Goal: Answer question/provide support: Share knowledge or assist other users

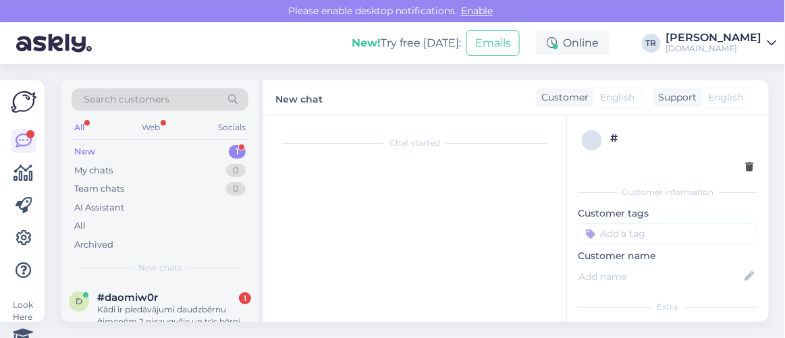
scroll to position [54, 0]
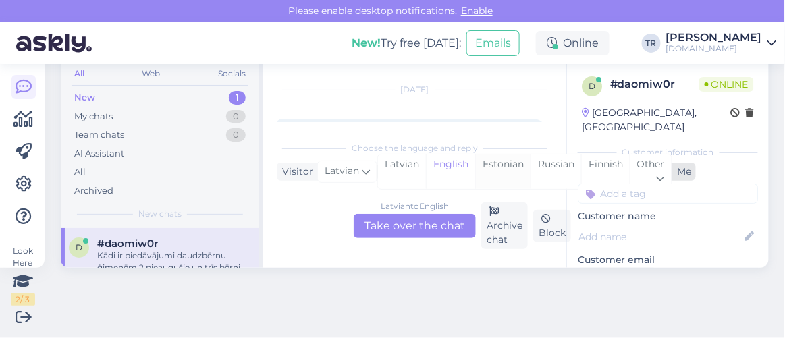
click at [495, 159] on div "Estonian" at bounding box center [502, 171] width 55 height 34
click at [424, 216] on div "[DEMOGRAPHIC_DATA] to Estonian Take over the chat" at bounding box center [415, 226] width 122 height 24
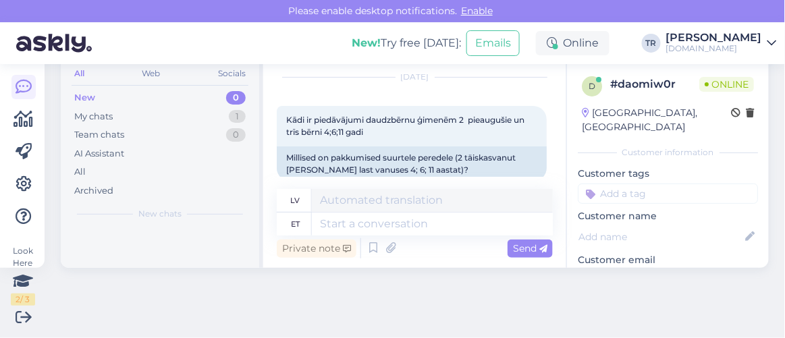
scroll to position [59, 0]
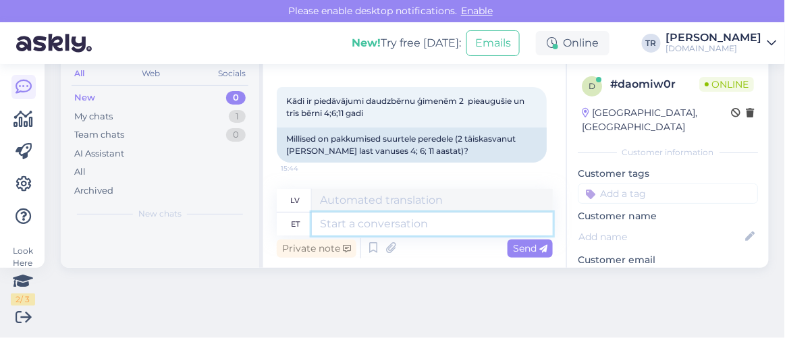
click at [430, 221] on textarea at bounding box center [432, 224] width 241 height 23
type textarea "Tere"
type textarea "Sveiki"
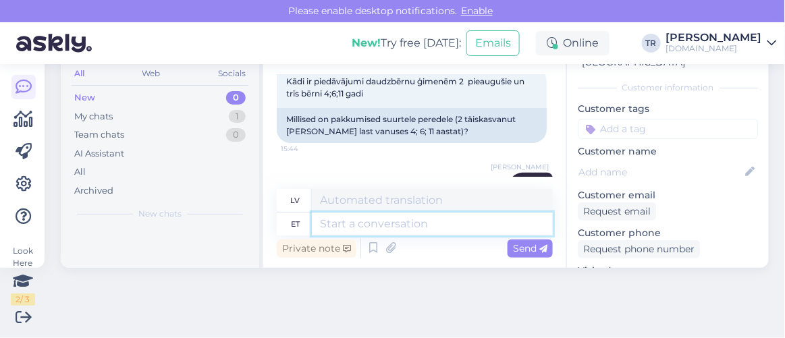
scroll to position [122, 0]
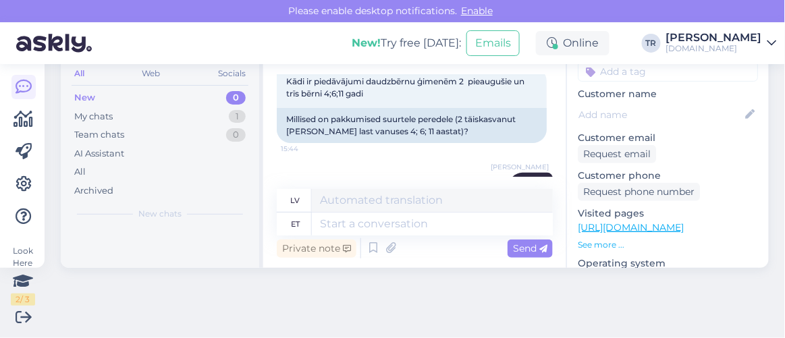
click at [634, 221] on link "https://hookusbookus.com/lv/page/maagiapakkumised?utm_source=RKmedia&utm_medium…" at bounding box center [631, 227] width 106 height 12
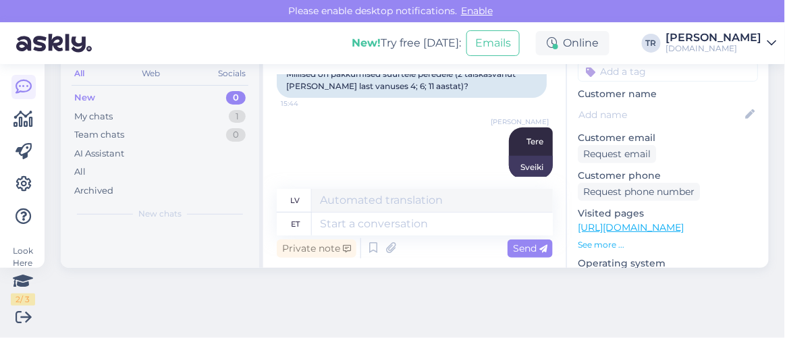
scroll to position [140, 0]
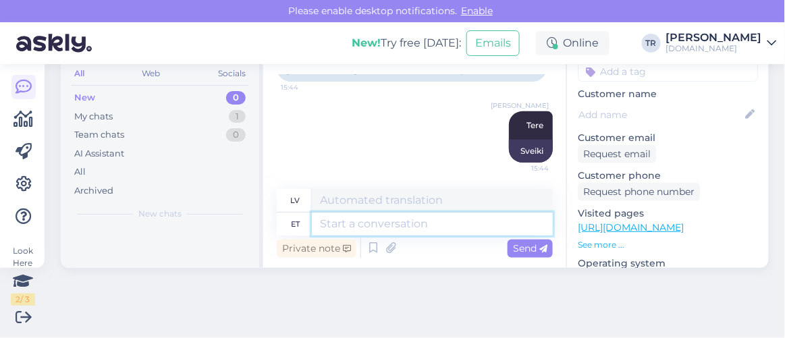
click at [434, 227] on textarea at bounding box center [432, 224] width 241 height 23
type textarea "Kuhu h"
type textarea "Kur"
type textarea "Kuhu hotelli"
type textarea "Kur palikt?"
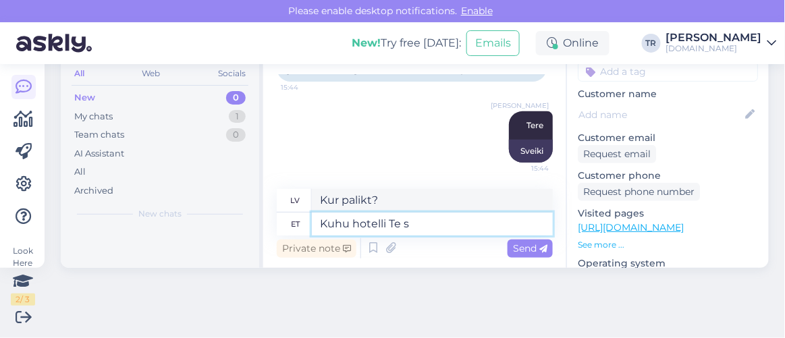
type textarea "Kuhu hotelli Te so"
type textarea "Kur tu apmeties?"
type textarea "Kuhu hotelli Te soovite p"
type textarea "Kādu viesnīcu jūs vēlaties?"
type textarea "Kuhu hotelli Te soovite puhkama mi"
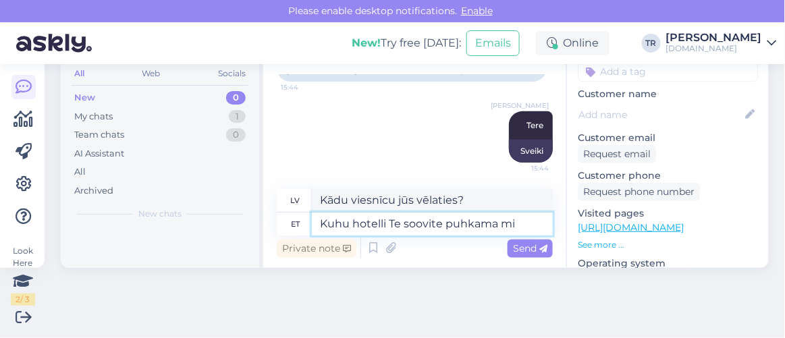
type textarea "Kurā viesnīcā jūs vēlētos apmesties?"
type textarea "Kuhu hotelli Te soovite puhkama minna?"
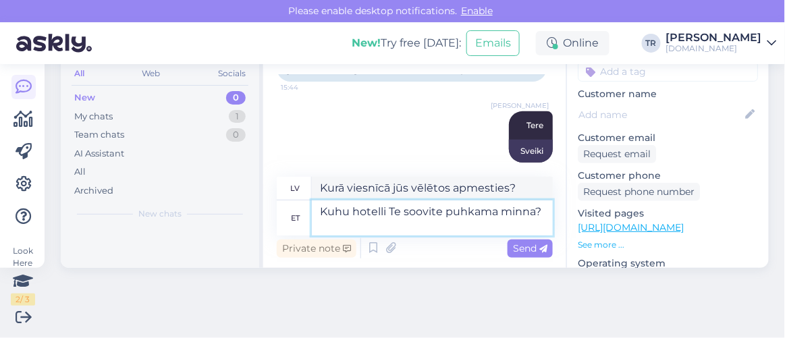
type textarea "Uz kuru viesnīcu jūs vēlētos doties atvaļinājumā?"
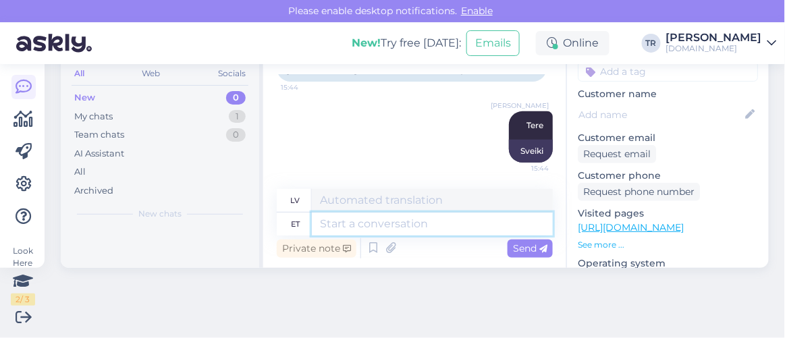
scroll to position [221, 0]
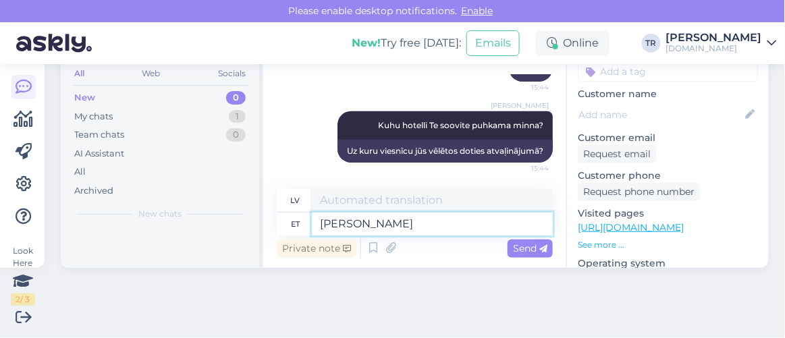
type textarea "[PERSON_NAME]"
type textarea "Un"
type textarea "Ja millal?"
type textarea "Un kad?"
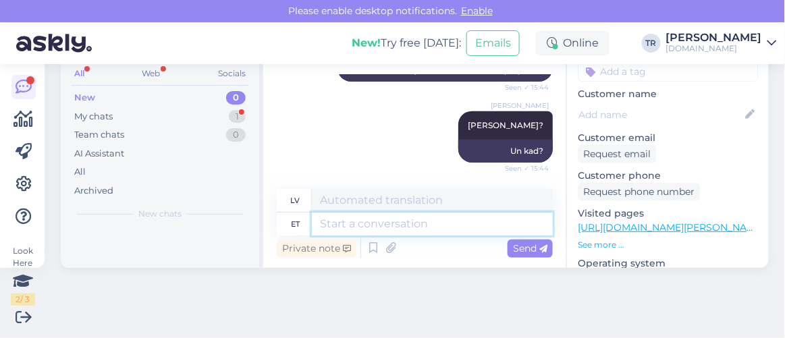
scroll to position [383, 0]
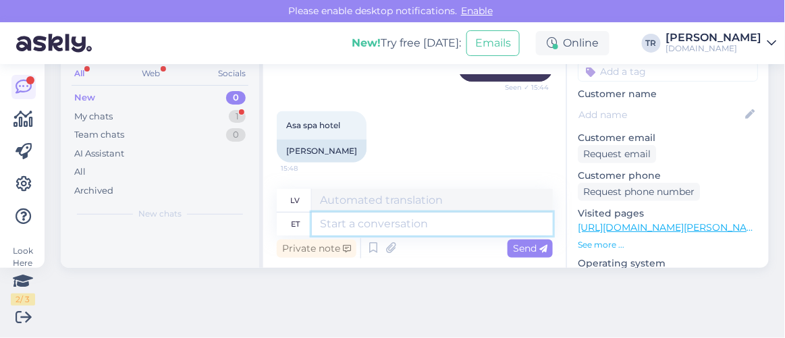
click at [389, 224] on textarea at bounding box center [432, 224] width 241 height 23
type textarea "Mis k"
type textarea "Kas"
type textarea "M"
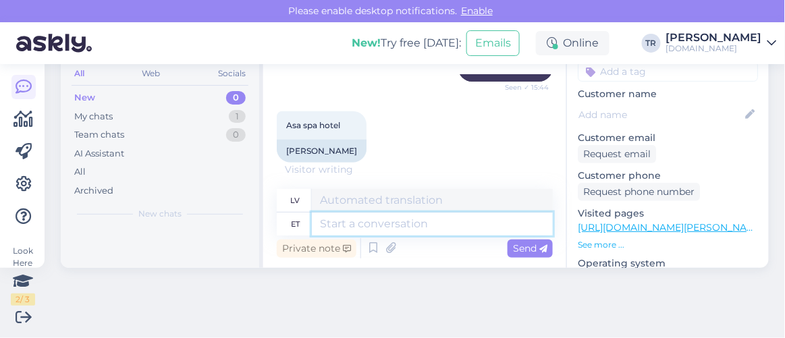
type textarea "M"
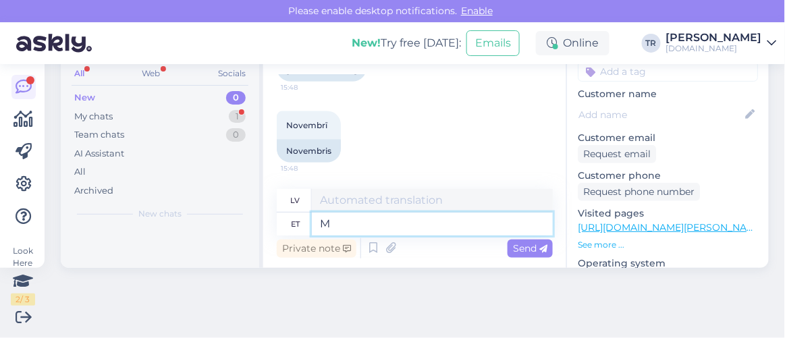
type textarea "M"
type textarea "Kas"
type textarea "Ir"
type textarea "Kas saaksite t"
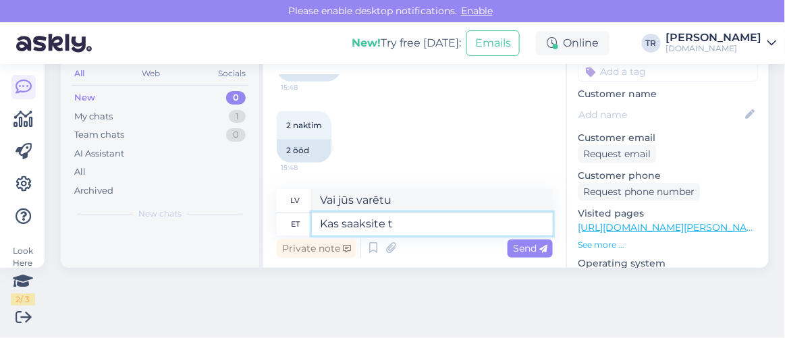
type textarea "Vai jūs, lūdzu, varētu"
type textarea "Kas saaksite täpsustada ko"
type textarea "Vai jūs, lūdzu, varētu paskaidrot?"
type textarea "Kas saaksite täpsustada konkreetsed k"
type textarea "Vai jūs, lūdzu, varētu sīkāk pastāstīt par specifiku?"
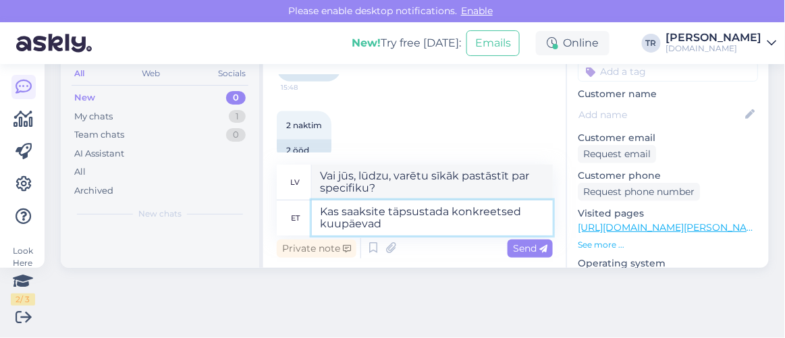
type textarea "Kas saaksite täpsustada konkreetsed kuupäevad?"
type textarea "Vai varētu, lūdzu, precizēt konkrētus datumus?"
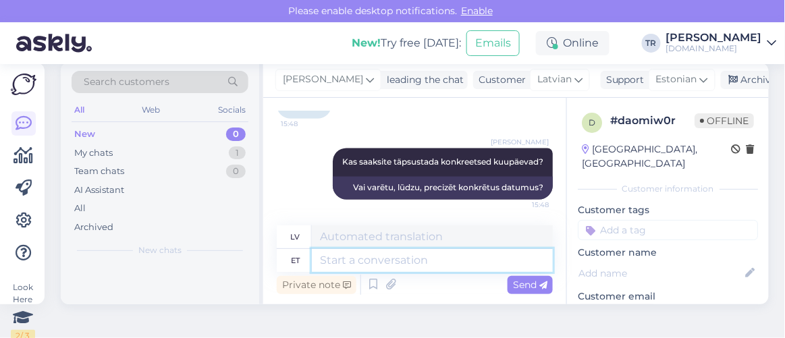
scroll to position [0, 0]
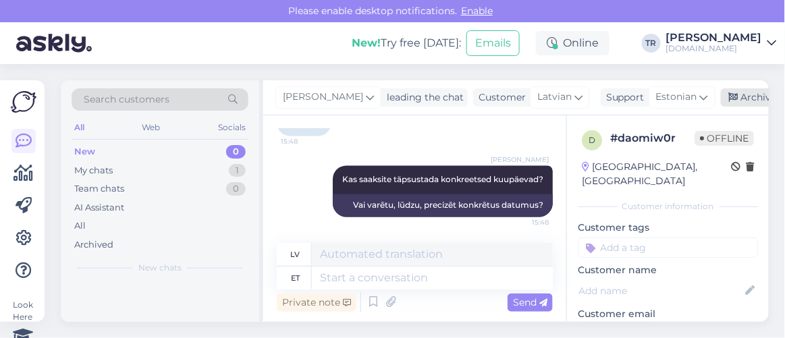
click at [741, 98] on div "Archive chat" at bounding box center [763, 97] width 85 height 18
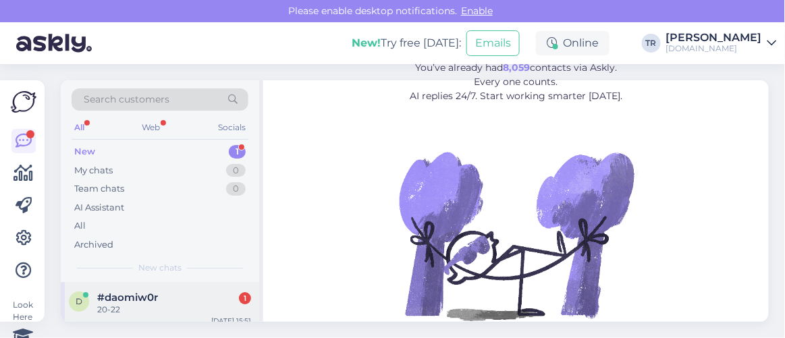
click at [164, 306] on div "20-22" at bounding box center [174, 310] width 154 height 12
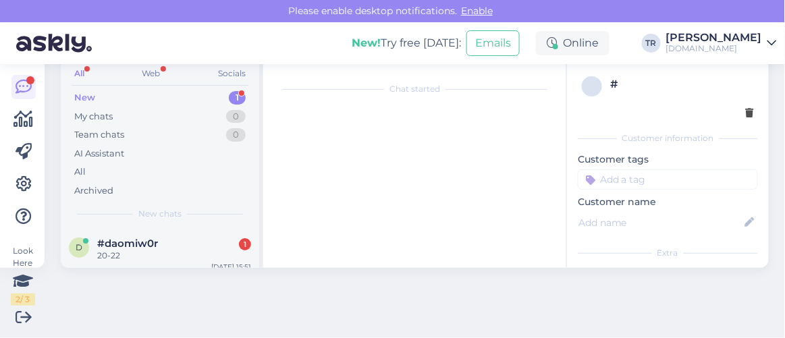
scroll to position [728, 0]
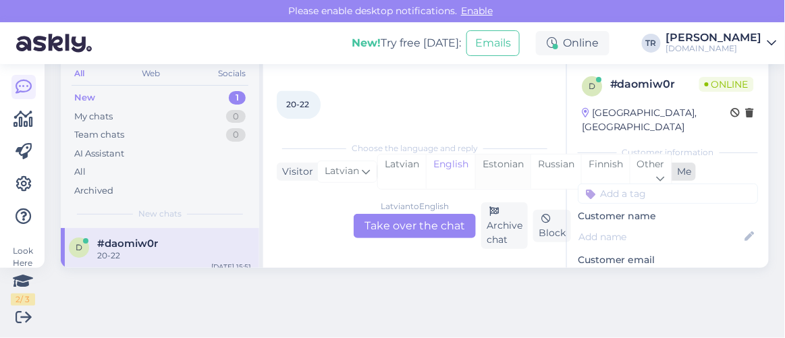
click at [490, 167] on div "Estonian" at bounding box center [502, 171] width 55 height 34
click at [431, 215] on div "[DEMOGRAPHIC_DATA] to Estonian Take over the chat" at bounding box center [415, 226] width 122 height 24
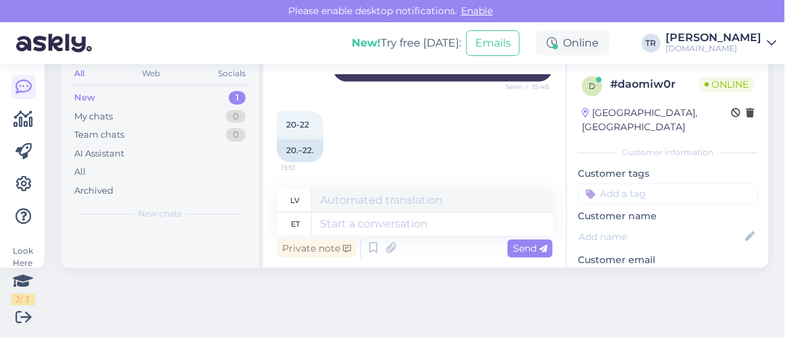
scroll to position [706, 0]
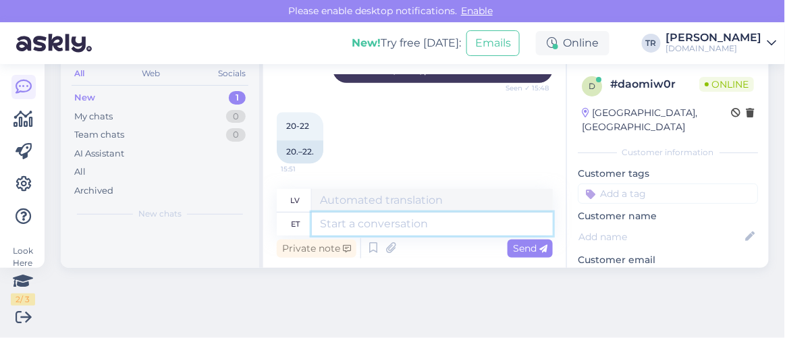
click at [416, 223] on textarea at bounding box center [432, 224] width 241 height 23
type textarea "üks h"
type textarea "viens"
type textarea "üks hetk p"
type textarea "viens mirklis"
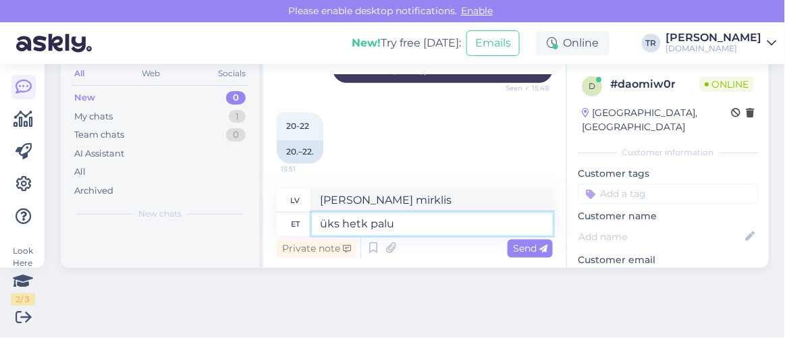
type textarea "üks hetk palun"
type textarea "Lūdzu, uz mirkli"
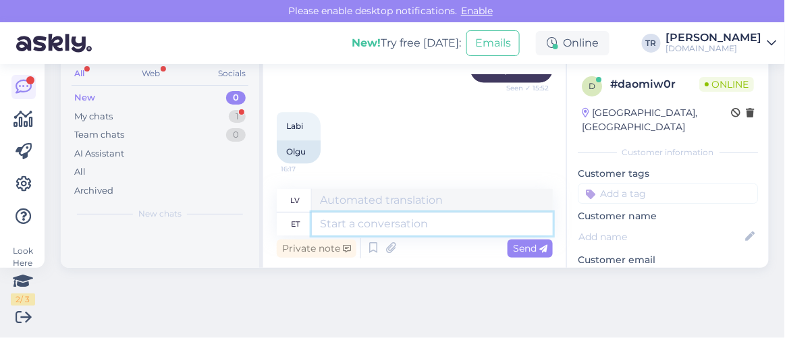
scroll to position [807, 0]
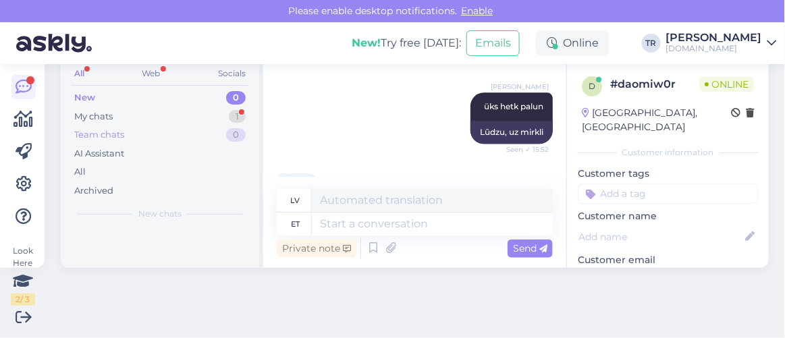
click at [107, 134] on div "Team chats" at bounding box center [99, 134] width 50 height 13
click at [154, 121] on div "My chats 1" at bounding box center [160, 116] width 177 height 19
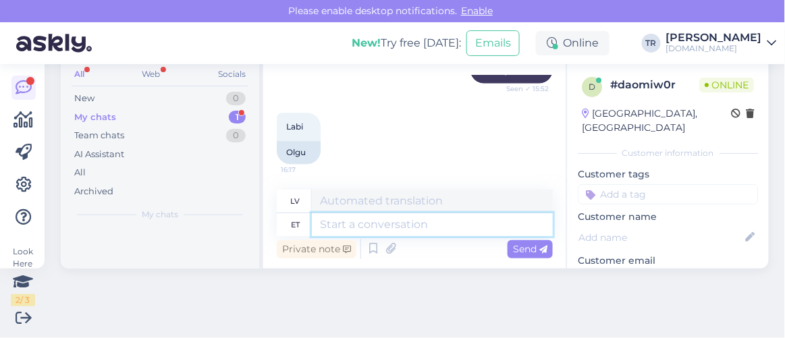
click at [420, 220] on textarea at bounding box center [432, 224] width 241 height 23
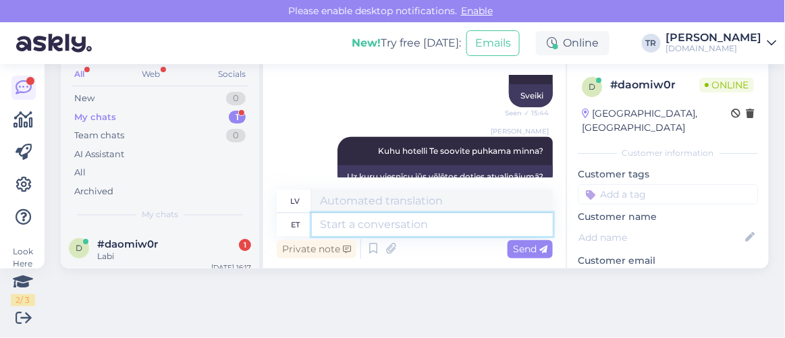
scroll to position [72, 0]
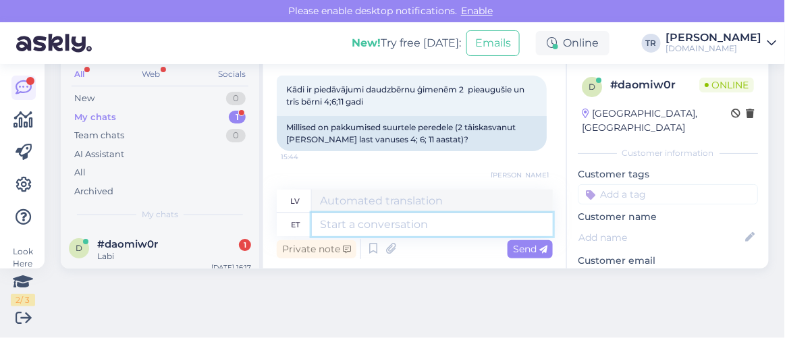
click at [420, 225] on textarea at bounding box center [432, 224] width 241 height 23
type textarea "Otselink"
type textarea "Tieša saite"
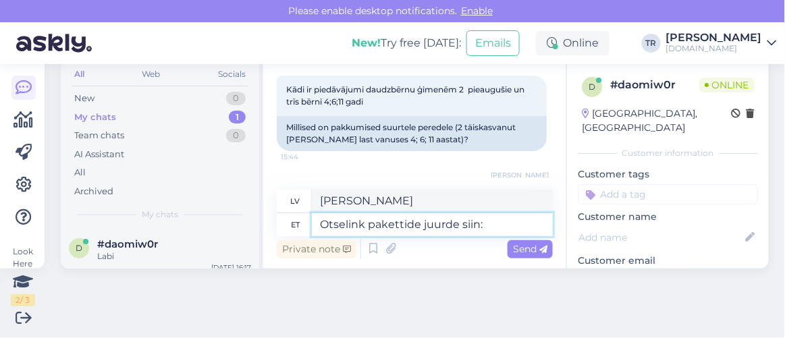
paste textarea "https://hookusbookus.com/lv/hotels-spas/asa-spa-hotell;dateArrival=2025-11-20;d…"
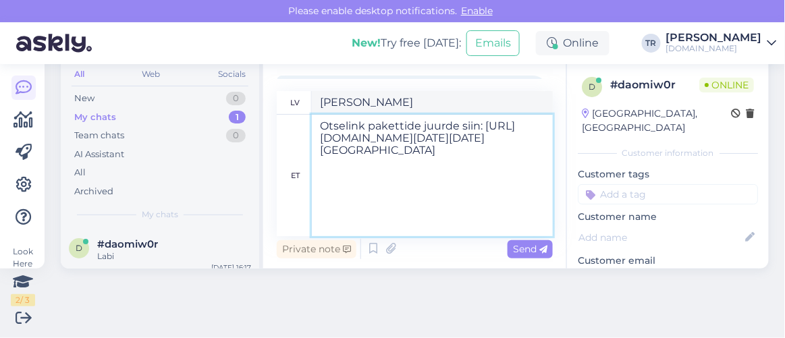
type textarea "Otselink pakettide juurde siin: https://hookusbookus.com/lv/hotels-spas/asa-spa…"
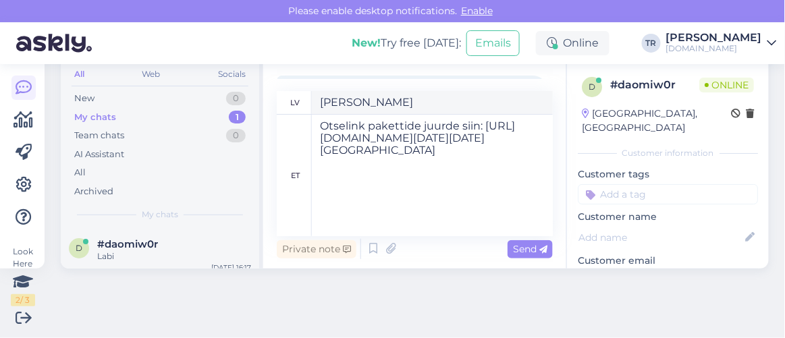
click at [521, 238] on div "Private note Send" at bounding box center [415, 249] width 276 height 26
click at [521, 240] on div "Send" at bounding box center [529, 249] width 45 height 18
type textarea "Tieša saite uz paketēm šeit: https://hookusbookus.com/lv/hotels-spas/asa-spa-ho…"
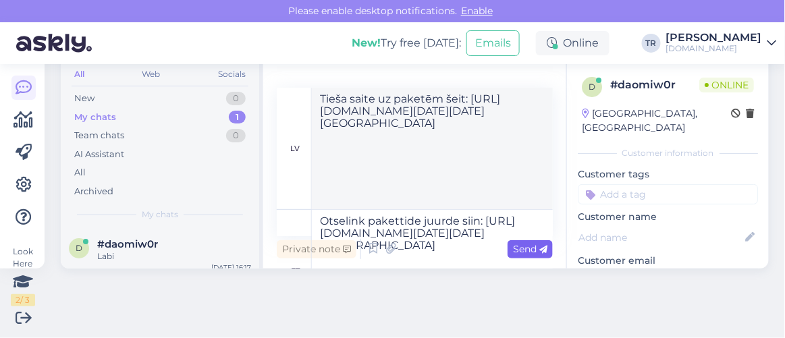
click at [519, 251] on span "Send" at bounding box center [530, 249] width 34 height 12
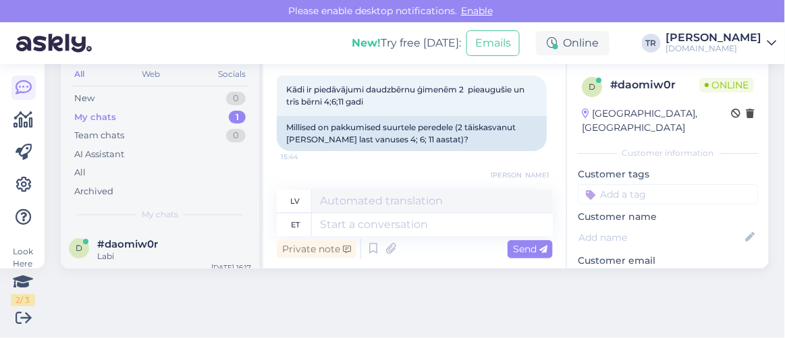
scroll to position [54, 0]
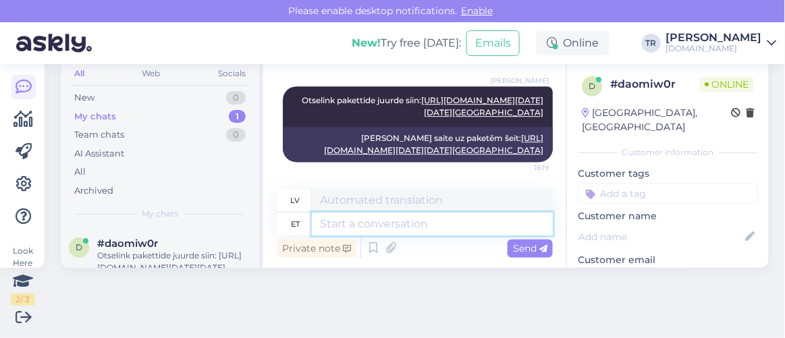
click at [475, 229] on textarea at bounding box center [432, 224] width 241 height 23
type textarea "Ööbijateks"
type textarea "Nakšņošanai"
type textarea "Ööbijateks on m"
type textarea "Nakšņošana ir"
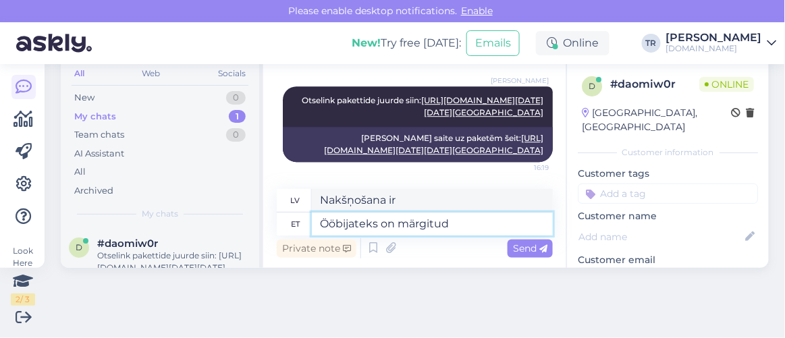
type textarea "Ööbijateks on märgitud 2"
type textarea "Nakšņošana ir atzīmēta"
type textarea "Ööbijateks on märgitud 2 t"
type textarea "Kā nakšņojošie viesi ir norādīti 2 cilvēki."
type textarea "Ööbijateks on märgitud 2 täiskasvanut j"
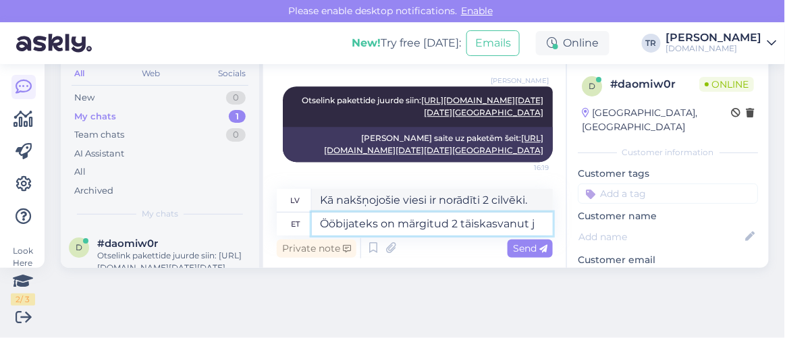
type textarea "Kā nakšņojošie viesi ir norādīti 2 pieaugušie."
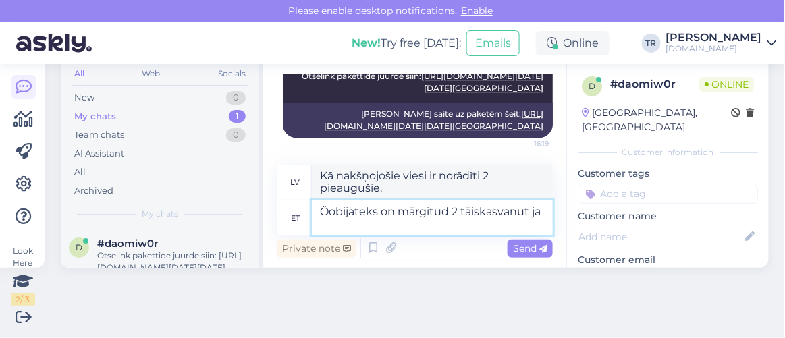
type textarea "Ööbijateks on märgitud 2 täiskasvanut ja k"
type textarea "Nakšņojošo viesu skaits ir 2 pieaugušie un"
type textarea "Ööbijateks on märgitud 2 täiskasvanut ja kolm la"
type textarea "Nakšņojošo cilvēku skaits ir 2 pieaugušie un 3 bērni."
type textarea "Ööbijateks on märgitud 2 täiskasvanut ja kolm last"
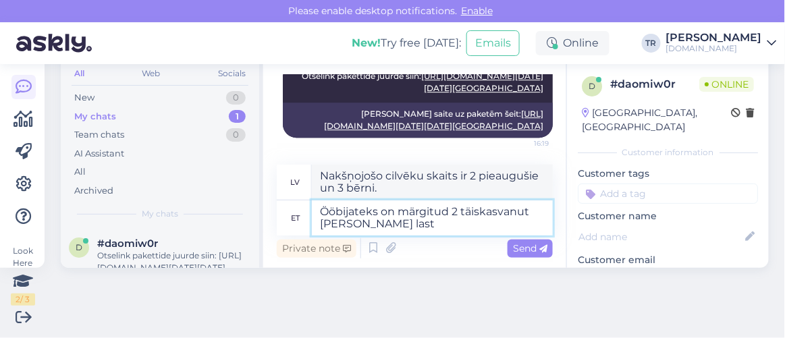
type textarea "Nakšņojošo viesu skaits ir 2 pieaugušie un 3 bērni."
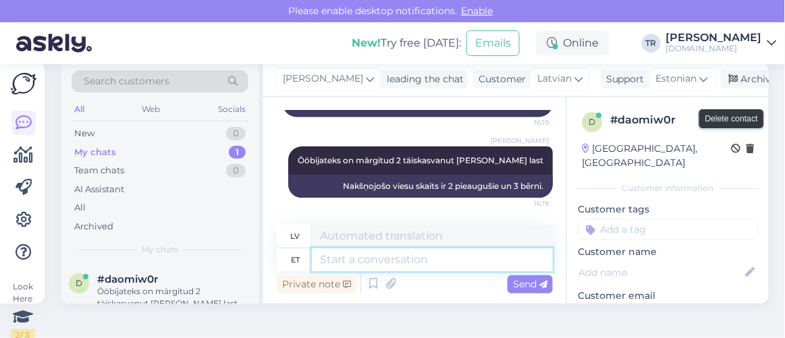
scroll to position [0, 0]
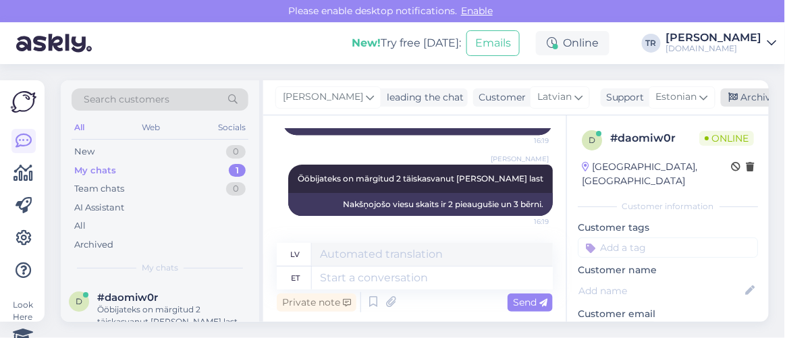
click at [729, 99] on icon at bounding box center [733, 97] width 9 height 9
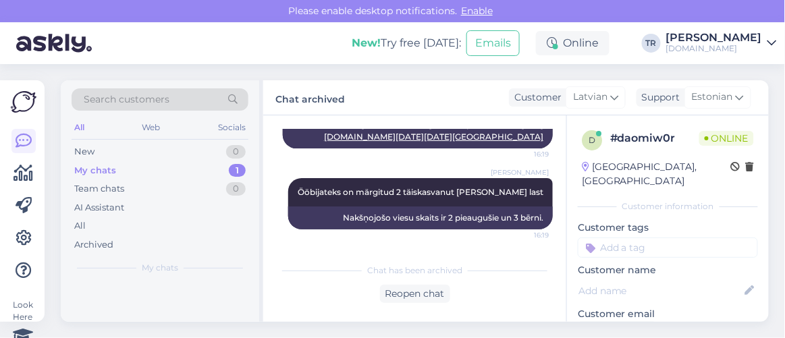
scroll to position [1357, 0]
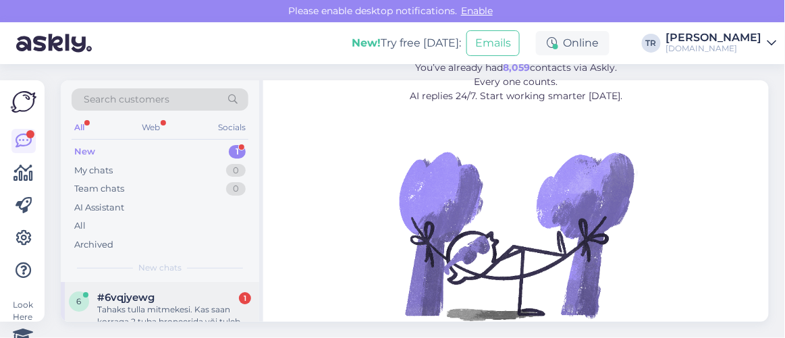
click at [188, 298] on div "#6vqjyewg 1" at bounding box center [174, 297] width 154 height 12
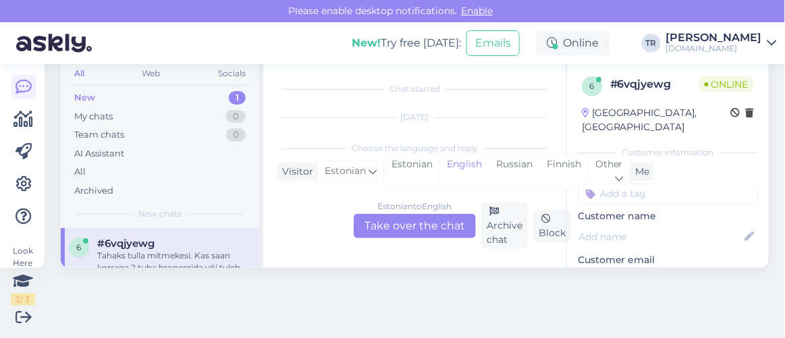
scroll to position [28, 0]
click at [412, 167] on div "Estonian" at bounding box center [412, 171] width 55 height 34
click at [441, 223] on div "Estonian to Estonian Take over the chat" at bounding box center [415, 226] width 122 height 24
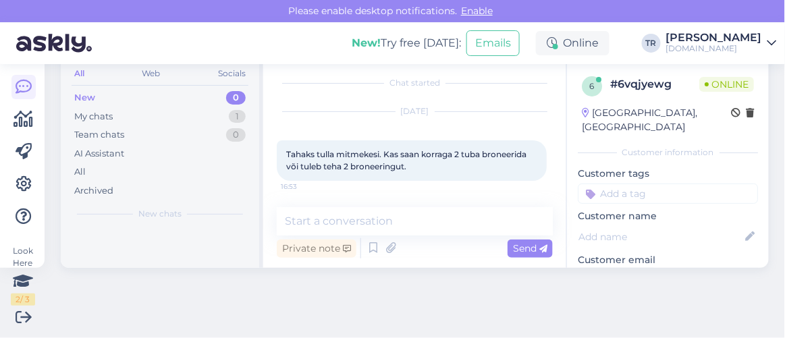
scroll to position [53, 0]
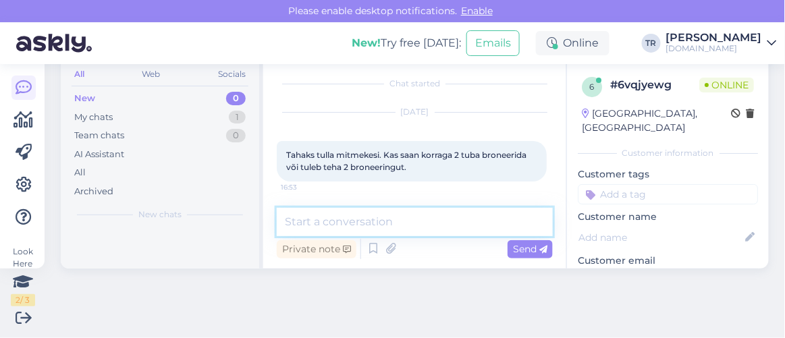
click at [443, 217] on textarea at bounding box center [415, 222] width 276 height 28
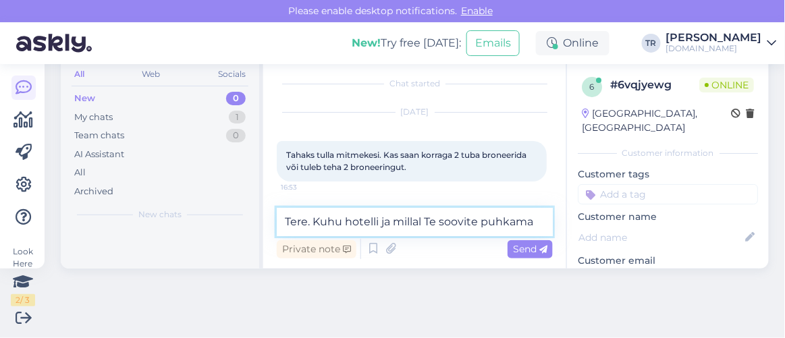
scroll to position [22, 0]
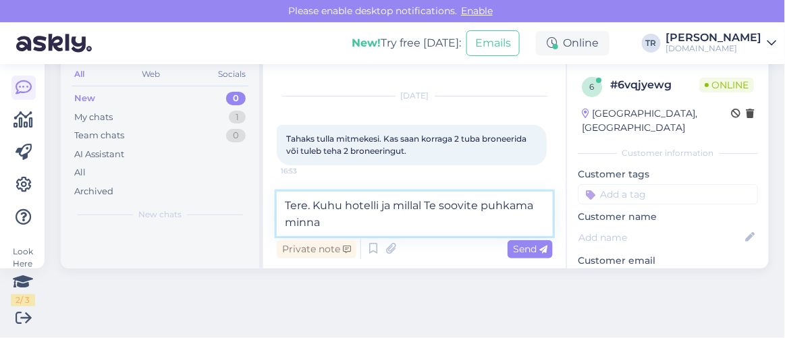
type textarea "Tere. Kuhu hotelli ja millal Te soovite puhkama minna?"
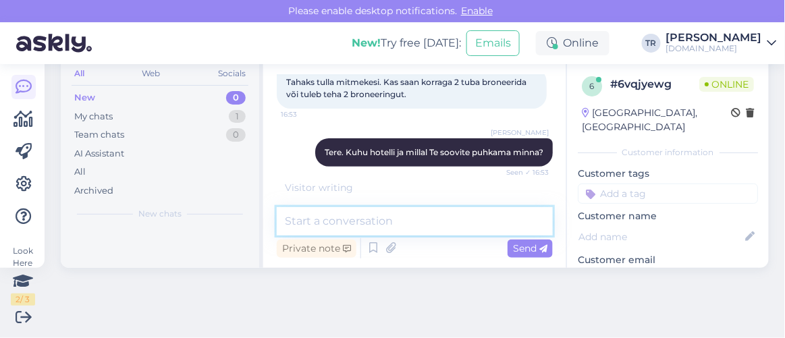
scroll to position [64, 0]
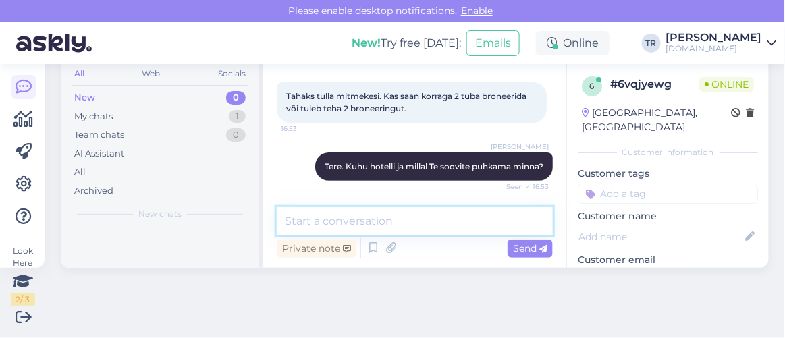
click at [441, 219] on textarea at bounding box center [415, 221] width 276 height 28
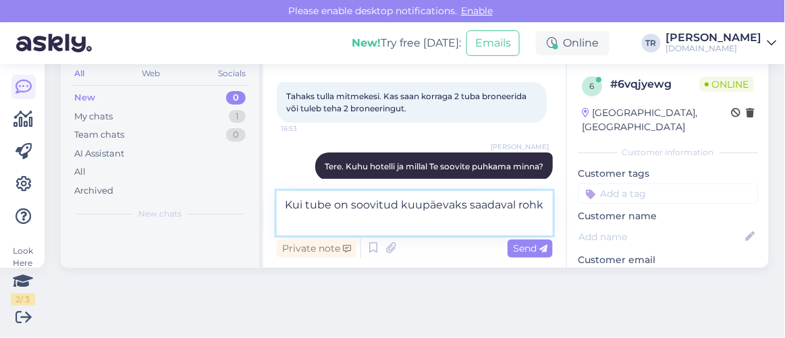
scroll to position [80, 0]
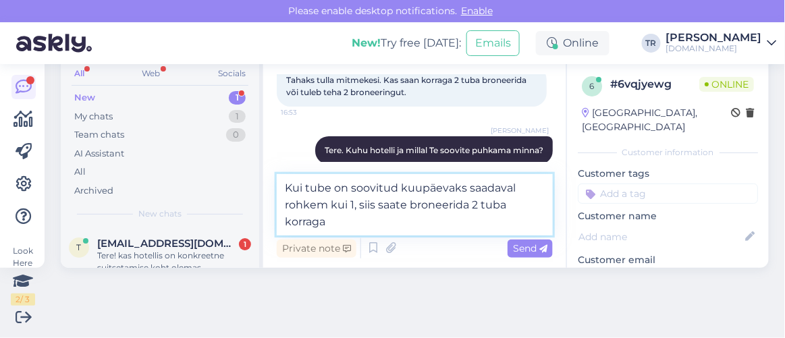
type textarea "Kui tube on soovitud kuupäevaks saadaval rohkem kui 1, siis saate broneerida 2 …"
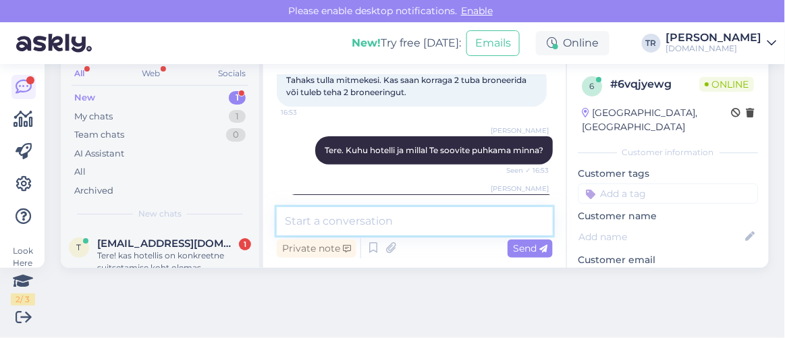
scroll to position [134, 0]
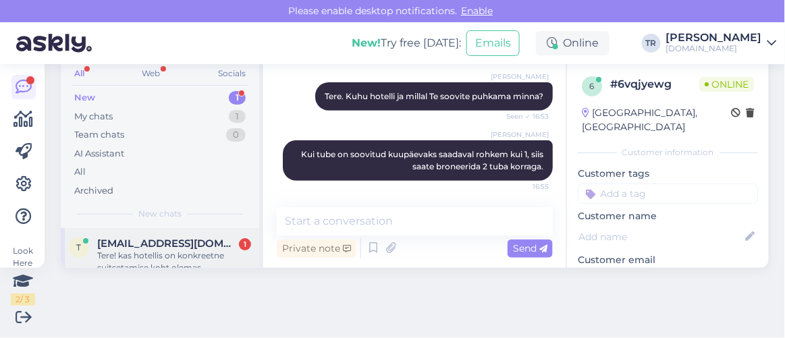
click at [213, 257] on div "Tere! kas hotellis on konkreetne suitsetamise koht olemas." at bounding box center [174, 262] width 154 height 24
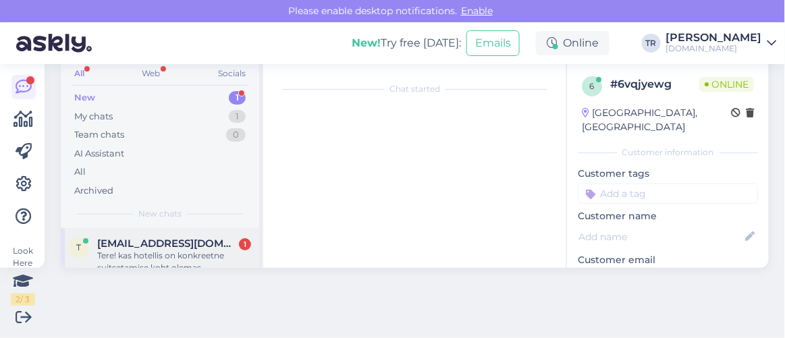
scroll to position [283, 0]
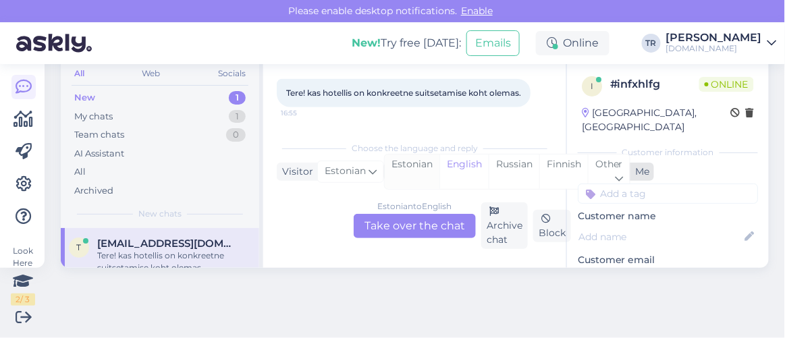
click at [401, 167] on div "Estonian" at bounding box center [412, 171] width 55 height 34
click at [418, 228] on div "Estonian to Estonian Take over the chat" at bounding box center [415, 226] width 122 height 24
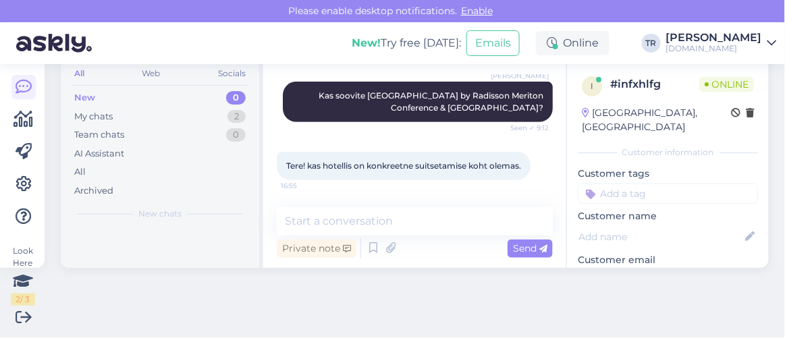
scroll to position [233, 0]
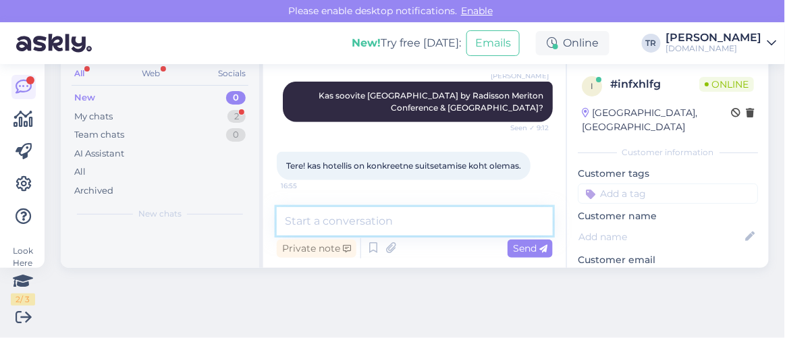
click at [424, 221] on textarea at bounding box center [415, 221] width 276 height 28
click at [422, 223] on textarea at bounding box center [415, 221] width 276 height 28
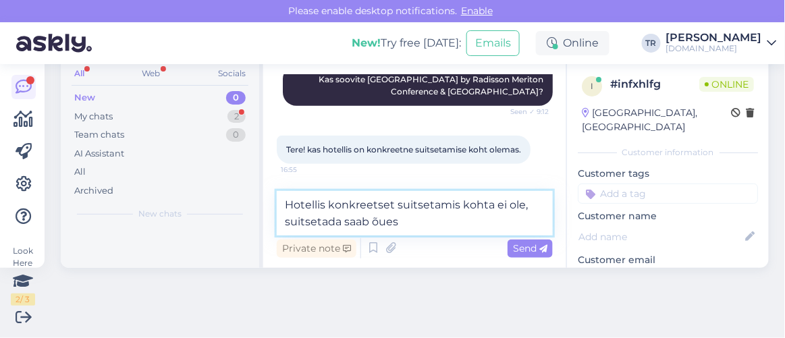
type textarea "Hotellis konkreetset suitsetamis kohta ei ole, suitsetada saab õues."
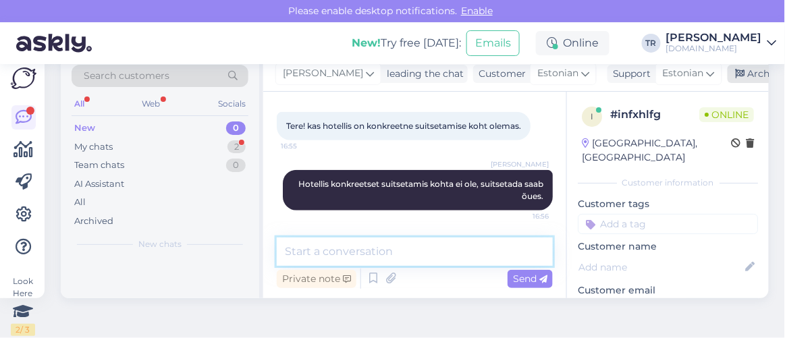
scroll to position [0, 0]
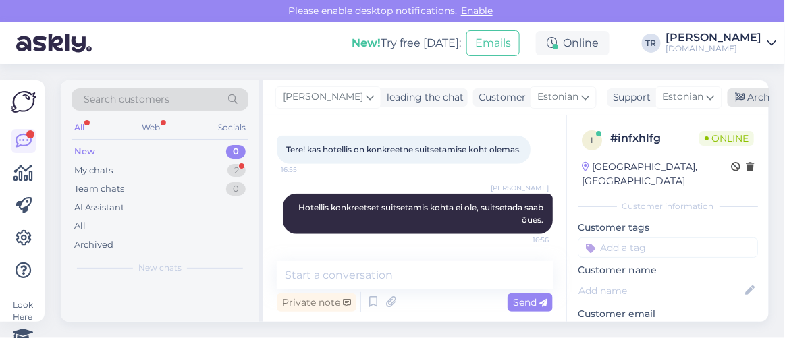
click at [735, 100] on icon at bounding box center [739, 97] width 9 height 9
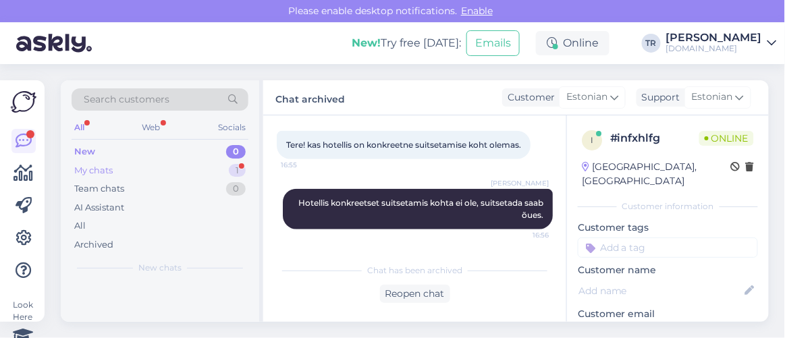
click at [170, 167] on div "My chats 1" at bounding box center [160, 170] width 177 height 19
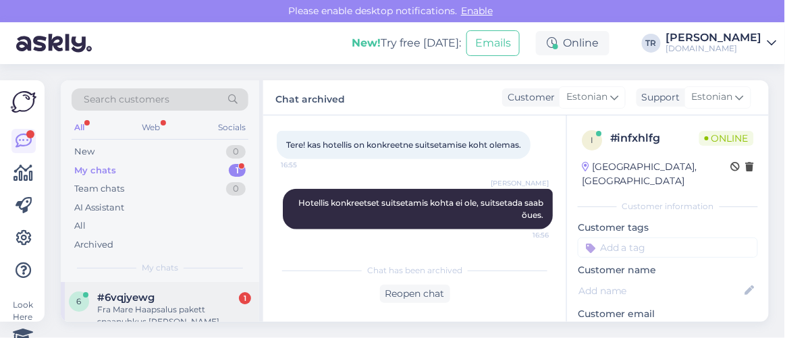
click at [188, 306] on div "Fra Mare Haapsalus pakett spaapuhkus kahele koos õhtusöögiga 09.sept" at bounding box center [174, 316] width 154 height 24
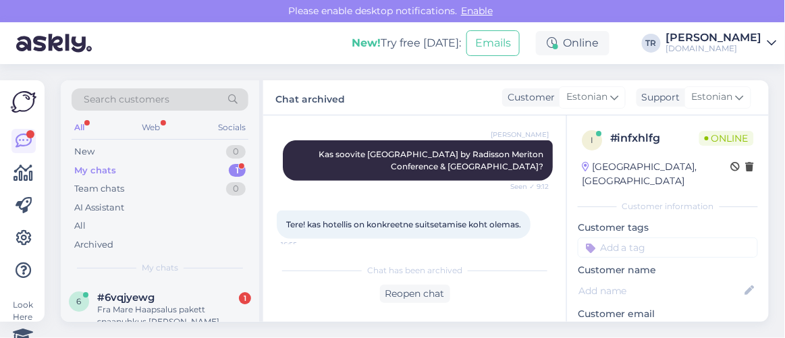
scroll to position [54, 0]
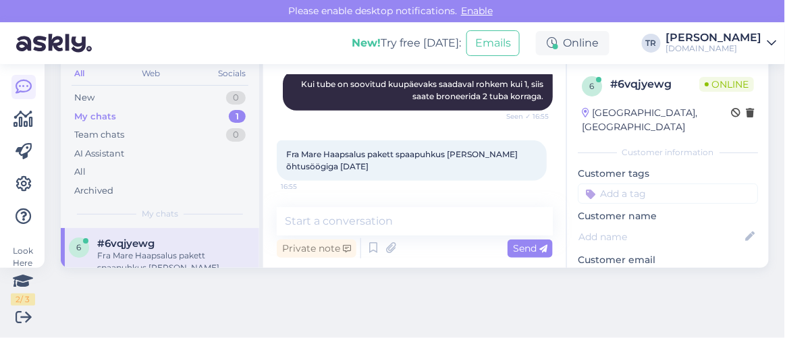
click at [447, 203] on div "Chat started Aug 27 2025 Tahaks tulla mitmekesi. Kas saan korraga 2 tuba bronee…" at bounding box center [414, 164] width 303 height 206
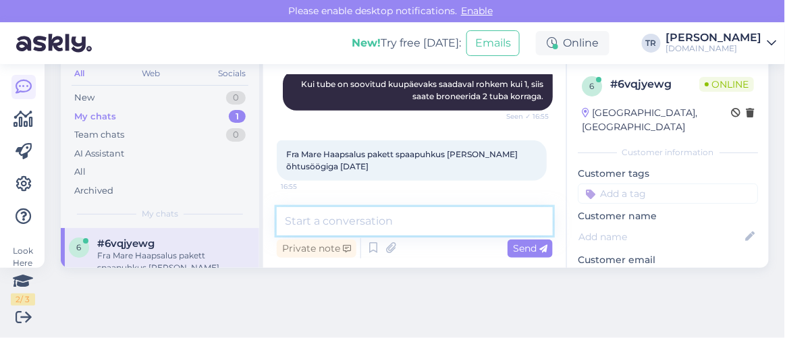
click at [444, 225] on textarea at bounding box center [415, 221] width 276 height 28
click at [404, 223] on textarea at bounding box center [415, 221] width 276 height 28
paste textarea "https://hookusbookus.com/et/hotellid-spaad/fra-mare-thalasso-spa/spaapuhkus-kah…"
type textarea "https://hookusbookus.com/et/hotellid-spaad/fra-mare-thalasso-spa/spaapuhkus-kah…"
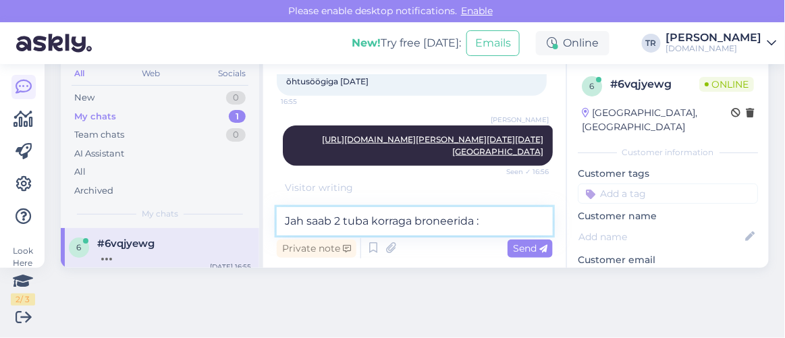
type textarea "Jah saab 2 tuba korraga broneerida :)"
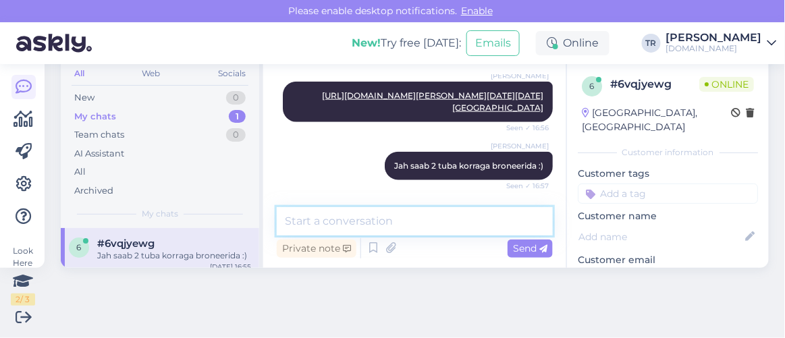
scroll to position [551, 0]
click at [432, 231] on textarea at bounding box center [415, 221] width 276 height 28
type textarea "Kas saan veel abiks olla?"
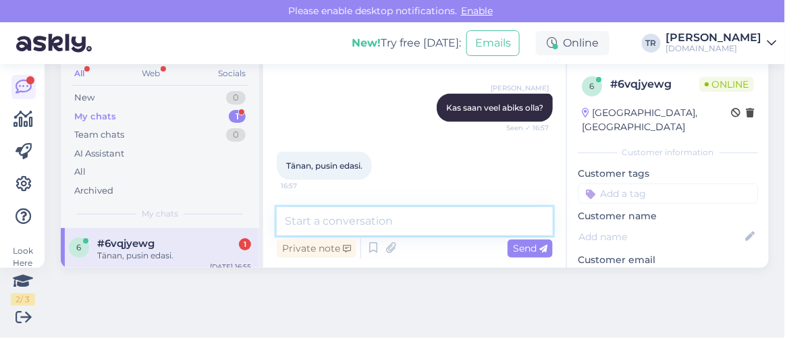
scroll to position [667, 0]
click at [370, 220] on textarea at bounding box center [415, 221] width 276 height 28
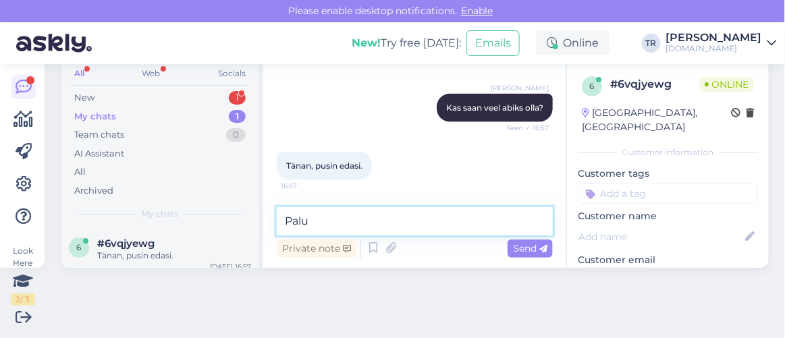
type textarea "Palun"
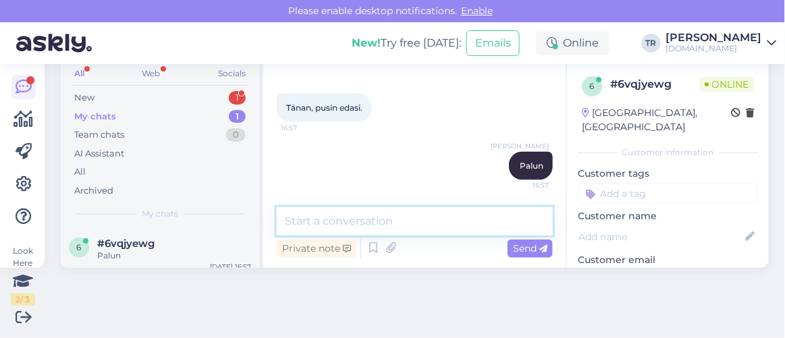
scroll to position [0, 0]
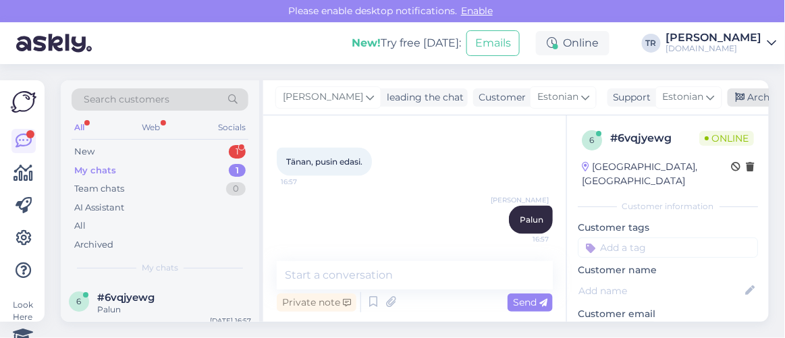
click at [752, 98] on div "Archive chat" at bounding box center [769, 97] width 85 height 18
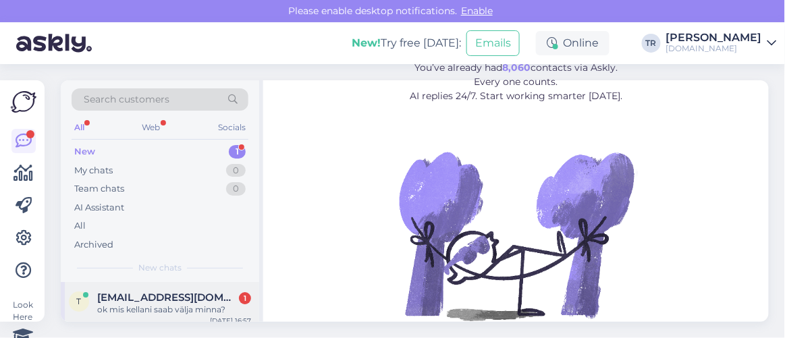
click at [181, 302] on span "[EMAIL_ADDRESS][DOMAIN_NAME]" at bounding box center [167, 297] width 140 height 12
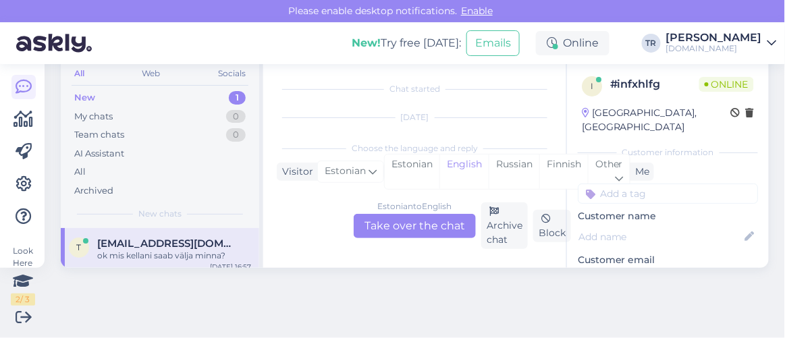
scroll to position [423, 0]
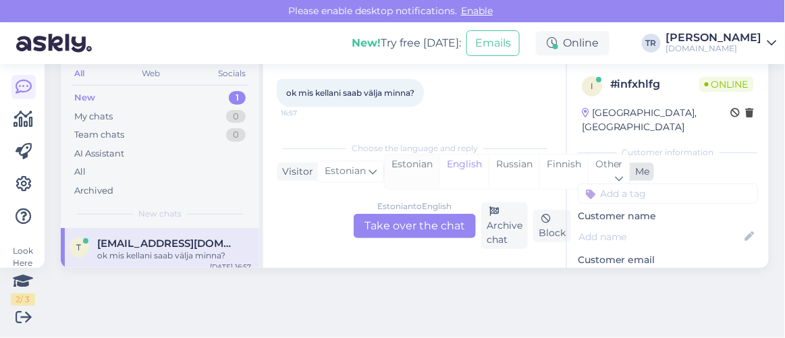
click at [414, 167] on div "Estonian" at bounding box center [412, 171] width 55 height 34
click at [429, 229] on div "Estonian to Estonian Take over the chat" at bounding box center [415, 226] width 122 height 24
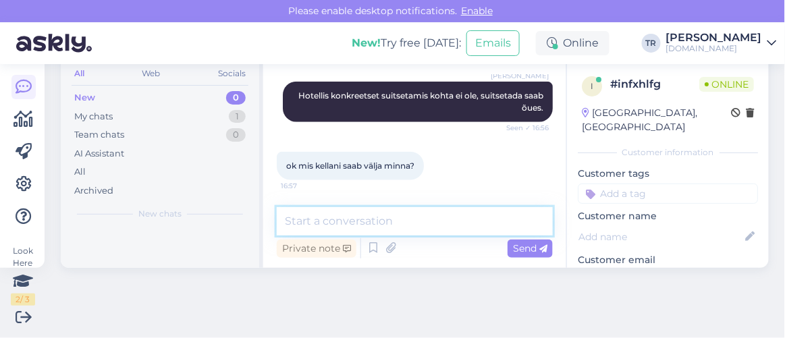
click at [429, 229] on textarea at bounding box center [415, 221] width 276 height 28
type textarea "Hotelli uksed on avataud 24/7"
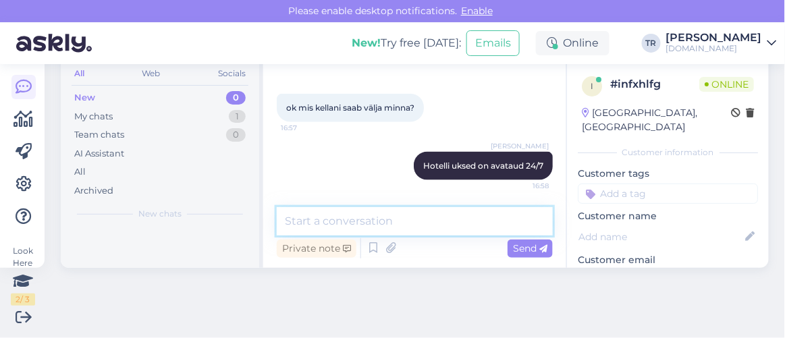
scroll to position [0, 0]
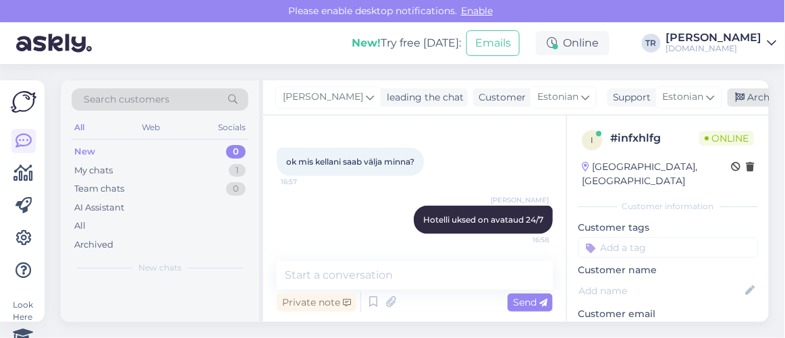
click at [756, 104] on div "Archive chat" at bounding box center [769, 97] width 85 height 18
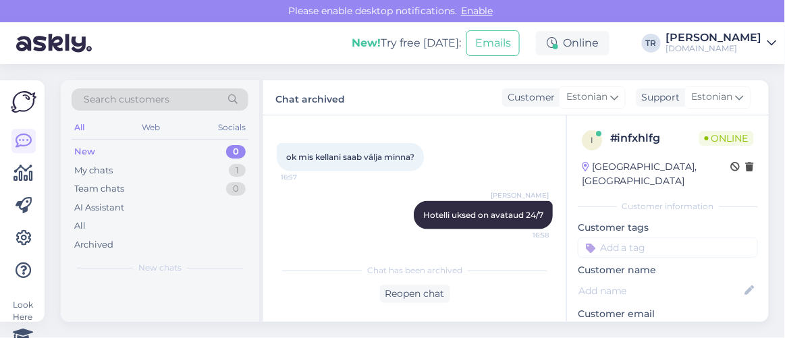
scroll to position [423, 0]
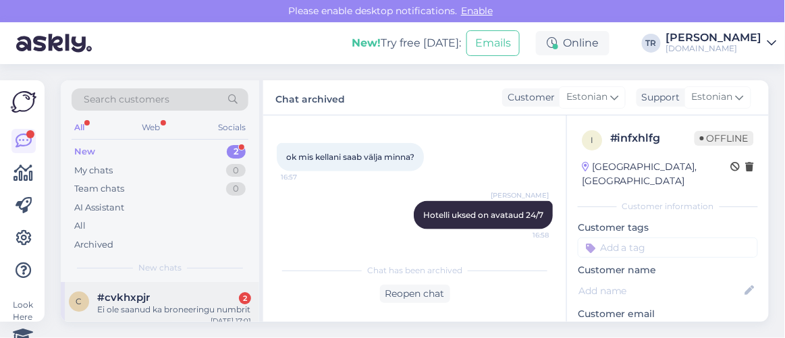
click at [191, 302] on div "#cvkhxpjr 2" at bounding box center [174, 297] width 154 height 12
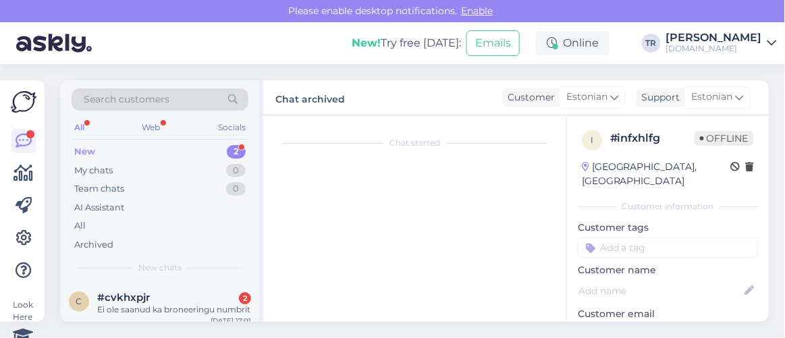
scroll to position [54, 0]
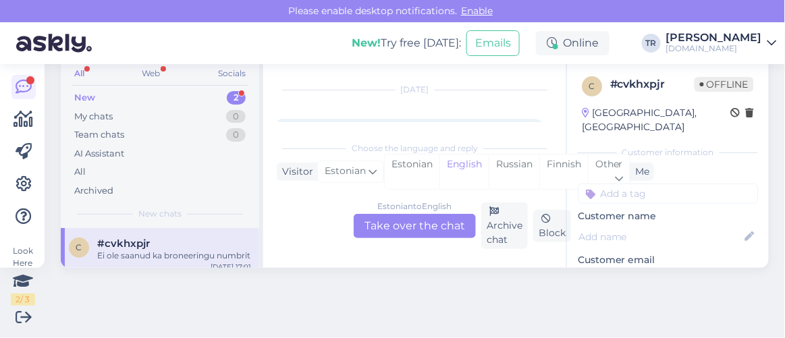
click at [409, 150] on div "Choose the language and reply" at bounding box center [415, 148] width 276 height 12
click at [412, 161] on div "Estonian" at bounding box center [412, 171] width 55 height 34
click at [417, 241] on div "Estonian to Estonian Take over the chat Archive chat Block" at bounding box center [415, 225] width 276 height 47
click at [420, 218] on div "Estonian to Estonian Take over the chat" at bounding box center [415, 226] width 122 height 24
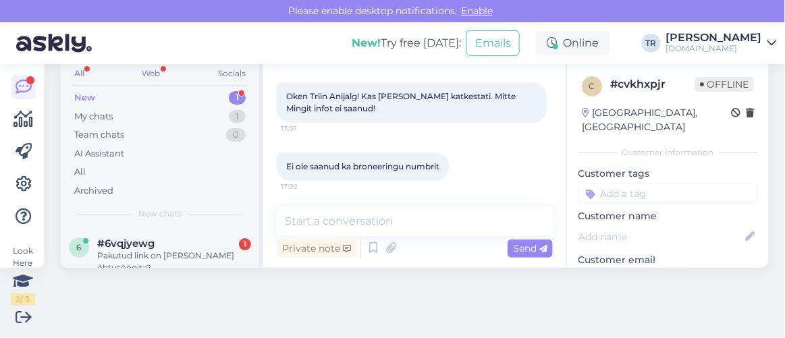
scroll to position [53, 0]
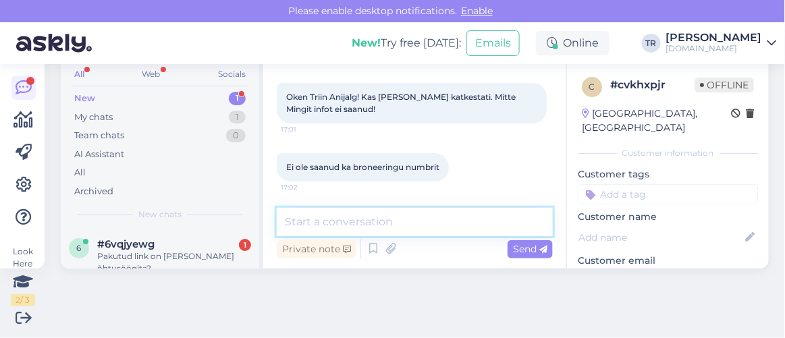
click at [406, 229] on textarea at bounding box center [415, 222] width 276 height 28
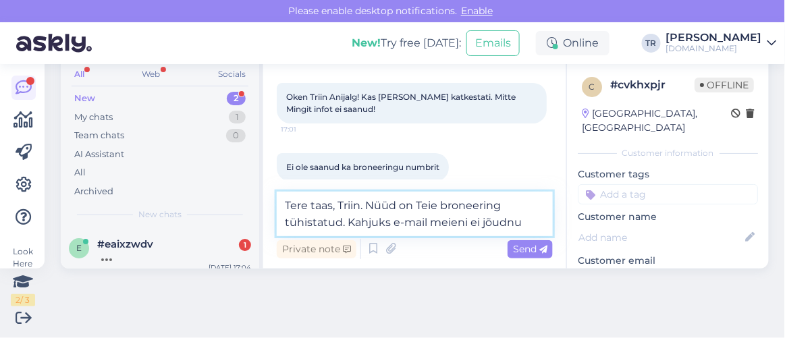
type textarea "Tere taas, Triin. Nüüd on Teie broneering tühistatud. Kahjuks e-mail meieni ei …"
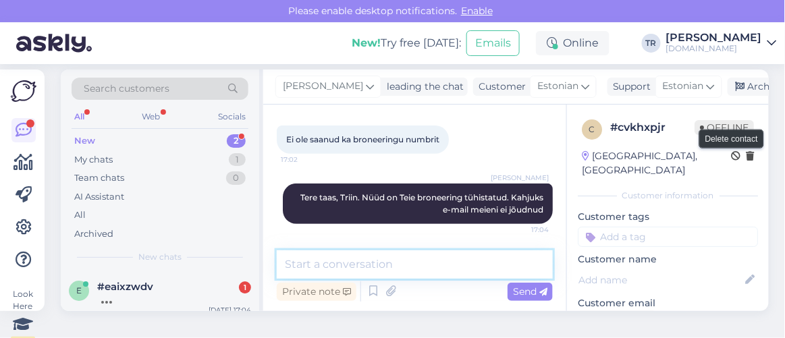
scroll to position [0, 0]
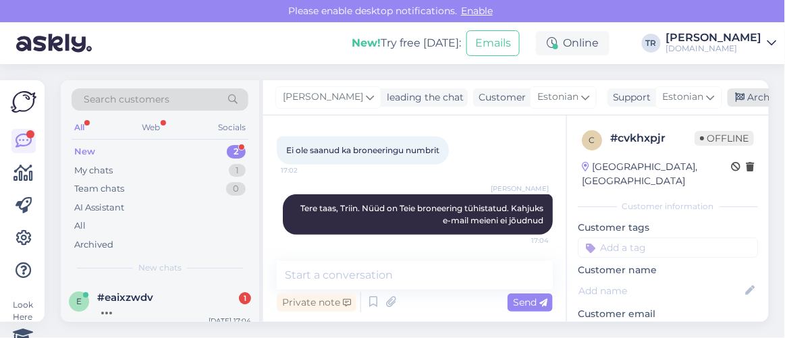
click at [738, 96] on icon at bounding box center [739, 97] width 9 height 9
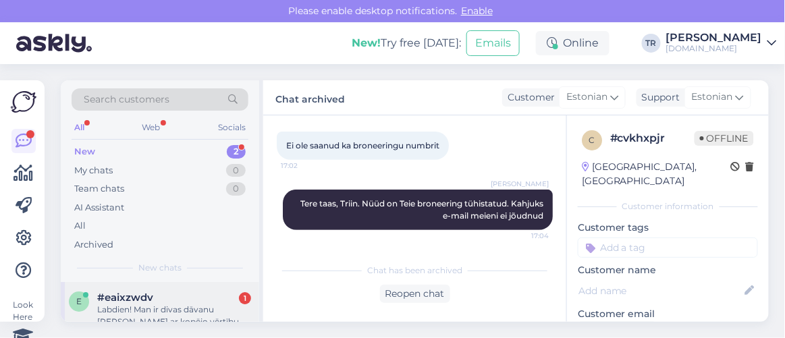
click at [195, 310] on div "Labdien! Man ir divas dāvanu kartes ar kopējo vērtību 300 eiro. Vēlējos rezervē…" at bounding box center [174, 316] width 154 height 24
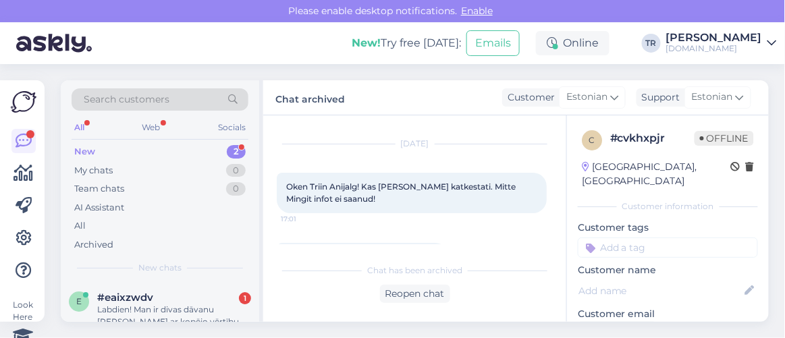
scroll to position [54, 0]
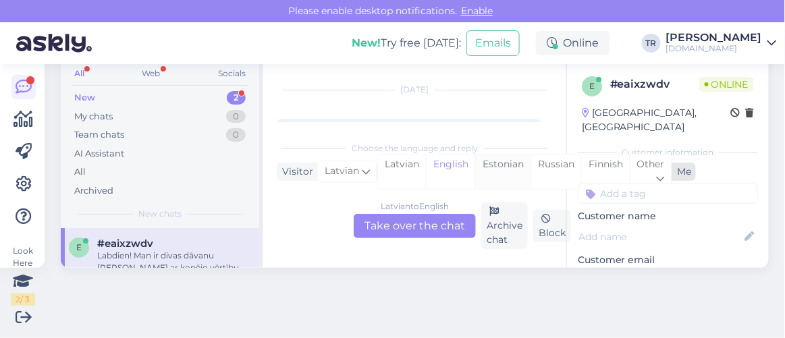
click at [489, 161] on div "Estonian" at bounding box center [502, 171] width 55 height 34
click at [421, 220] on div "Latvian to Estonian Take over the chat" at bounding box center [415, 226] width 122 height 24
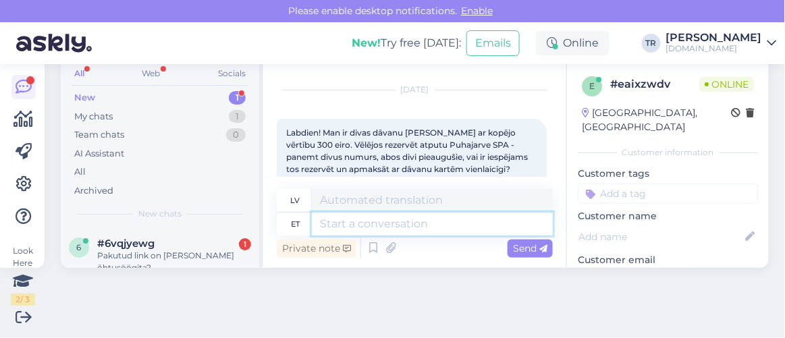
click at [366, 229] on textarea at bounding box center [432, 224] width 241 height 23
type textarea "Tere"
type textarea "Sveiki"
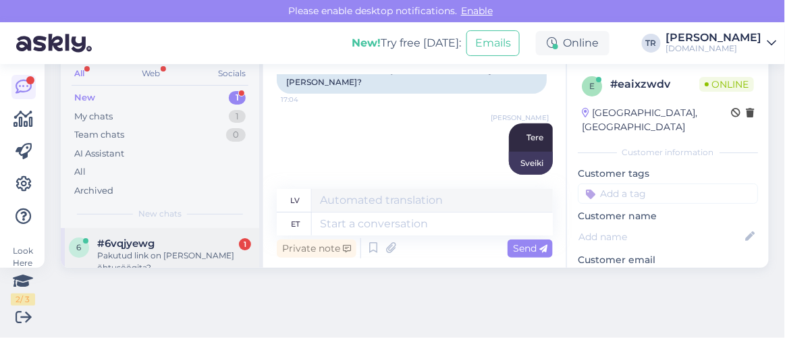
click at [115, 246] on span "#6vqjyewg" at bounding box center [125, 243] width 57 height 12
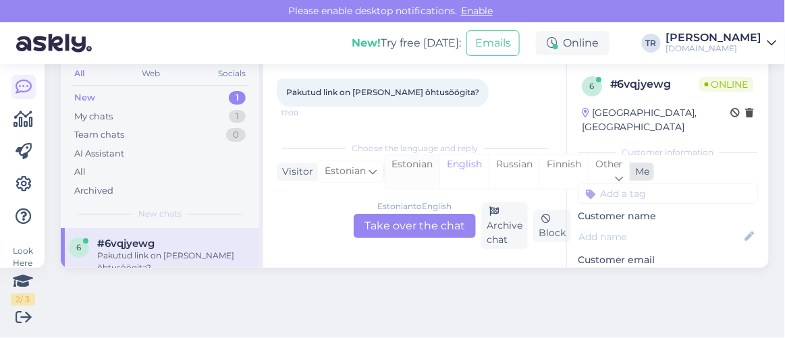
scroll to position [723, 0]
click at [418, 171] on div "Estonian" at bounding box center [412, 171] width 55 height 34
click at [418, 225] on div "Estonian to Estonian Take over the chat" at bounding box center [415, 226] width 122 height 24
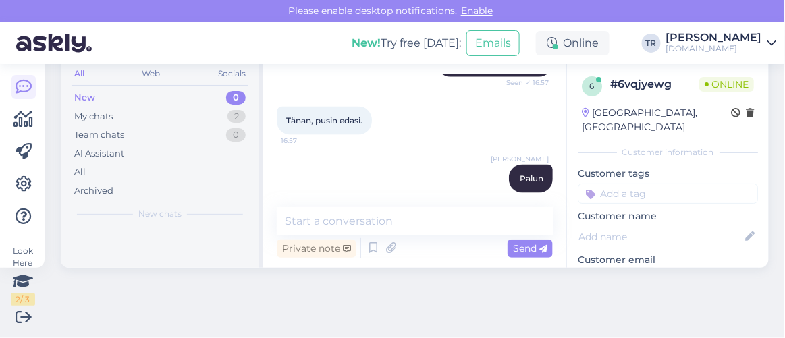
scroll to position [478, 0]
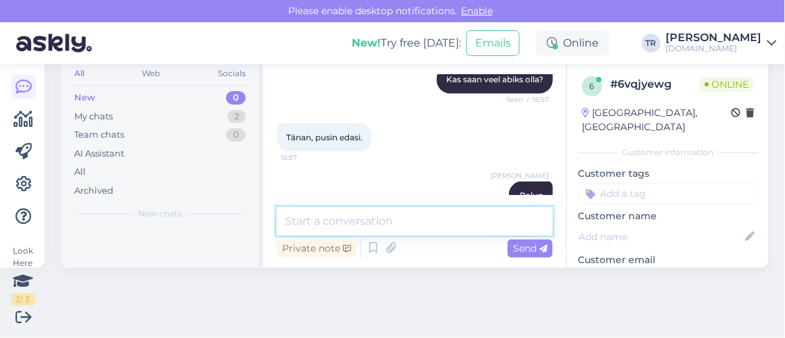
click at [374, 225] on textarea at bounding box center [415, 221] width 276 height 28
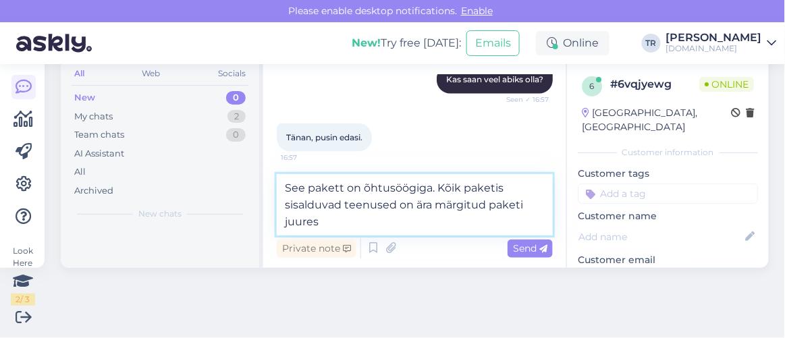
type textarea "See pakett on õhtusöögiga. Kõik paketis sisalduvad teenused on ära märgitud pak…"
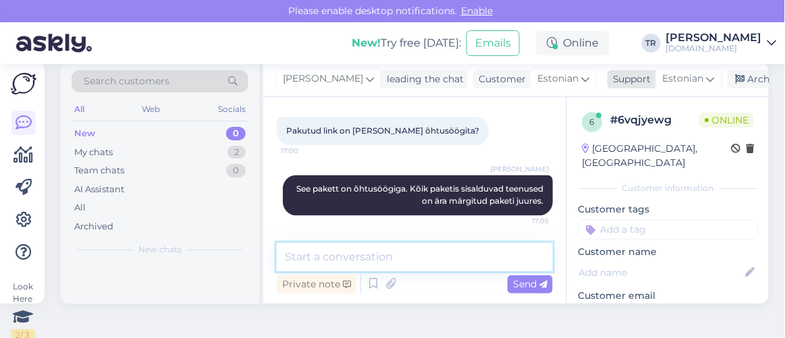
scroll to position [0, 0]
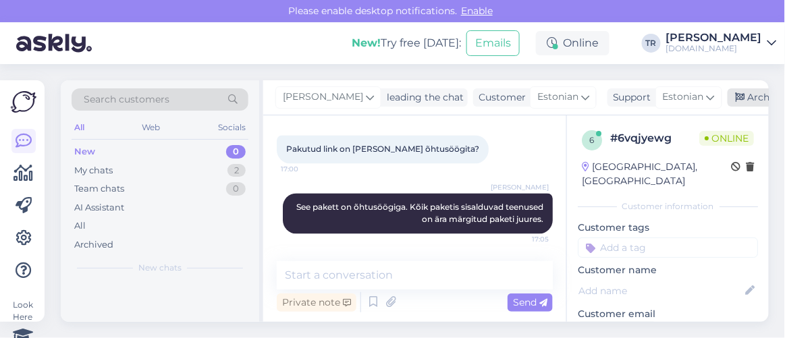
click at [735, 98] on icon at bounding box center [739, 97] width 9 height 9
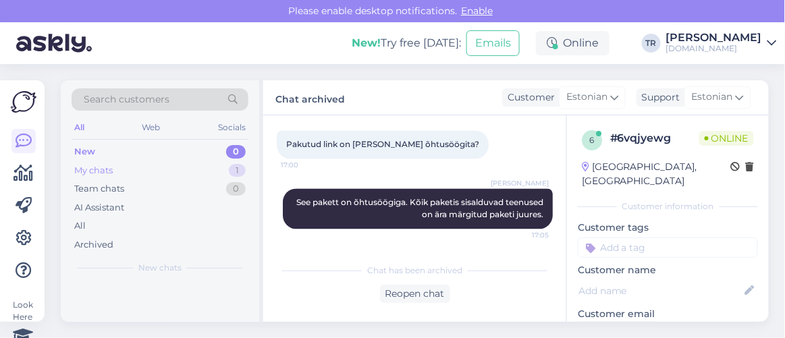
click at [169, 171] on div "My chats 1" at bounding box center [160, 170] width 177 height 19
click at [174, 295] on div "#eaixzwdv" at bounding box center [174, 297] width 154 height 12
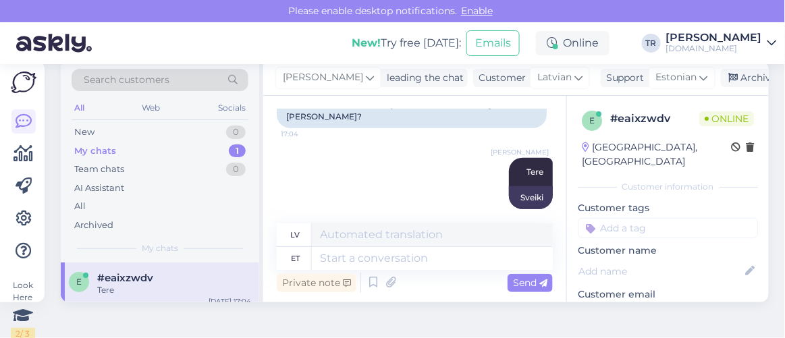
scroll to position [53, 0]
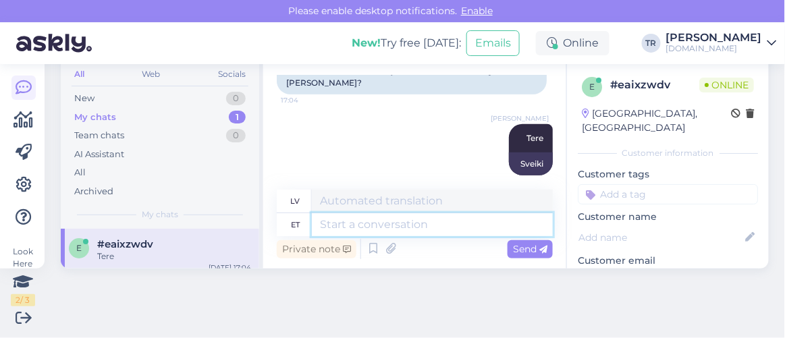
click at [434, 229] on textarea at bounding box center [432, 224] width 241 height 23
type textarea "Broneerimisel s"
type textarea "Veicot rezervāciju"
type textarea "Broneerimisel saate v"
type textarea "Veicot rezervāciju, jūs saņemsiet"
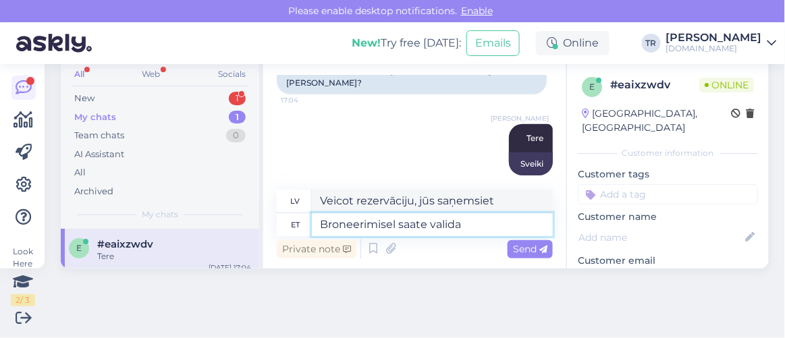
type textarea "Broneerimisel saate valida"
type textarea "Rezervējot, jūs varat izvēlēties"
type textarea "Broneerimisel saate valida 2 t"
type textarea "Veicot rezervāciju, varat izvēlēties 2"
type textarea "Broneerimisel saate valida 2 tuba"
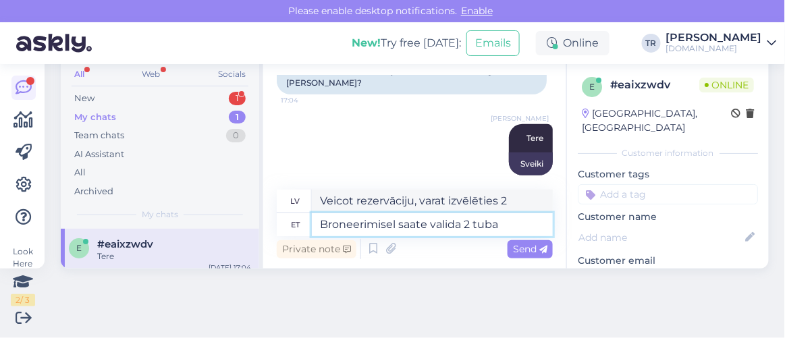
type textarea "Rezervējot, varat izvēlēties 2 numurus."
type textarea "Broneerimisel saate valida 2 tuba ning mak"
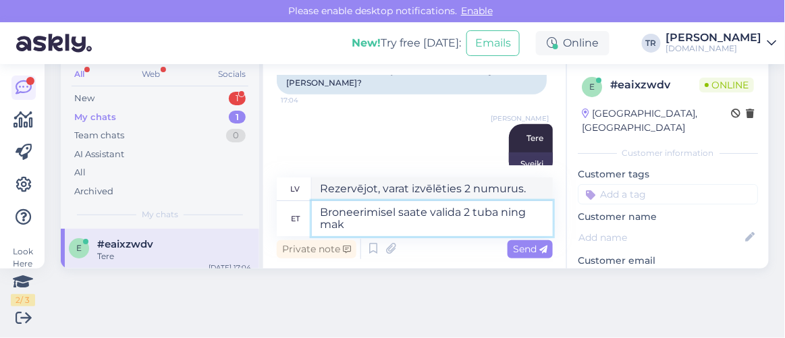
type textarea "Rezervējot, jūs varat izvēlēties 2 numurus un"
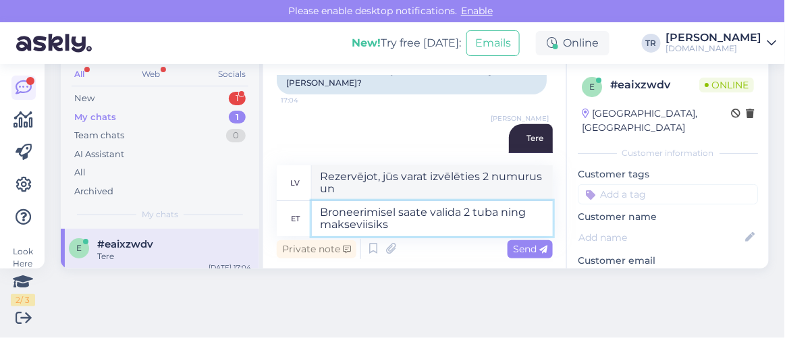
type textarea "Broneerimisel saate valida 2 tuba ning makseviisiks"
type textarea "Rezervējot, varat izvēlēties 2 numurus un maksājuma veidu."
type textarea "Broneerimisel saate valida 2 tuba ning makseviisiks ""
type textarea "Veicot rezervāciju, varat izvēlēties 2 numurus un apmaksas veidu."
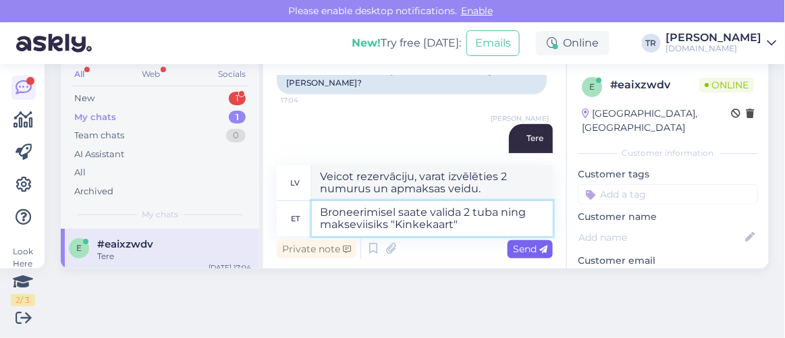
type textarea "Broneerimisel saate valida 2 tuba ning makseviisiks "Kinkekaart""
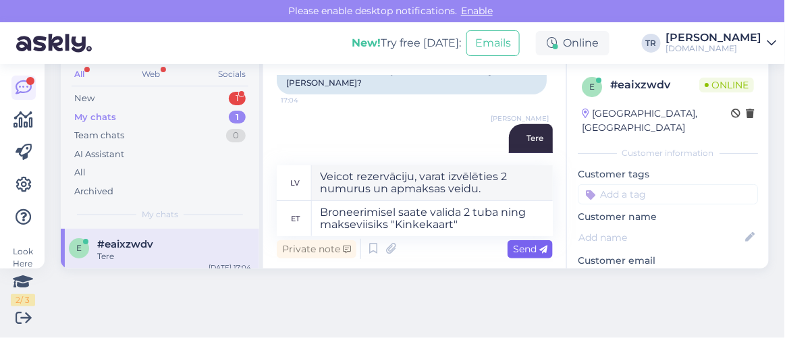
click at [507, 250] on div "Send" at bounding box center [529, 249] width 45 height 18
click at [528, 250] on span "Send" at bounding box center [530, 249] width 34 height 12
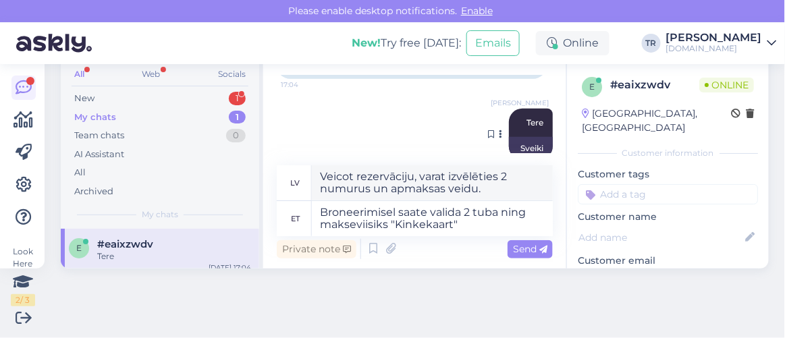
scroll to position [213, 0]
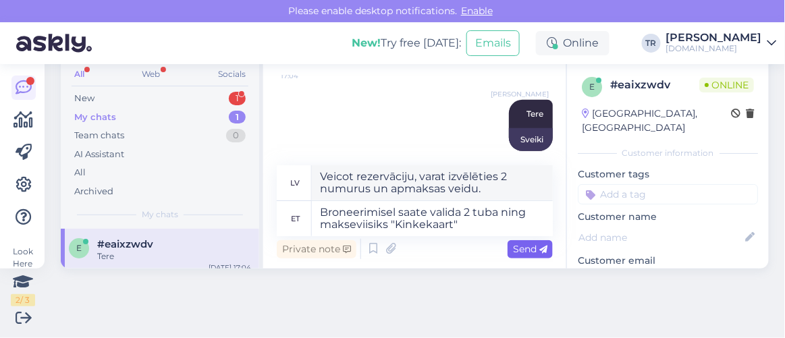
click at [519, 246] on span "Send" at bounding box center [530, 249] width 34 height 12
click at [518, 246] on span "Send" at bounding box center [530, 249] width 34 height 12
click at [515, 244] on span "Send" at bounding box center [530, 249] width 34 height 12
click at [513, 244] on span "Send" at bounding box center [530, 249] width 34 height 12
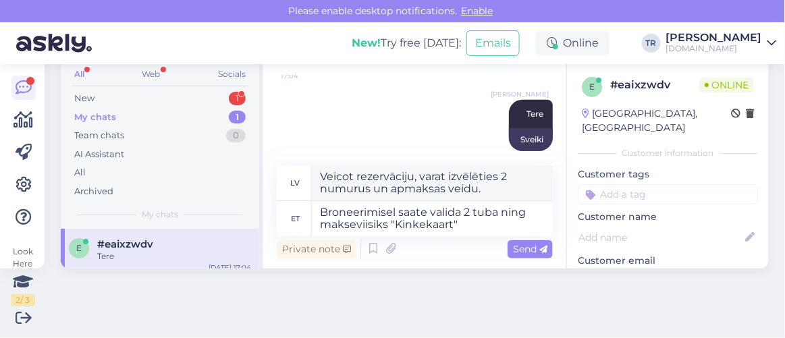
type textarea "Rezervējot, varat izvēlēties 2 numurus un maksājuma veidu "Dāvanu karti"."
click at [523, 244] on span "Send" at bounding box center [530, 249] width 34 height 12
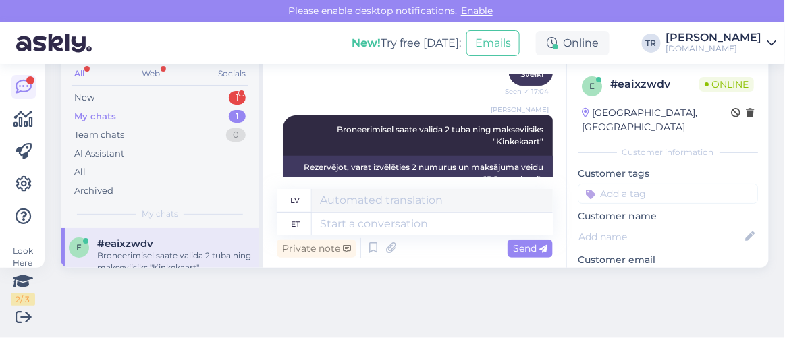
scroll to position [294, 0]
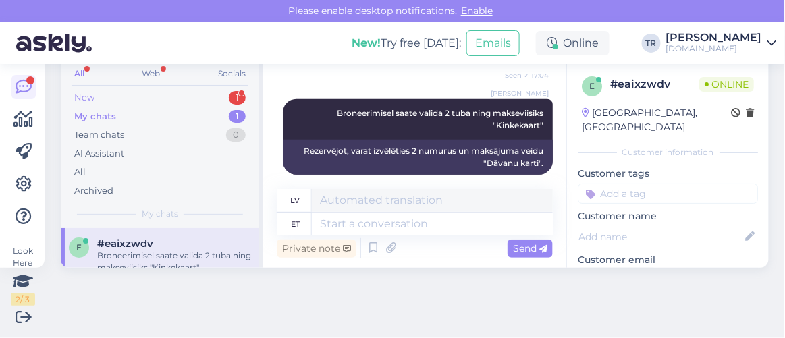
click at [86, 99] on div "New" at bounding box center [84, 97] width 20 height 13
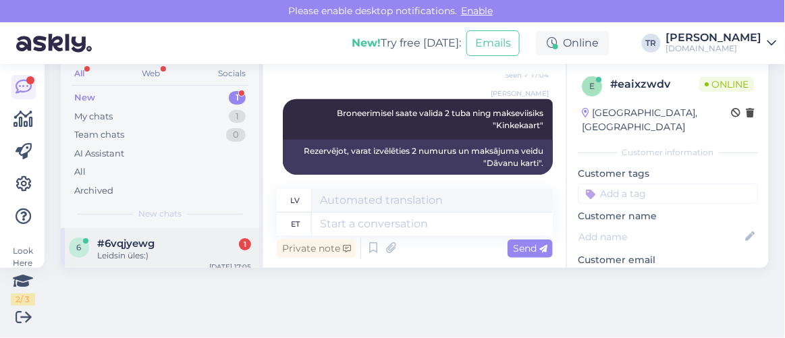
click at [162, 244] on div "#6vqjyewg 1" at bounding box center [174, 243] width 154 height 12
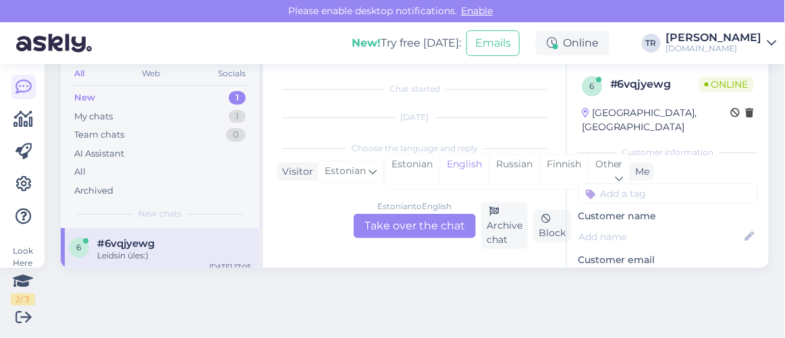
scroll to position [974, 0]
click at [408, 171] on div "Estonian" at bounding box center [412, 171] width 55 height 34
click at [420, 228] on div "Estonian to Estonian Take over the chat" at bounding box center [415, 226] width 122 height 24
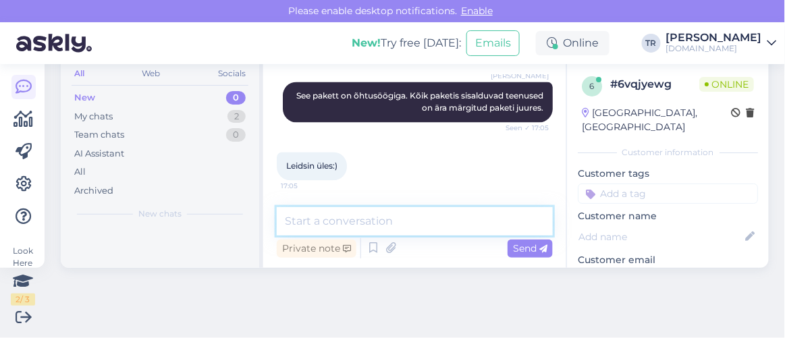
click at [374, 220] on textarea at bounding box center [415, 221] width 276 height 28
type textarea "Hästi! :)"
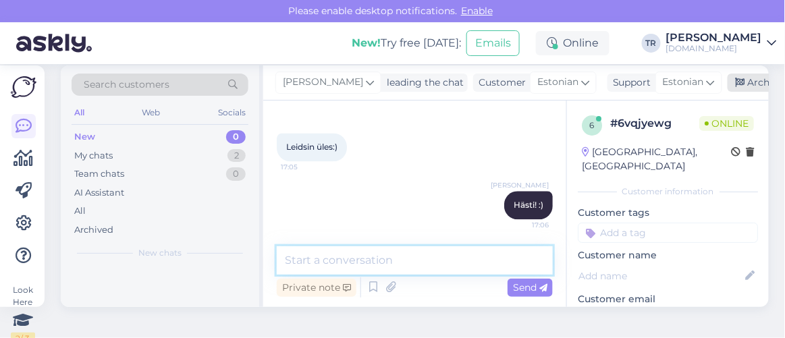
scroll to position [0, 0]
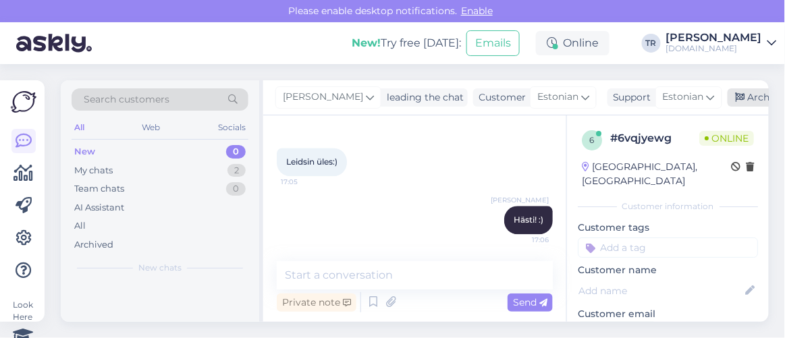
click at [729, 99] on div "Archive chat" at bounding box center [769, 97] width 85 height 18
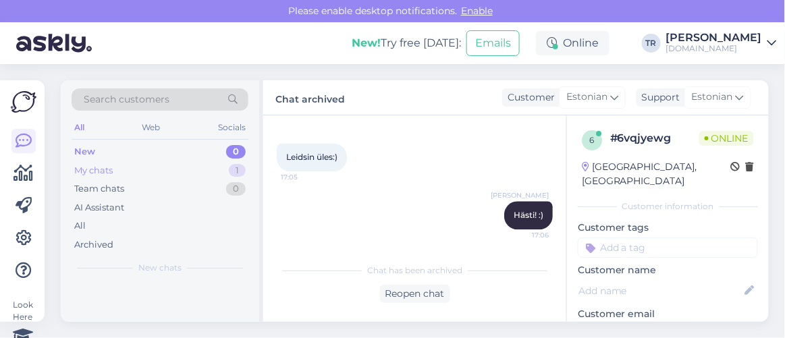
scroll to position [974, 0]
click at [168, 174] on div "My chats 1" at bounding box center [160, 170] width 177 height 19
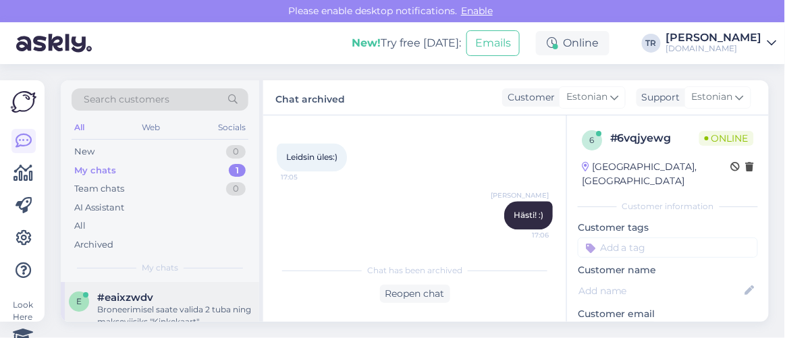
click at [165, 318] on div "Broneerimisel saate valida 2 tuba ning makseviisiks "Kinkekaart"" at bounding box center [174, 316] width 154 height 24
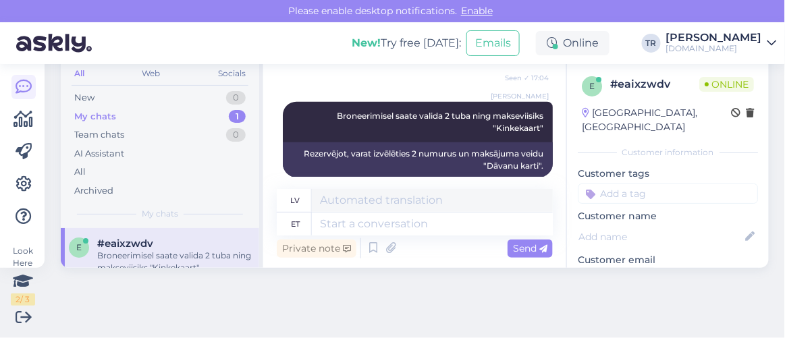
scroll to position [53, 0]
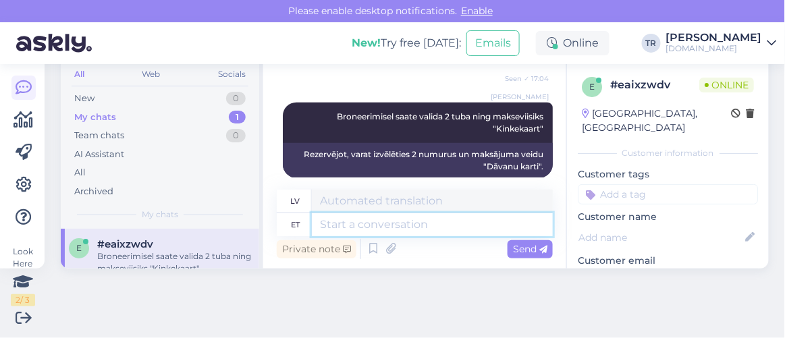
click at [433, 229] on textarea at bounding box center [432, 224] width 241 height 23
type textarea "Millal T"
type textarea "Kad"
type textarea "Millal Te soo"
type textarea "Kad tu"
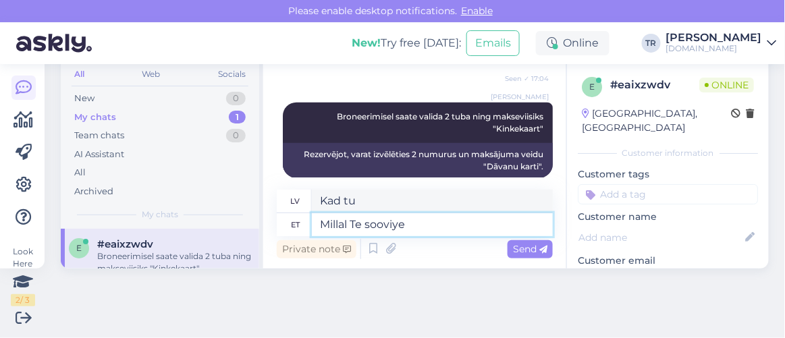
type textarea "Millal Te sooviye"
type textarea "Kad jūs vēlētos?"
type textarea "Millal Te soovite p"
type textarea "Kad tu vēlies?"
type textarea "Millal Te soovite puhkama m"
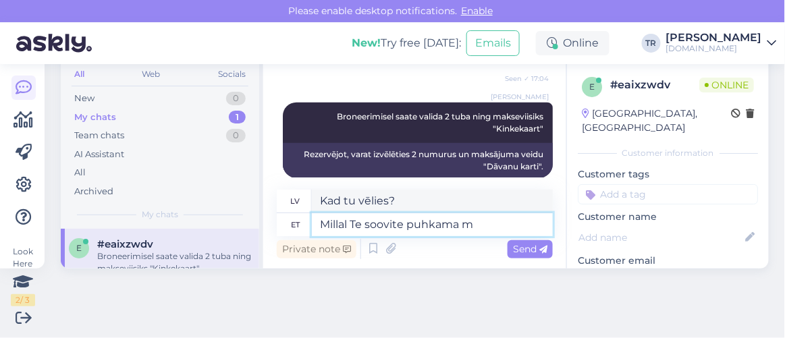
type textarea "Kad vēlaties doties atvaļinājumā?"
type textarea "Millal Te soovite puhkama minna?"
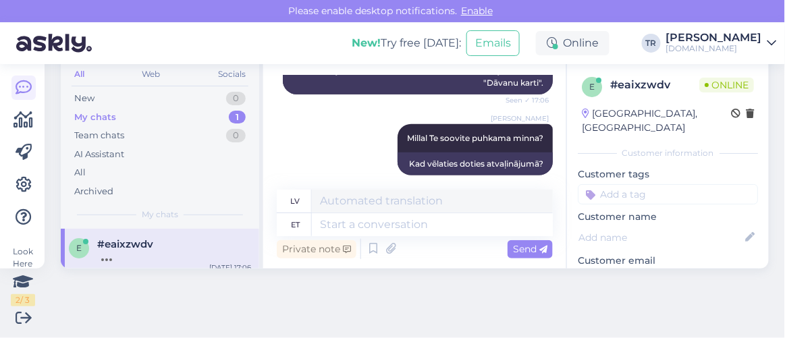
click at [166, 238] on div "#eaixzwdv" at bounding box center [174, 244] width 154 height 12
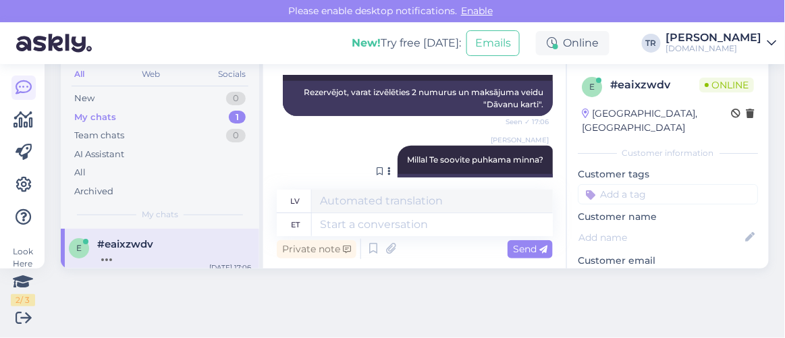
scroll to position [375, 0]
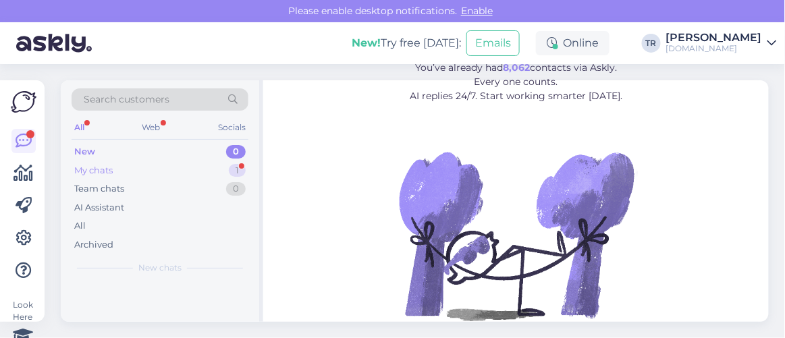
click at [186, 175] on div "My chats 1" at bounding box center [160, 170] width 177 height 19
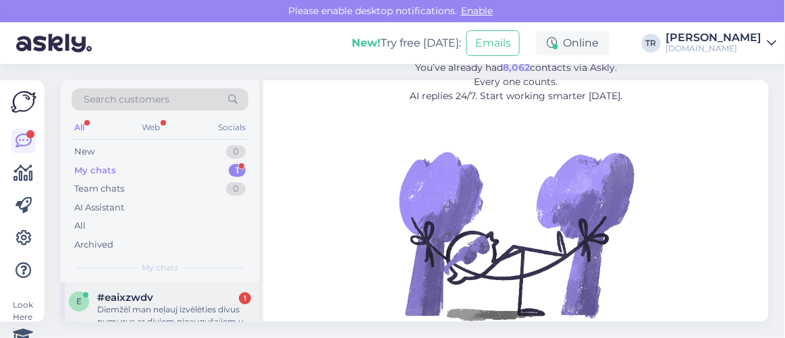
click at [167, 304] on div "Diemžēl man neļauj izvēlēties divus numurus ar diviem pieaugušajiem un vienu [P…" at bounding box center [174, 316] width 154 height 24
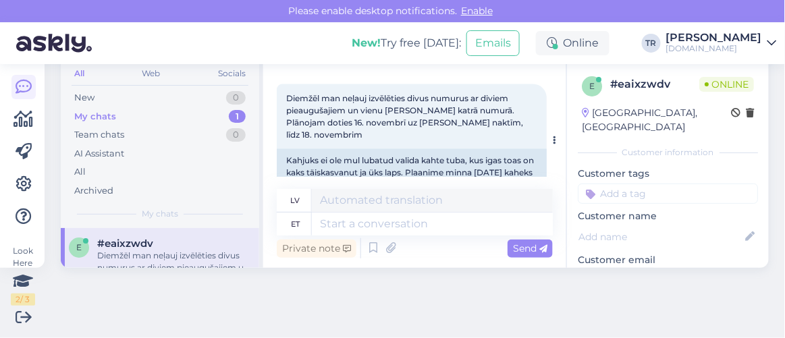
scroll to position [505, 0]
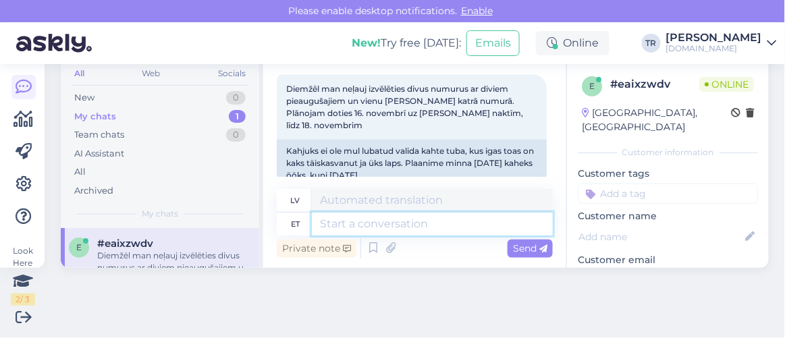
click at [384, 219] on textarea at bounding box center [432, 224] width 241 height 23
type textarea "[PERSON_NAME]"
type textarea "Kui lisate b"
type textarea "Ja pievienosiet"
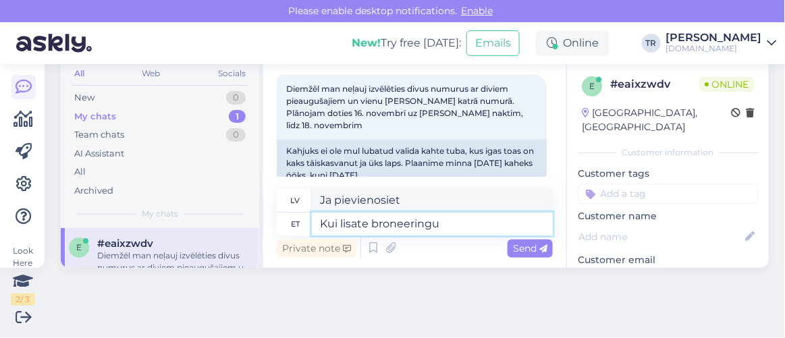
type textarea "Kui lisate broneeringu"
type textarea "Kad pievienojat rezervāciju"
type textarea "Kui lisate broneeringule la"
type textarea "Kad pievienojat rezervācijai"
type textarea "Kui lisate broneeringule lapse, siis"
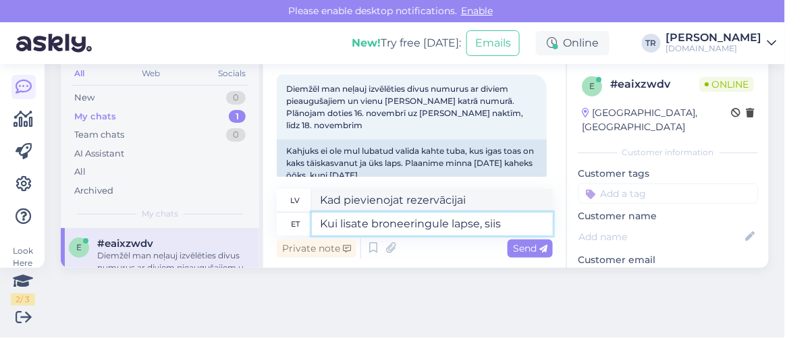
type textarea "Ja rezervācijai pievienojat bērnu,"
type textarea "Kui lisate broneeringule lapse, siis jah s"
type textarea "Ja rezervācijai pievienojat bērnu, jā."
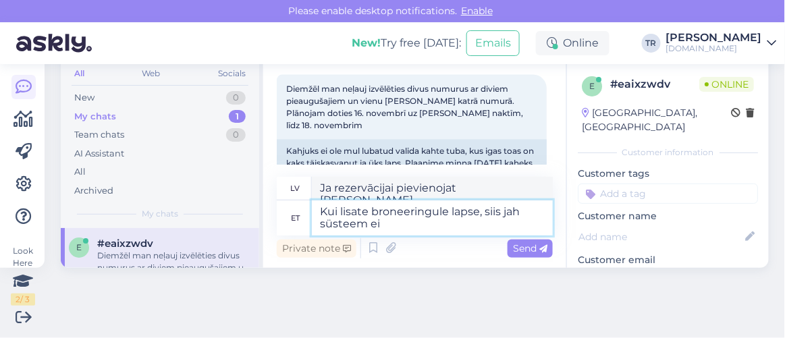
type textarea "Kui lisate broneeringule lapse, siis jah süsteem ei"
type textarea "Ja rezervācijai pievienojat bērnu, tad jā, sistēma"
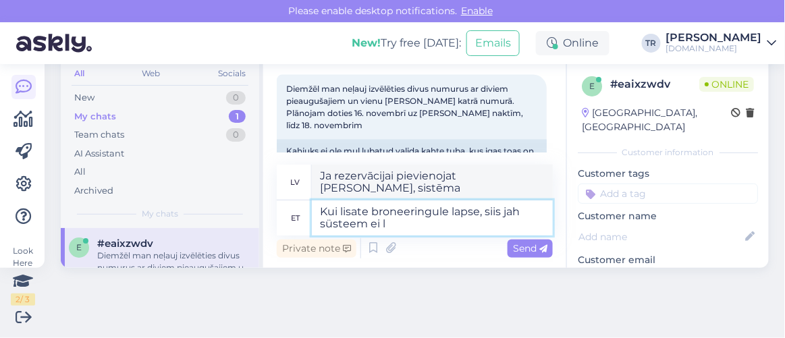
type textarea "Kui lisate broneeringule lapse, siis jah süsteem ei lu"
type textarea "Ja rezervācijai pievienosiet bērnu, tad jā, sistēma to nedarīs."
type textarea "Kui lisate broneeringule lapse, siis jah süsteem ei luba lis"
type textarea "Ja rezervācijai pievienosiet bērnu, tad jā, sistēma to neļaus."
type textarea "Kui lisate broneeringule lapse, siis jah süsteem ei luba lisada t"
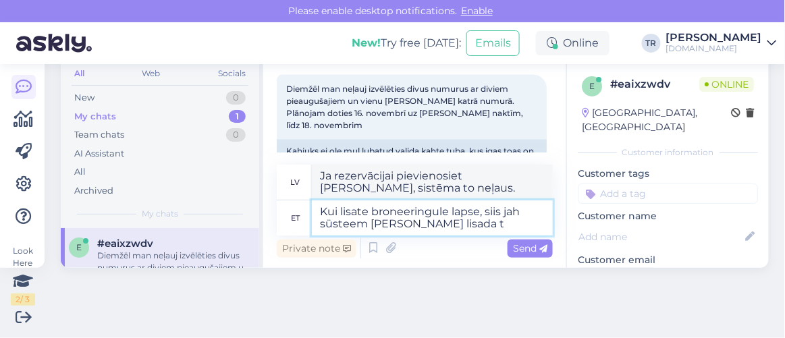
type textarea "Ja rezervācijai pievienojat bērnu, tad jā, sistēma neļauj pievienot."
type textarea "Kui lisate broneeringule lapse, siis jah süsteem ei luba lisada teist t"
type textarea "Ja rezervācijai pievienosiet bērnu, sistēma neļaus pievienot citu personu."
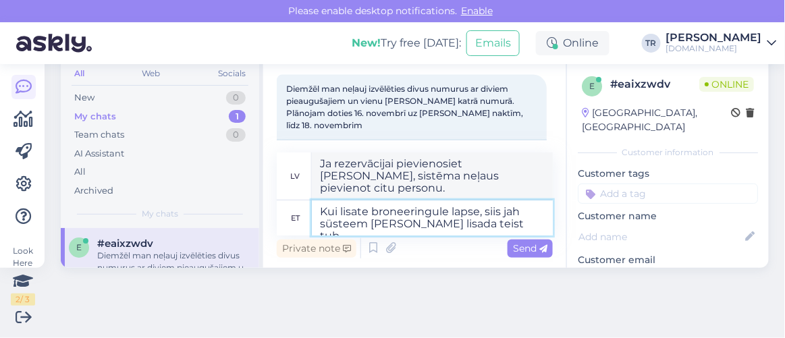
type textarea "Kui lisate broneeringule lapse, siis jah süsteem ei luba lisada teist tuba"
type textarea "Ja rezervācijai pievienojat bērnu, tad jā, sistēma neļaus jums pievienot vēl vi…"
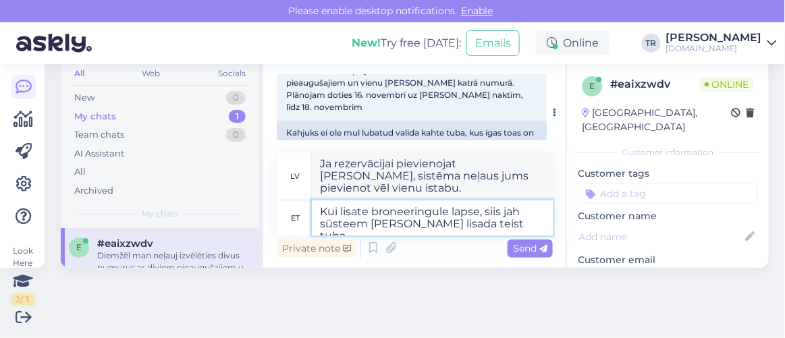
scroll to position [541, 0]
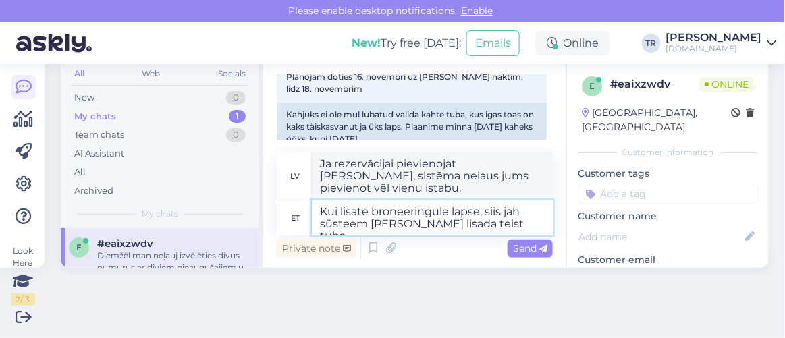
click at [517, 230] on textarea "Kui lisate broneeringule lapse, siis jah süsteem ei luba lisada teist tuba" at bounding box center [432, 217] width 241 height 35
type textarea "Kui lisate broneeringule lapse, siis jah süsteem ei luba lisada teist tuba. Se"
type textarea "Ja rezervācijai pievienosiet bērnu, sistēma neļaus pievienot vēl vienu istabu."
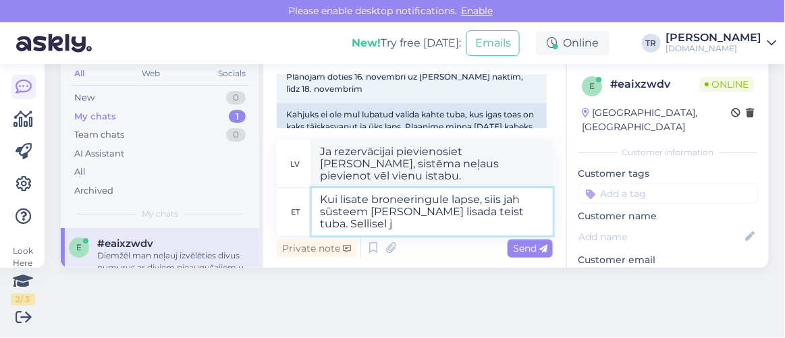
type textarea "Kui lisate broneeringule lapse, siis jah süsteem ei luba lisada teist tuba. Sel…"
type textarea "Ja rezervācijai pievienosiet bērnu, sistēma neļaus jums pievienot vēl vienu ist…"
type textarea "Kui lisate broneeringule lapse, siis jah süsteem ei luba lisada teist tuba. Sel…"
type textarea "Ja rezervācijai pievienosiet bērnu, sistēma neļaus pievienot vēl vienu istabu. …"
type textarea "Kui lisate broneeringule lapse, siis jah süsteem ei luba lisada teist tuba. Sel…"
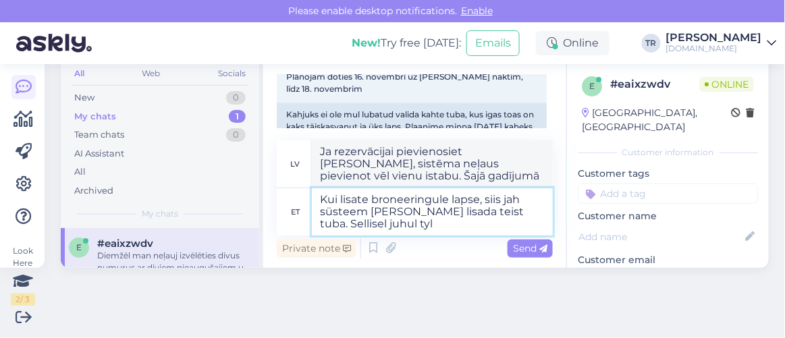
type textarea "Ja rezervācijai pievienosiet bērnu, sistēma neļaus jums pievienot vēl vienu ist…"
type textarea "Kui lisate broneeringule lapse, siis jah süsteem ei luba lisada teist tuba. Sel…"
type textarea "Ja rezervācijai pievienosiet bērnu, sistēma neļaus pievienot otru istabu. Šādā …"
type textarea "Kui lisate broneeringule lapse, siis jah süsteem ei luba lisada teist tuba. Sel…"
type textarea "Ja rezervācijai pievienosiet bērnu, sistēma neļaus pievienot vēl vienu istabu. …"
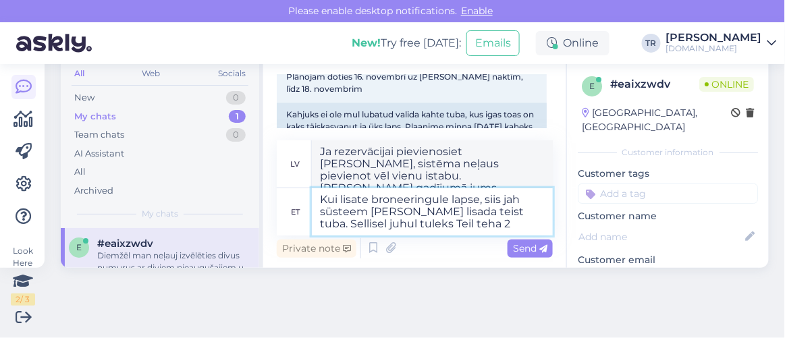
type textarea "Kui lisate broneeringule lapse, siis jah süsteem ei luba lisada teist tuba. Sel…"
type textarea "Ja rezervācijai pievienosiet bērnu, sistēma neļaus pievienot otru istabu. Šajā …"
type textarea "Kui lisate broneeringule lapse, siis jah süsteem ei luba lisada teist tuba. Sel…"
type textarea "Ja rezervācijai pievienosiet bērnu, sistēma neļaus pievienot otru istabu. Šādā …"
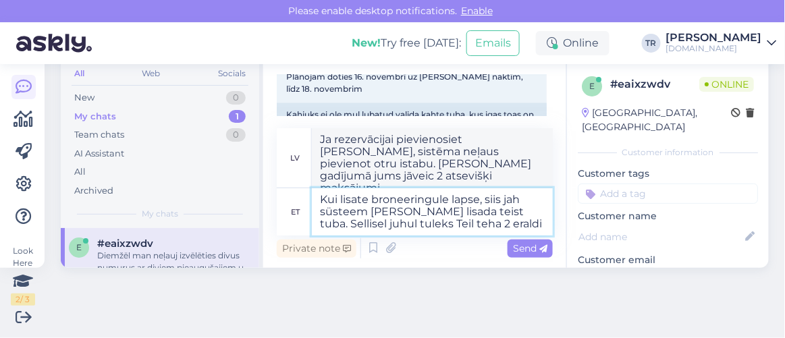
type textarea "Kui lisate broneeringule lapse, siis jah süsteem ei luba lisada teist tuba. Sel…"
type textarea "Ja rezervācijai pievienosiet bērnu, sistēma neļaus pievienot otru istabu. Šādā …"
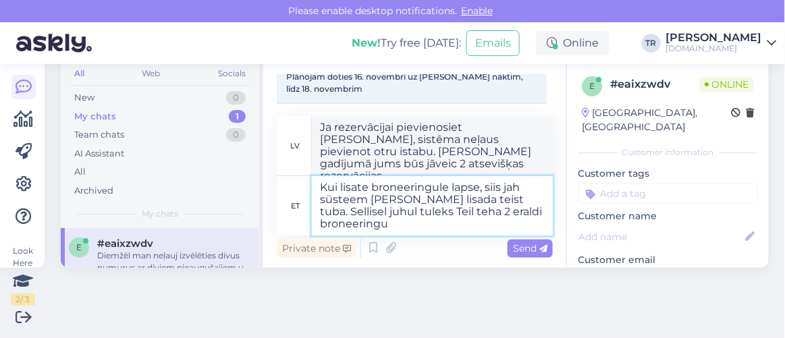
type textarea "Kui lisate broneeringule lapse, siis jah süsteem ei luba lisada teist tuba. Sel…"
type textarea "Ja rezervācijai pievienosiet bērnu, sistēma neļaus pievienot otru istabu. Šādā …"
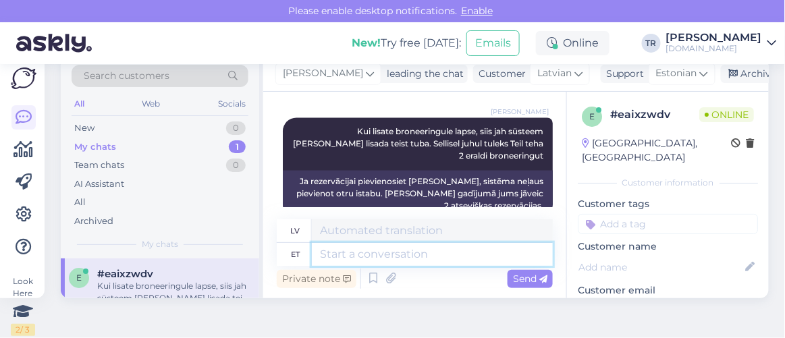
scroll to position [0, 0]
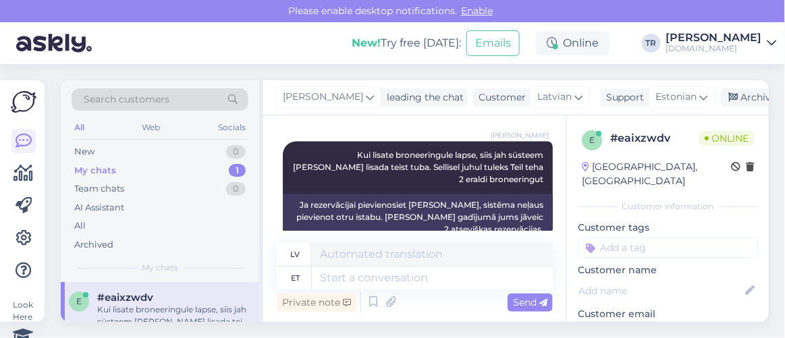
click at [731, 109] on div "Triin Raudtamm leading the chat Customer Latvian Support Estonian Archive chat" at bounding box center [515, 97] width 505 height 35
click at [732, 96] on icon at bounding box center [733, 97] width 9 height 9
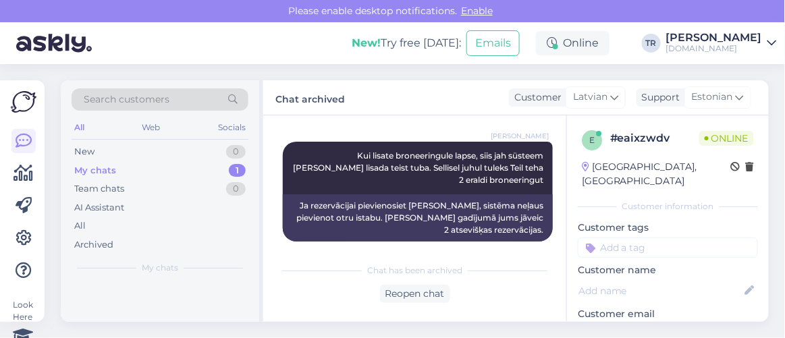
scroll to position [620, 0]
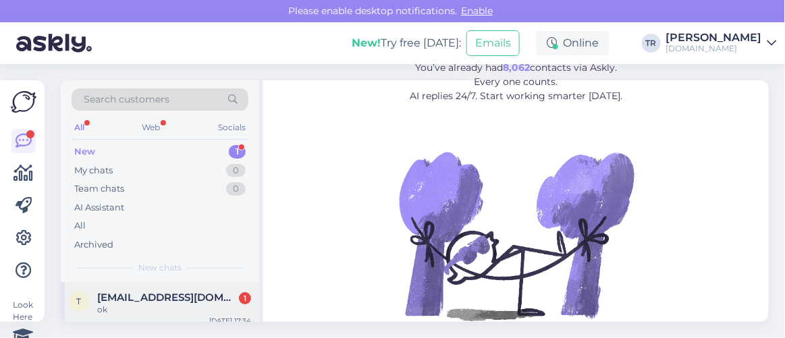
click at [124, 299] on span "[EMAIL_ADDRESS][DOMAIN_NAME]" at bounding box center [167, 297] width 140 height 12
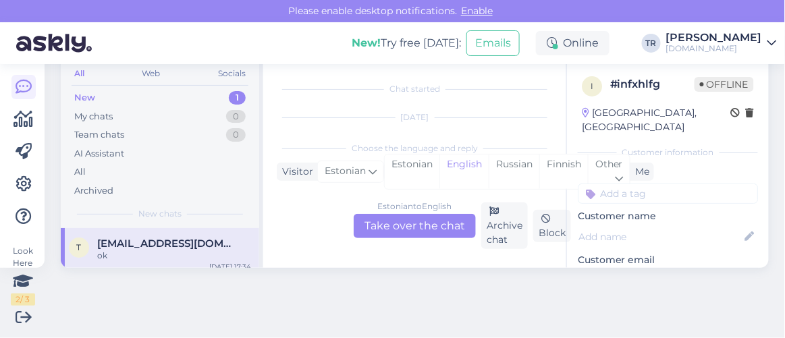
scroll to position [539, 0]
click at [420, 168] on div "Estonian" at bounding box center [412, 171] width 55 height 34
click at [402, 227] on div "Estonian to Estonian Take over the chat" at bounding box center [415, 226] width 122 height 24
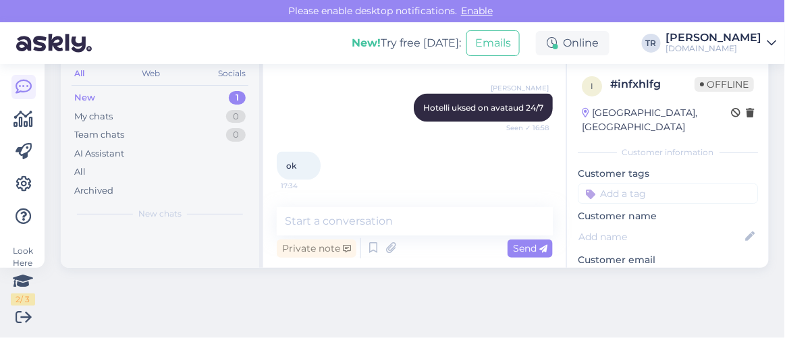
scroll to position [477, 0]
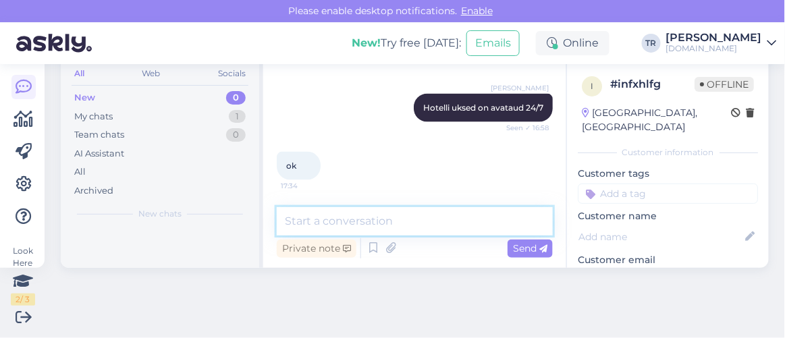
click at [402, 227] on textarea at bounding box center [415, 221] width 276 height 28
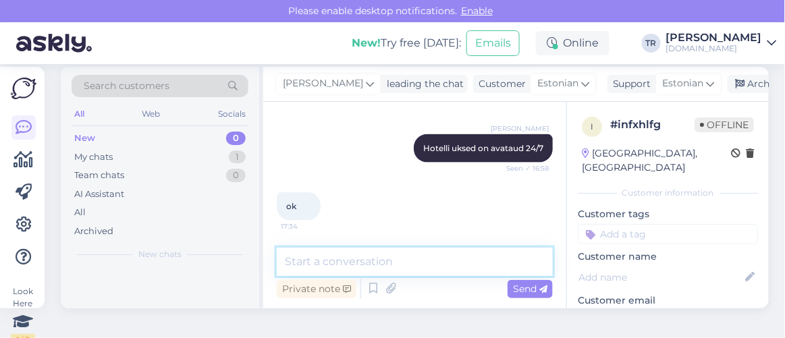
scroll to position [0, 0]
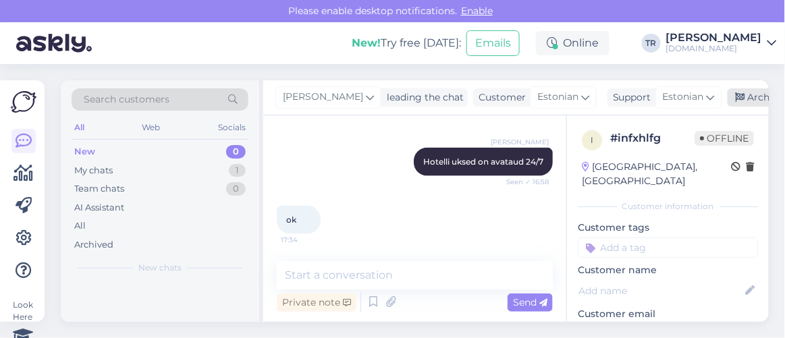
click at [737, 93] on icon at bounding box center [739, 97] width 9 height 9
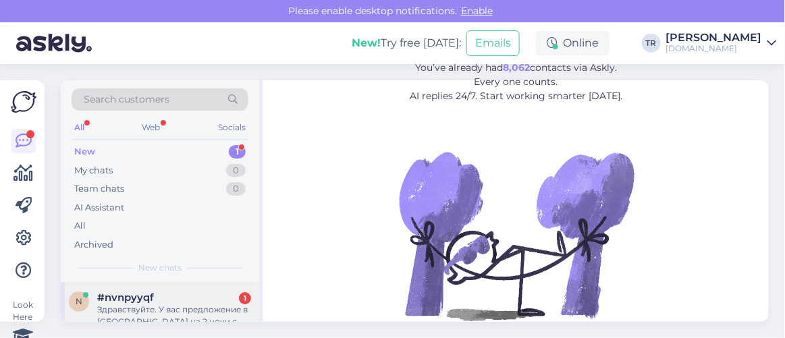
click at [170, 289] on div "n #nvnpyyqf 1 Здравствуйте. У вас предложение в [GEOGRAPHIC_DATA] на 2 ночи с О…" at bounding box center [160, 312] width 198 height 61
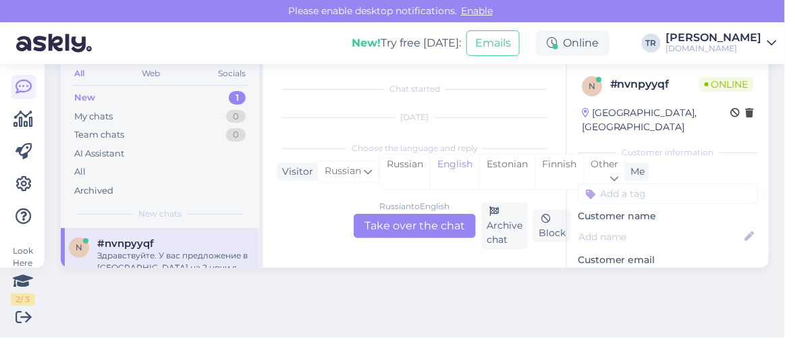
scroll to position [764, 0]
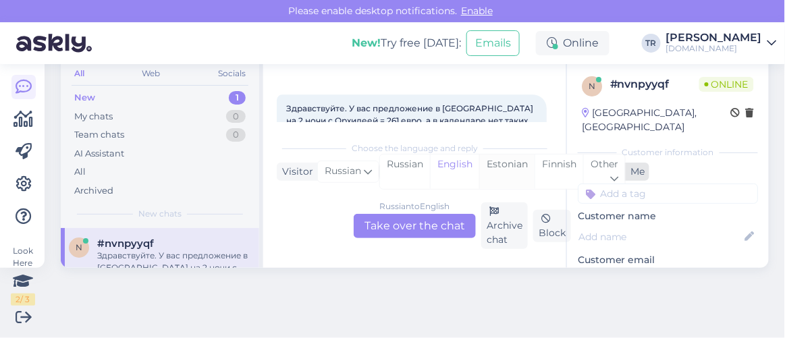
click at [505, 155] on div "Estonian" at bounding box center [506, 171] width 55 height 34
click at [418, 234] on div "Russian to Estonian Take over the chat" at bounding box center [415, 226] width 122 height 24
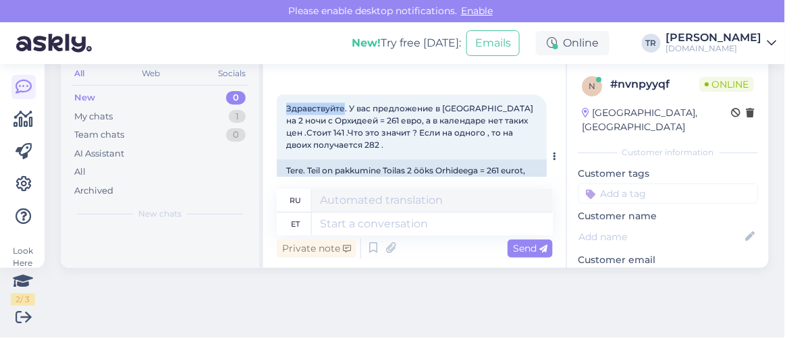
drag, startPoint x: 287, startPoint y: 127, endPoint x: 342, endPoint y: 130, distance: 54.8
click at [342, 130] on span "Здравствуйте. У вас предложение в Тойла на 2 ночи с Орхидеей = 261 евро, а в ка…" at bounding box center [410, 126] width 249 height 47
copy span "Здравствуйте"
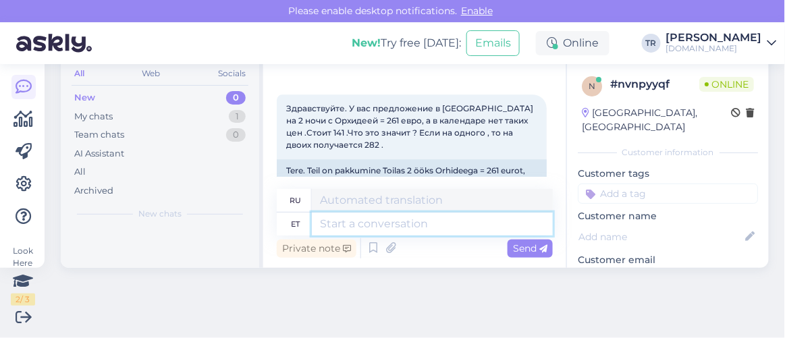
click at [379, 221] on textarea at bounding box center [432, 224] width 241 height 23
paste textarea "Здравствуйте"
type textarea "Здравствуйте"
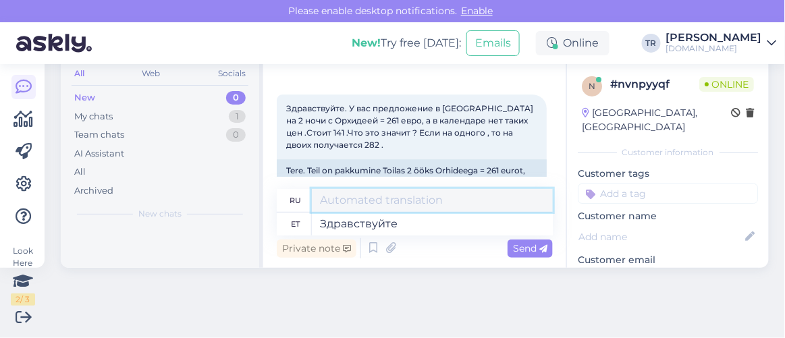
click at [363, 204] on textarea at bounding box center [432, 200] width 241 height 23
drag, startPoint x: 385, startPoint y: 206, endPoint x: 274, endPoint y: 205, distance: 110.7
click at [274, 205] on div "Chat started Jul 3 2023 где при регистрации повторно писать эл. адрес ??? 16:40…" at bounding box center [414, 164] width 303 height 206
paste textarea "дравствуйте"
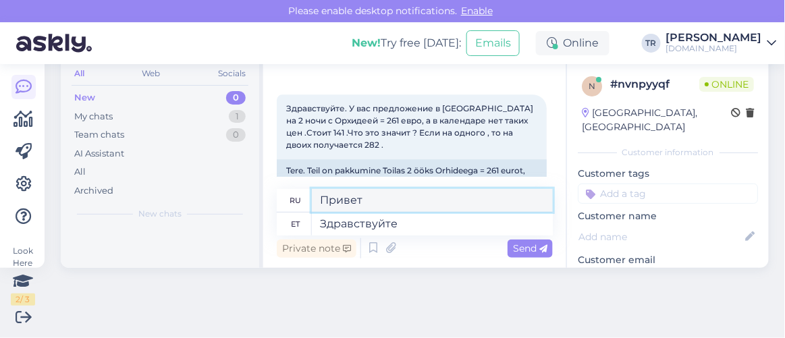
type textarea "Здравствуйте"
click at [377, 218] on div "ru Здравствуйте et Здравствуйте" at bounding box center [415, 212] width 276 height 47
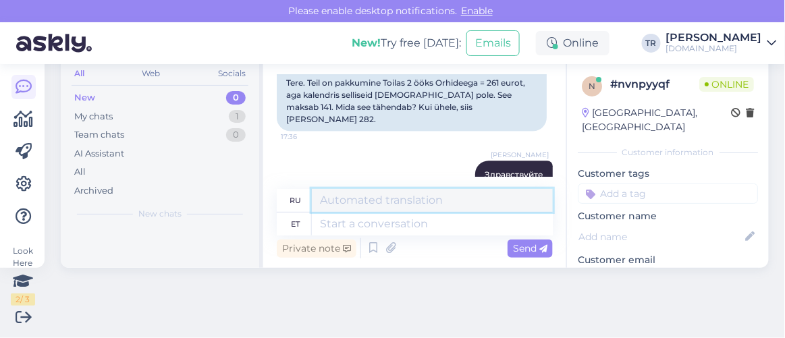
scroll to position [913, 0]
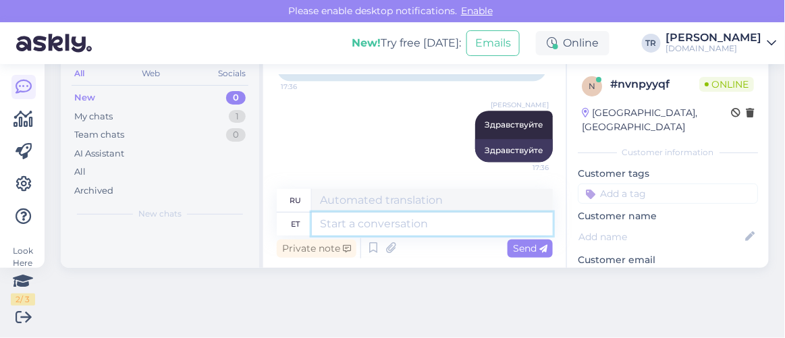
click at [420, 225] on textarea at bounding box center [432, 224] width 241 height 23
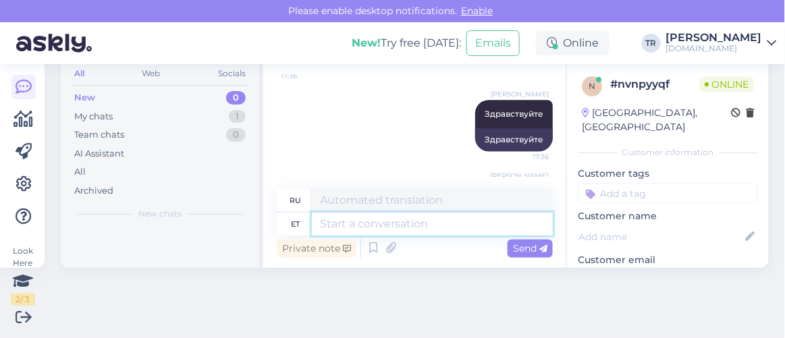
scroll to position [998, 0]
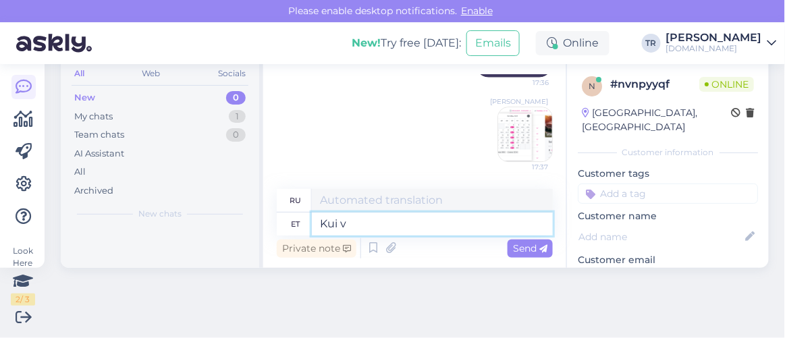
type textarea "Kui va"
type textarea "Если"
type textarea "Kui valite"
type textarea "Если вы выберете"
type textarea "Kui valite ära kuupäevad,"
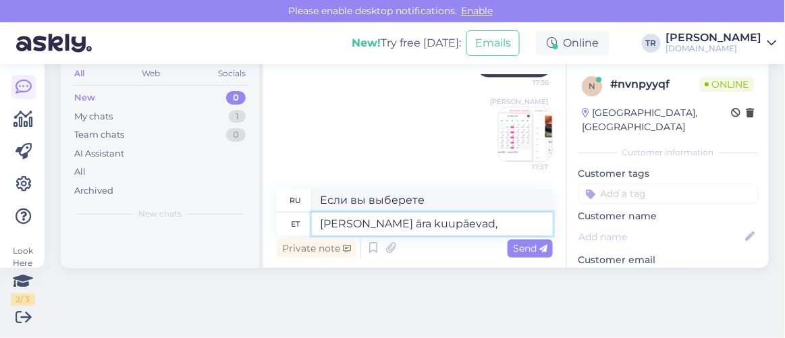
type textarea "Когда вы выбираете даты,"
type textarea "Kui valite ära kuupäevad, siis k"
type textarea "Если вы выбираете даты, то"
type textarea "Kui valite ära kuupäevad, siis kalendris on"
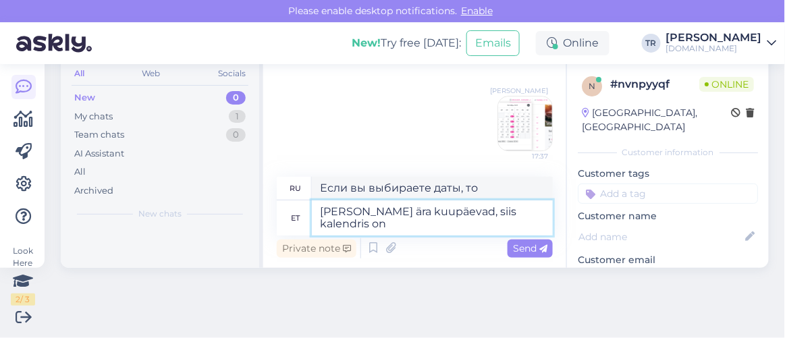
type textarea "Если вы выбираете даты, то в календаре"
type textarea "Kui valite ära kuupäevad, siis kalendris on n"
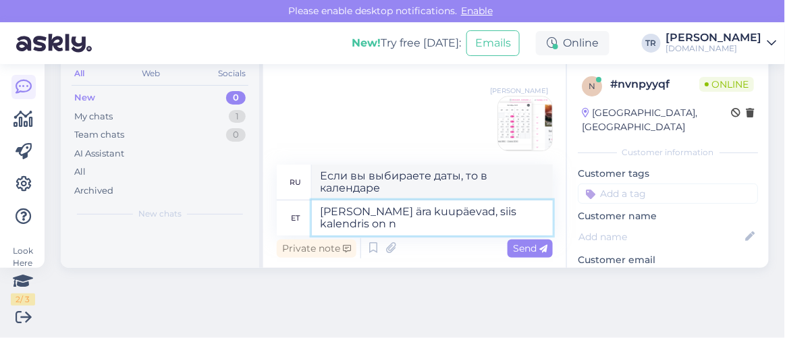
type textarea "Если вы выберете даты, календарь покажет"
type textarea "Kui valite ära kuupäevad, siis kalendris on näha esimese ja"
type textarea "Если вы выберете даты, календарь покажет первую"
type textarea "Kui valite ära kuupäevad, siis kalendris on näha esimese ja t"
type textarea "Если вы выберете даты, календарь покажет первую и вторую"
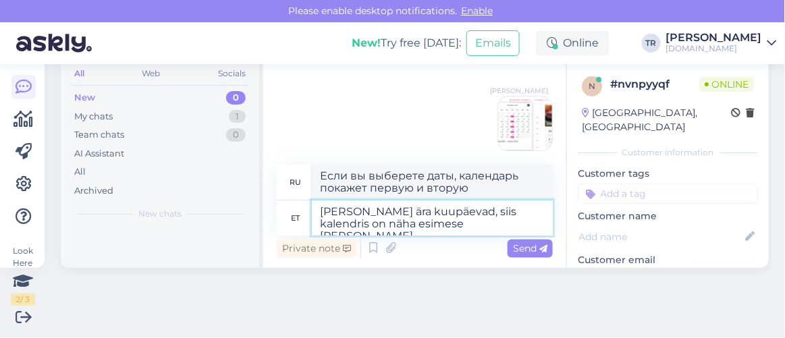
type textarea "Kui valite ära kuupäevad, siis kalendris on näha esimese ja teise"
type textarea "Если вы выберете даты, календарь покажет первое и второе"
type textarea "Kui valite ära kuupäevad, siis kalendris on näha esimese ja teise öö h"
type textarea "Если вы выберете даты, календарь покажет первую и вторую ночь."
type textarea "Kui valite ära kuupäevad, siis kalendris on näha esimese ja teise öö hinda"
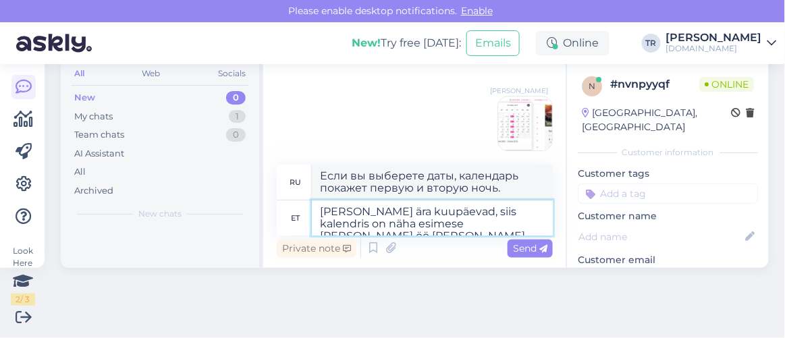
type textarea "Если вы выберете даты, календарь покажет цену за первую и вторую ночь."
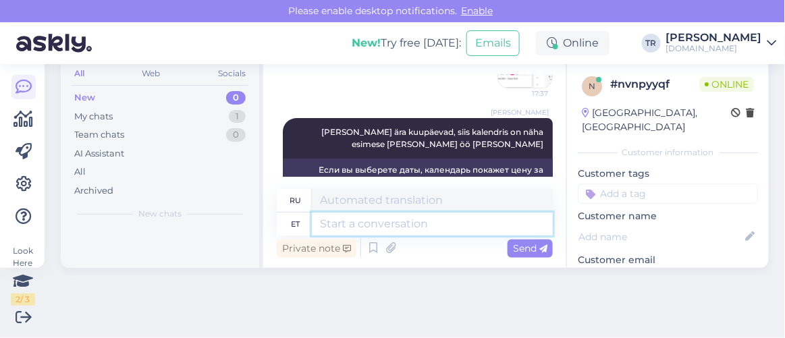
scroll to position [1042, 0]
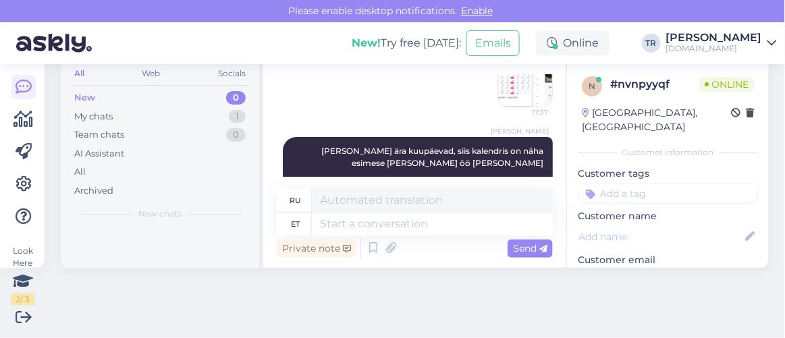
click at [498, 107] on img at bounding box center [525, 80] width 54 height 54
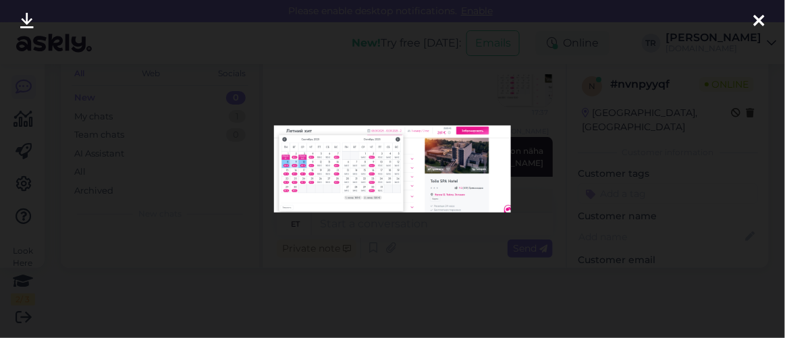
click at [756, 23] on icon at bounding box center [759, 22] width 11 height 18
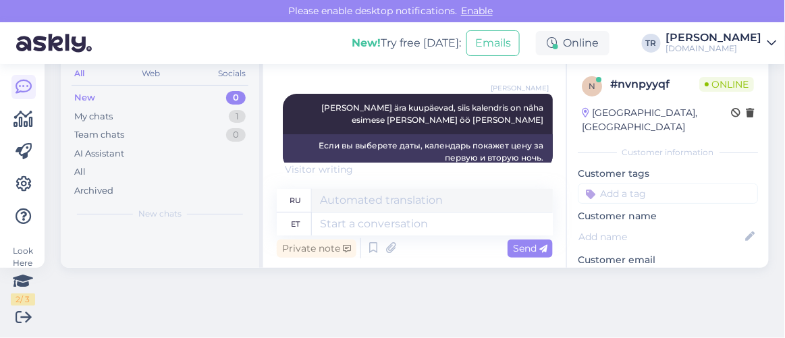
scroll to position [1117, 0]
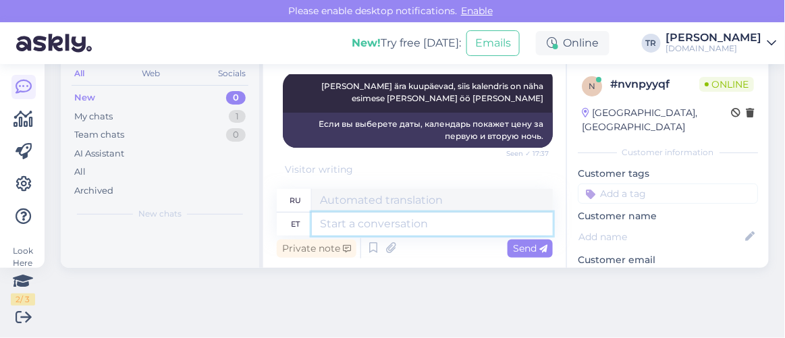
click at [434, 225] on textarea at bounding box center [432, 224] width 241 height 23
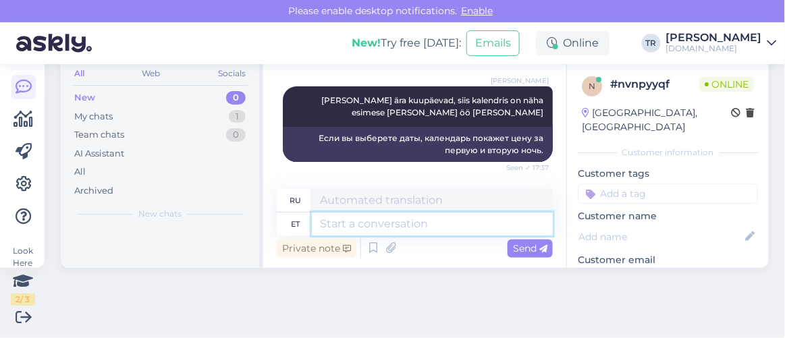
scroll to position [53, 0]
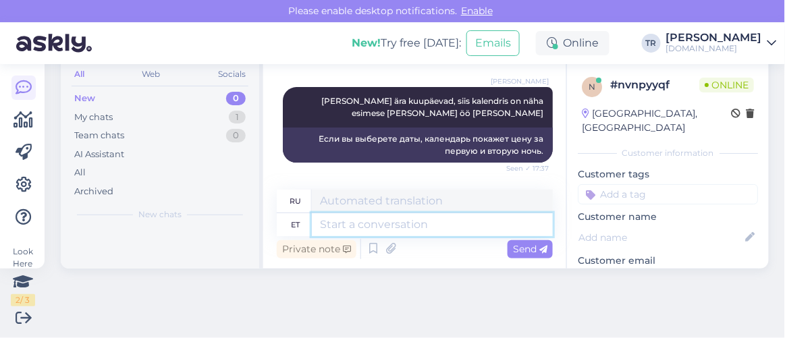
click at [413, 234] on textarea at bounding box center [432, 224] width 241 height 23
click at [412, 228] on textarea at bounding box center [432, 224] width 241 height 23
type textarea "Päras"
type textarea "Сзади"
type textarea "Pärast k"
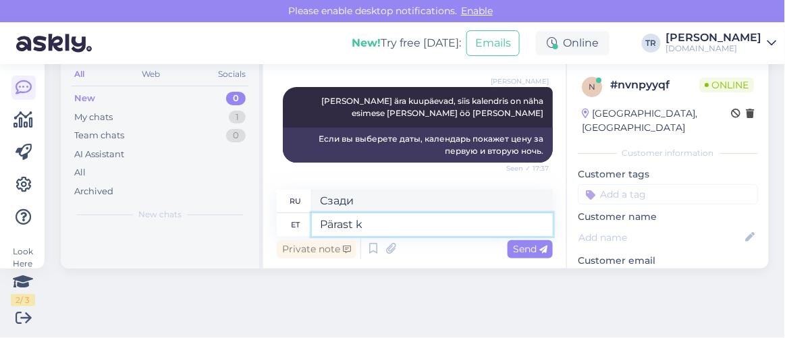
type textarea "После"
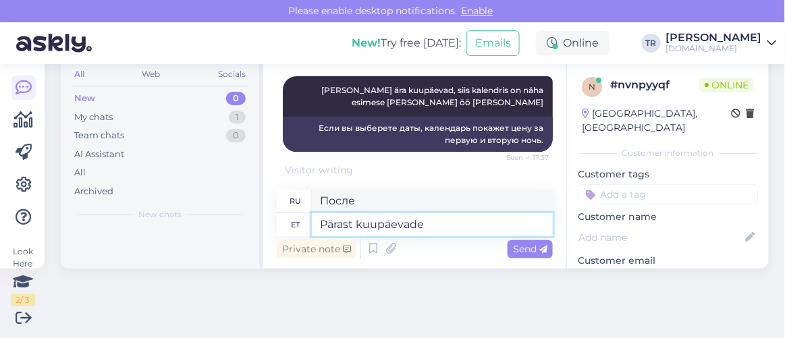
type textarea "Pärast kuupäevade"
type textarea "После дат"
type textarea "Pärast kuupäevade valimist k"
type textarea "После выбора дат"
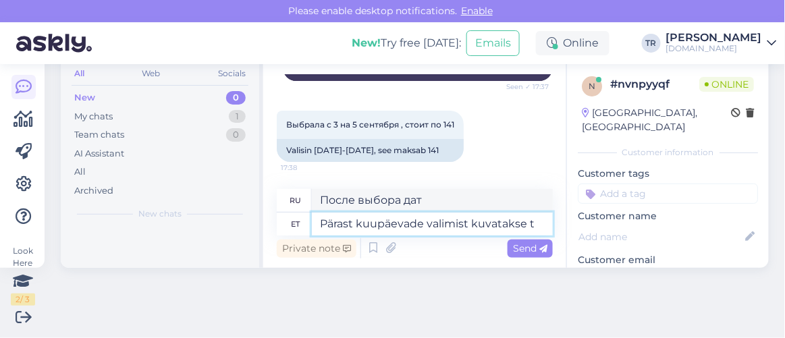
type textarea "Pärast kuupäevade valimist kuvatakse te"
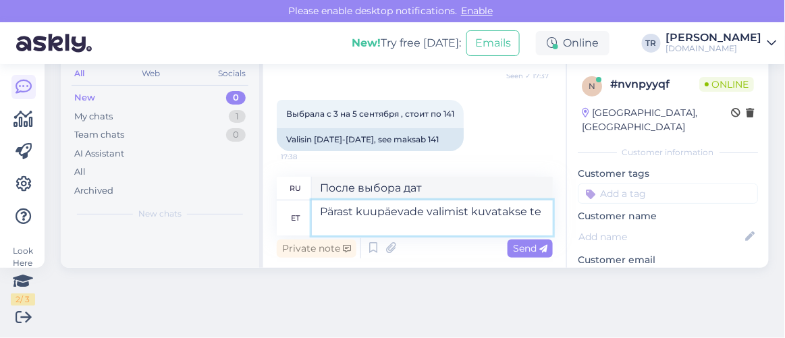
scroll to position [1198, 0]
type textarea "После выбора дат будет отображено следующее:"
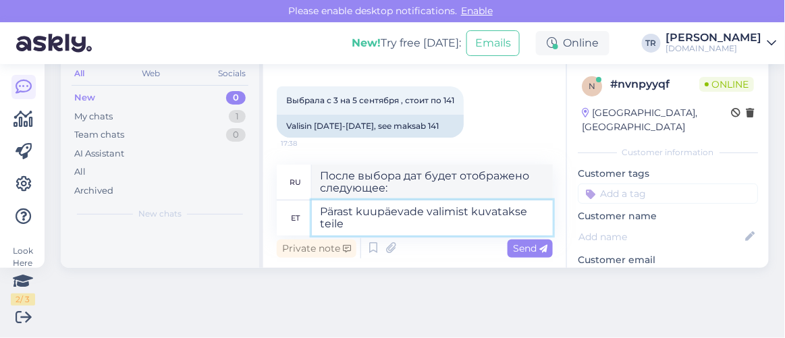
type textarea "Pärast kuupäevade valimist kuvatakse teile"
type textarea "После выбора дат вам будет показано"
type textarea "Pärast kuupäevade valimist kuvatakse teile lõplik h"
type textarea "После выбора дат вам будет показан окончательный вариант"
type textarea "Pärast kuupäevade valimist kuvatakse teile lõplik hind."
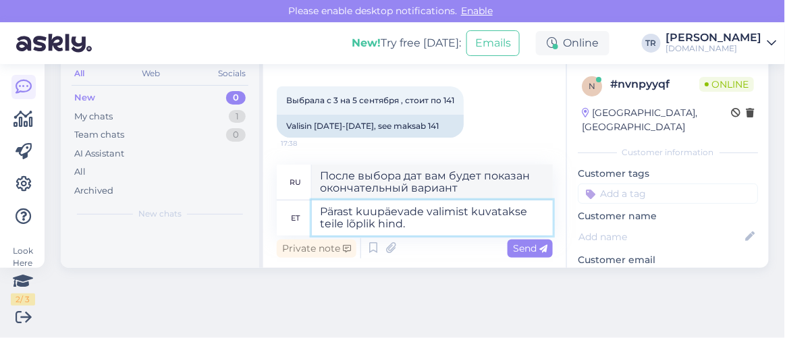
type textarea "После выбора дат вам будет показана окончательная цена."
type textarea "Pärast kuupäevade valimist kuvatakse teile lõplik hind. 3,-5.+0"
type textarea "После выбора дат вам будет показана окончательная цена. 3, -5.+0"
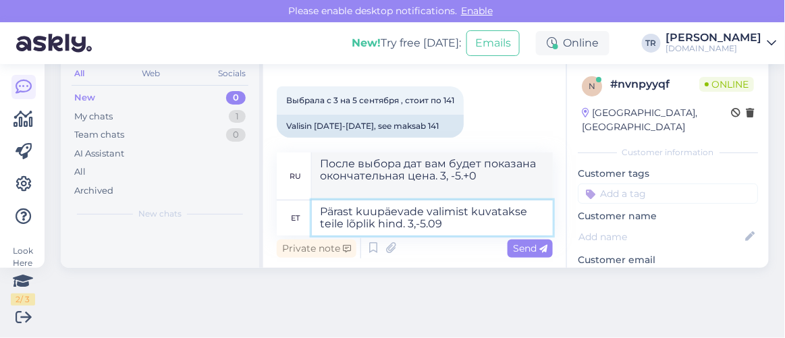
type textarea "Pärast kuupäevade valimist kuvatakse teile lõplik hind. 3,-5.09"
type textarea "После выбора дат вам будет показана окончательная цена. 3, -5.09"
type textarea "Pärast kuupäevade valimist kuvatakse teile lõplik hind. 3.-5"
type textarea "После выбора дат вам будет показана окончательная цена. 3.-"
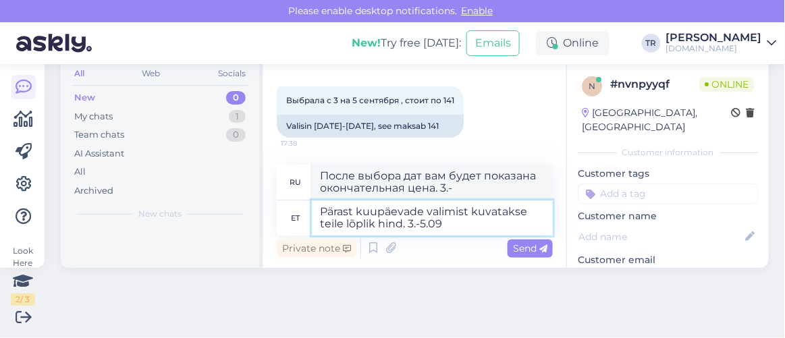
type textarea "Pärast kuupäevade valimist kuvatakse teile lõplik hind. 3.-5.09"
type textarea "После выбора дат вам будет показана окончательная цена. 3.-5.09"
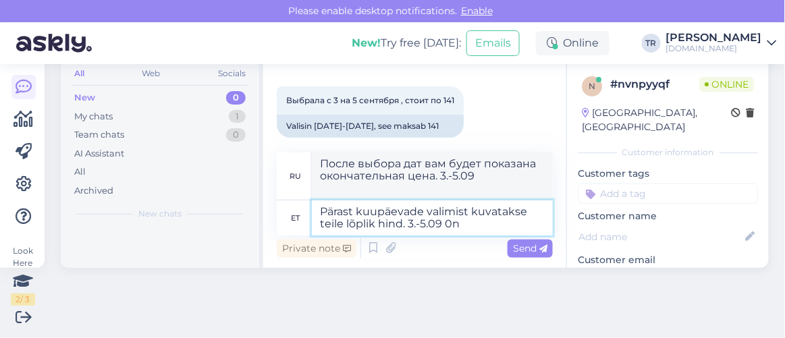
type textarea "Pärast kuupäevade valimist kuvatakse teile lõplik hind. 3.-5.09 0n p"
type textarea "После выбора дат вам будет показана окончательная цена. 3.-5.09 0n"
type textarea "Pärast kuupäevade valimist kuvatakse teile lõplik hind. 3.-5.09 0n"
type textarea "После выбора дат вам будет показана окончательная цена. 3.-5.09 0n p"
type textarea "Pärast kuupäevade valimist kuvatakse teile lõplik hind. 3.-5.09 0"
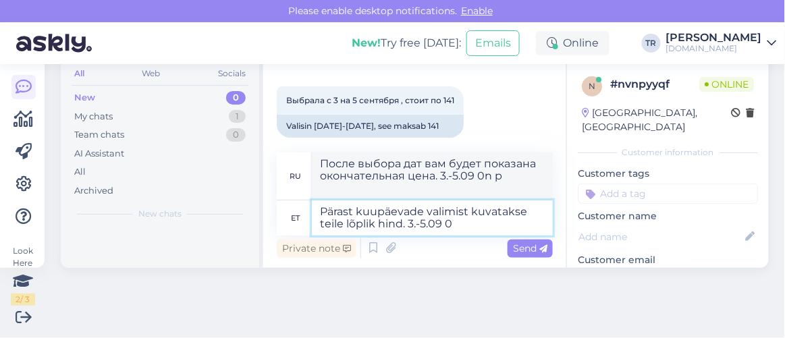
type textarea "После выбора дат вам будет показана окончательная цена. 3.-5.09 0n"
type textarea "Pärast kuupäevade valimist kuvatakse teile lõplik hind. 3.-5.09"
type textarea "После выбора дат вам будет показана окончательная цена. 3.-5.09"
type textarea "Pärast kuupäevade valimist kuvatakse teile lõplik hind. 3.-5.09 on pa"
type textarea "После выбора дат вам будет показана окончательная цена. 3.-5.09 - это"
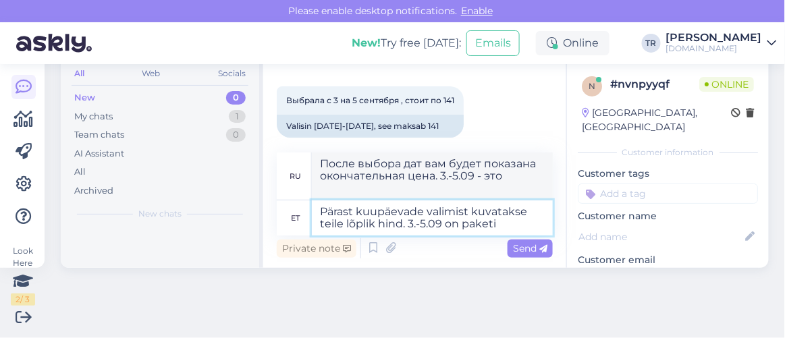
type textarea "Pärast kuupäevade valimist kuvatakse teile lõplik hind. 3.-5.09 on paketi h"
type textarea "После выбора дат вам будет показана окончательная цена. 3.-5.09 — это пакет"
type textarea "Pärast kuupäevade valimist kuvatakse teile lõplik hind. 3.-5.09 on paketi hind"
type textarea "После выбора дат вам будет показана окончательная цена. Стоимость пакета состав…"
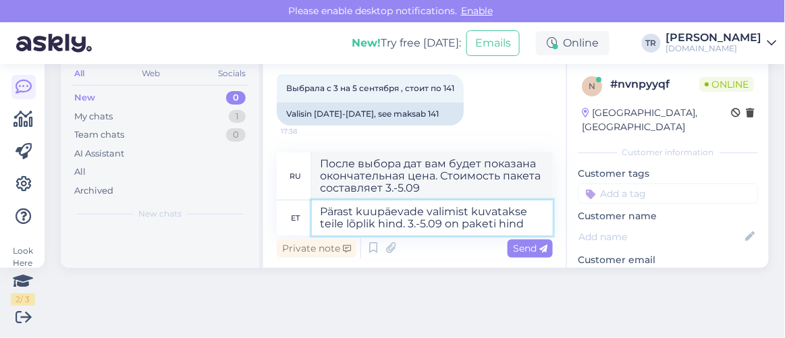
paste textarea "261 €"
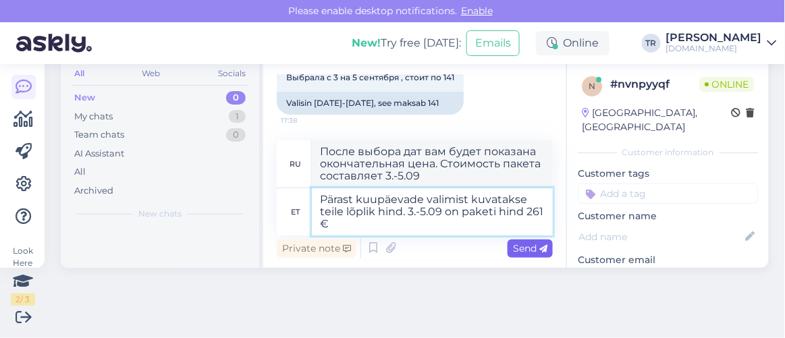
type textarea "Pärast kuupäevade valimist kuvatakse teile lõplik hind. 3.-5.09 on paketi hind …"
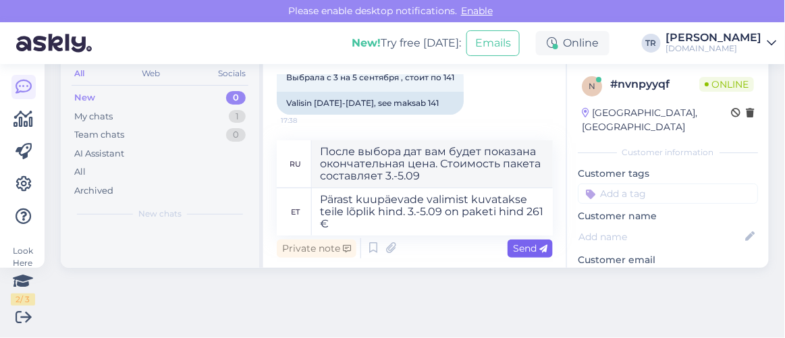
click at [527, 248] on span "Send" at bounding box center [530, 248] width 34 height 12
type textarea "После выбора дат будет отображена окончательная цена. 3.-5.09 стоимость пакета …"
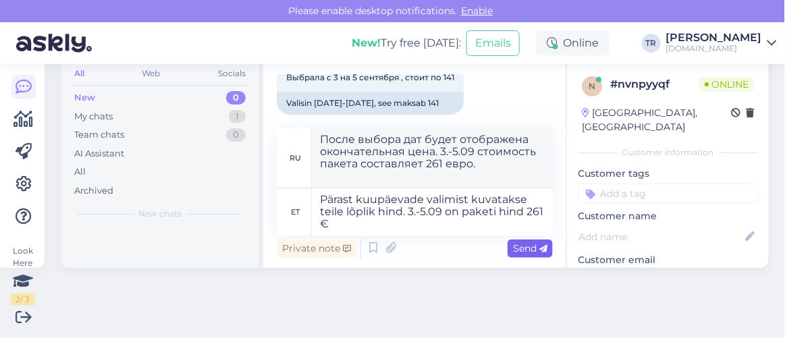
click at [539, 246] on icon at bounding box center [543, 249] width 8 height 8
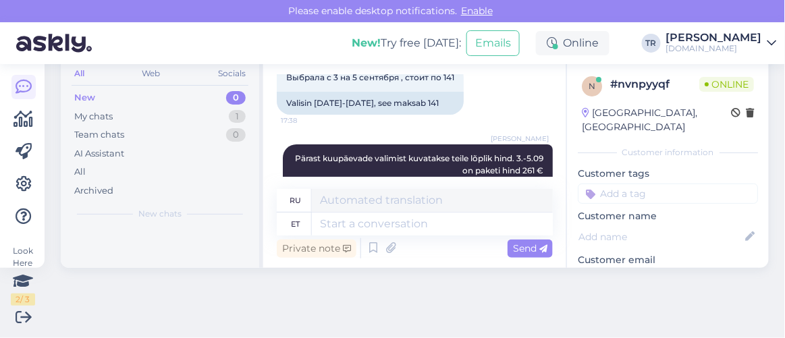
scroll to position [1289, 0]
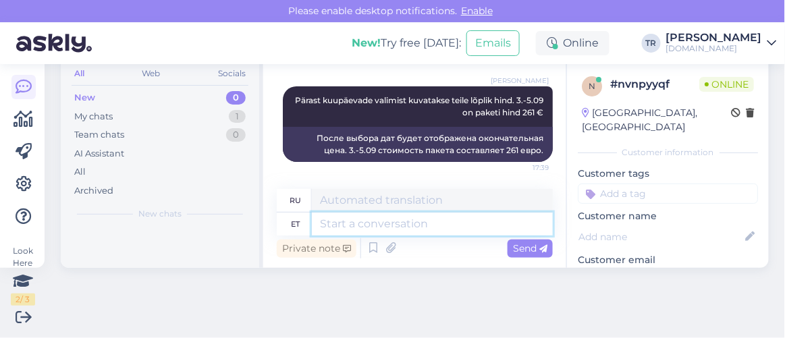
click at [420, 225] on textarea at bounding box center [432, 224] width 241 height 23
paste textarea "https://hookusbookus.com/ru/hotels-spas/toila-spa-hotel/letnij-hit;dateArrival=…"
type textarea "https://hookusbookus.com/ru/hotels-spas/toila-spa-hotel/letnij-hit;dateArrival=…"
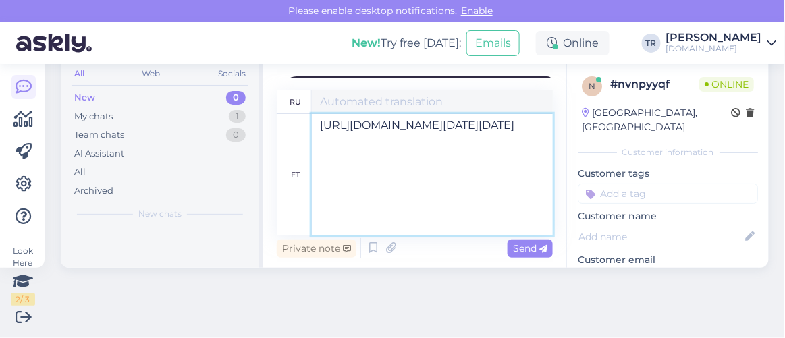
type textarea "https://hookusbookus.com/ru/hotels-spas/toila-spa-hotel/letnij-hit;dateArrival=…"
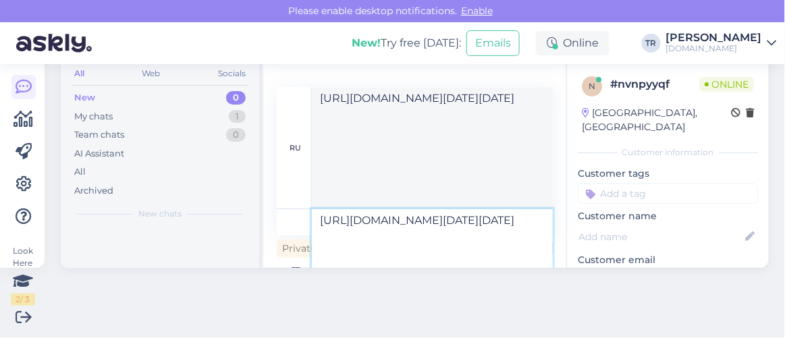
scroll to position [72, 0]
click at [502, 243] on textarea "https://hookusbookus.com/ru/hotels-spas/toila-spa-hotel/letnij-hit;dateArrival=…" at bounding box center [432, 269] width 241 height 121
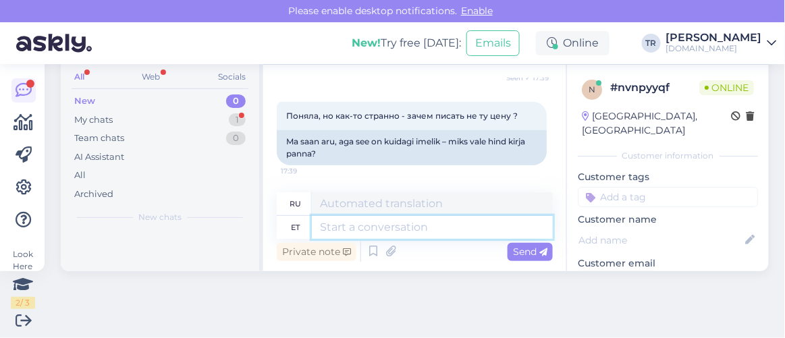
scroll to position [1681, 0]
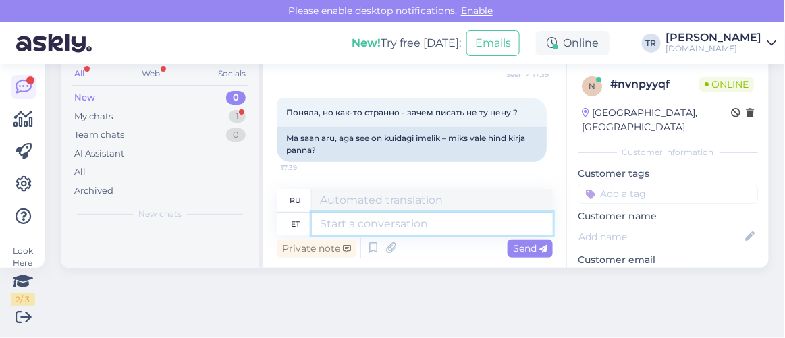
click at [439, 230] on textarea at bounding box center [432, 224] width 241 height 23
type textarea "See ei"
type textarea "Этот"
type textarea "See ei o"
type textarea "Это не"
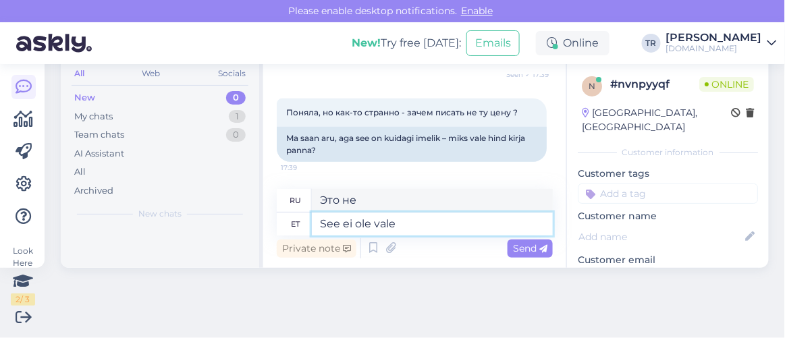
type textarea "See ei ole vale h"
type textarea "Это не является ошибкой."
type textarea "See ei ole vale hind,"
type textarea "Это не неправильная цена,"
type textarea "See ei ole vale hind, kui"
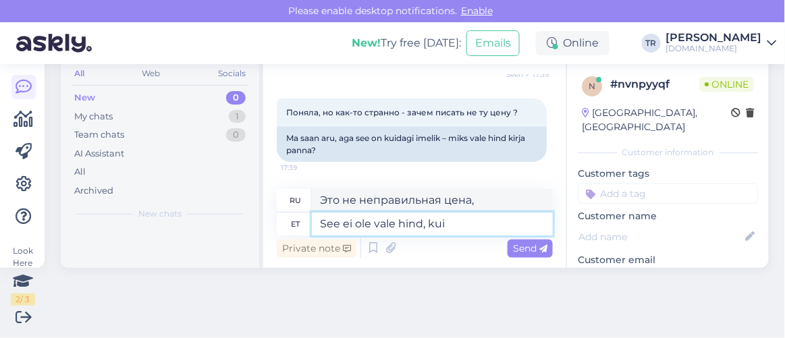
type textarea "Это неплохая цена, если"
type textarea "See ei ole vale hind, kui kalendris"
type textarea "Это не неправильная цена, если в календаре"
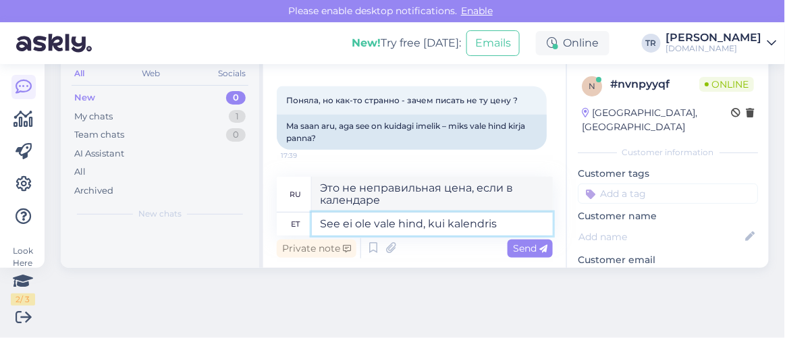
scroll to position [1687, 0]
type textarea "See ei ole vale hind, kui kalendris valite är"
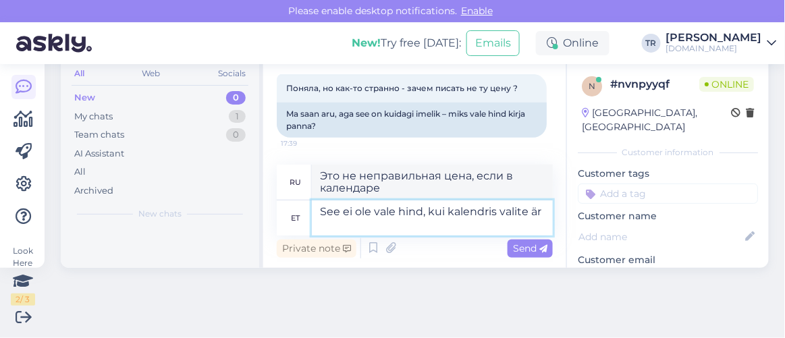
type textarea "Это не неправильная цена, если вы выбираете по календарю."
type textarea "See ei ole vale hind, kui kalendris valite ära k"
type textarea "Это неплохая цена, если выбрать ее в календаре."
type textarea "See ei ole vale hind, kui kalendris valite ära kuupäevad, si"
type textarea "Это не неправильная цена, если вы выбираете даты в календаре,"
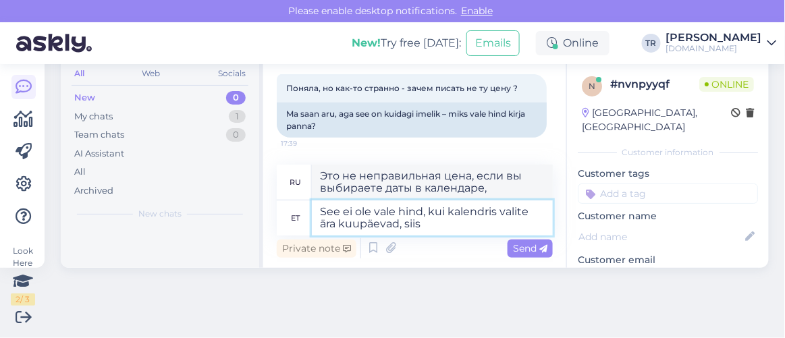
type textarea "See ei ole vale hind, kui kalendris valite ära kuupäevad, siis o"
type textarea "Это не неправильная цена, если вы выбираете даты в календаре, то"
type textarea "See ei ole vale hind, kui kalendris valite ära kuupäevad, siis on n"
type textarea "Это не неправильная цена, если вы выбираете даты в календаре, то это"
type textarea "See ei ole vale hind, kui kalendris valite ära kuupäevad, siis on näha e"
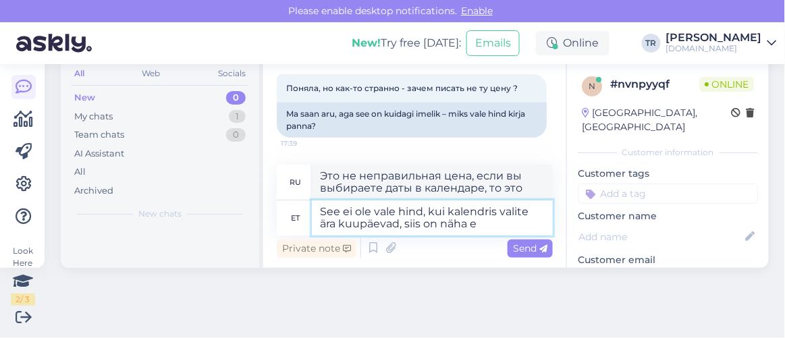
type textarea "Это не неправильная цена, если вы выберете даты в календаре, вы увидите"
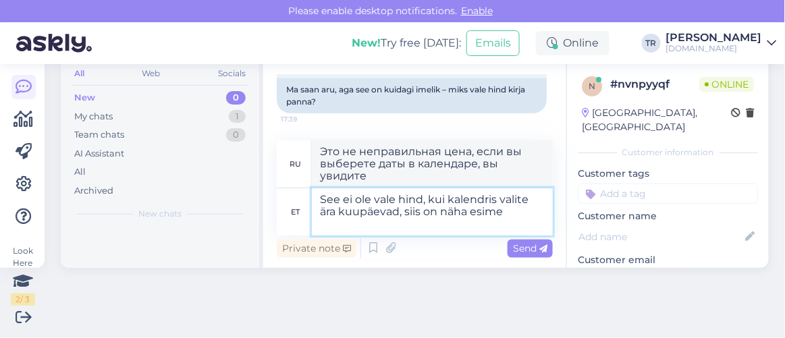
type textarea "See ei ole vale hind, kui kalendris valite ära kuupäevad, siis on näha esimes"
type textarea "Это не неправильная цена, если вы выберете даты в календаре, вы увидите первую"
type textarea "See ei ole vale hind, kui kalendris valite ära kuupäevad, siis on näha esimese …"
type textarea "Это не неправильная цена, если вы выберете даты в календаре, вы увидите первую и"
type textarea "See ei ole vale hind, kui kalendris valite ära kuupäevad, siis on näha esimese …"
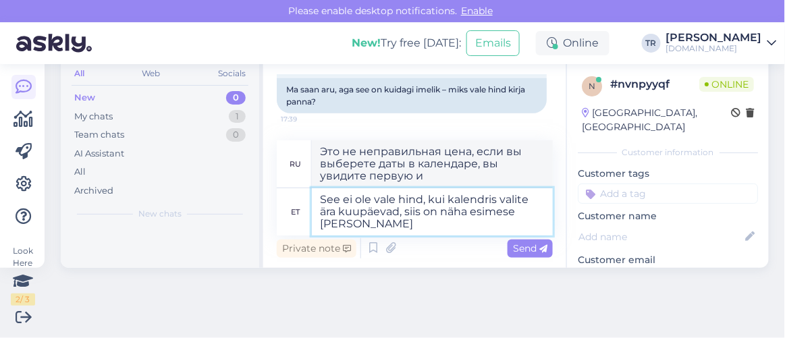
type textarea "Это не неправильная цена, если вы выберите даты в календаре, вы увидите первую …"
type textarea "See ei ole vale hind, kui kalendris valite ära kuupäevad, siis on näha esimese …"
type textarea "Это не неправильная цена, если вы выберете даты в календаре, вы увидите первую …"
type textarea "See ei ole vale hind, kui kalendris valite ära kuupäevad, siis on näha esimese …"
type textarea "Это не неверная цена, если вы выберете даты в календаре, вы увидите цену за пер…"
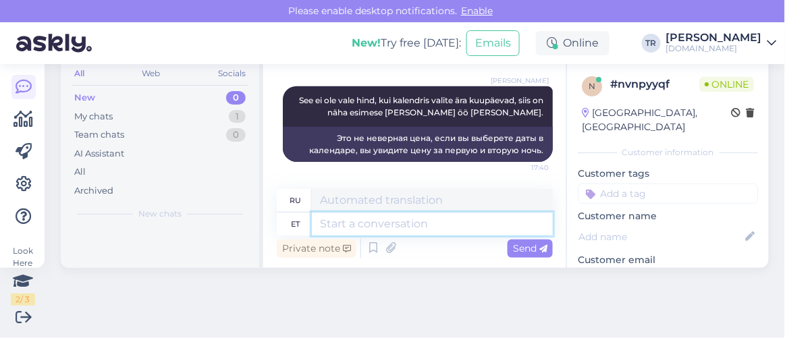
scroll to position [1787, 0]
click at [484, 213] on textarea at bounding box center [432, 224] width 241 height 23
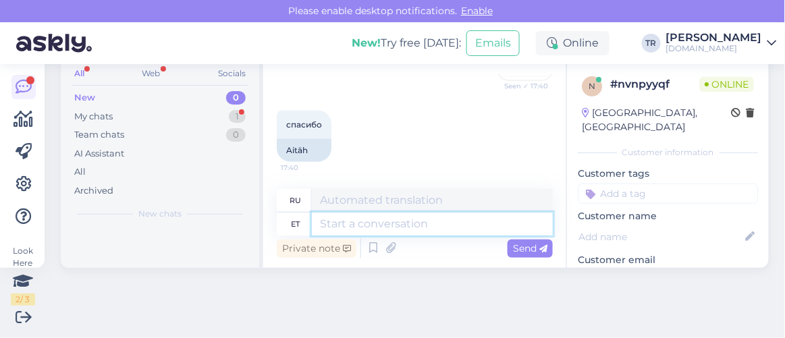
scroll to position [1952, 0]
click at [407, 216] on textarea at bounding box center [432, 224] width 241 height 23
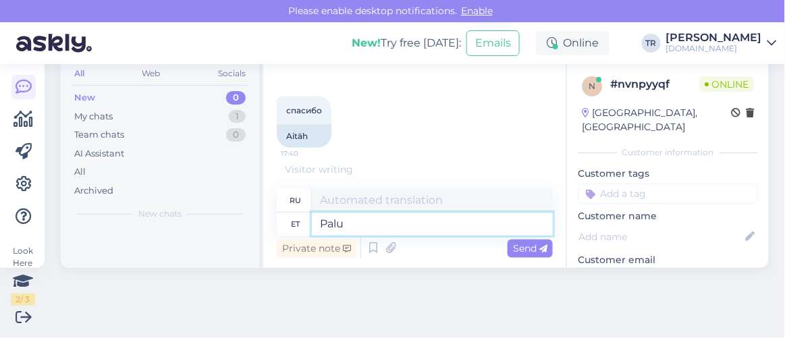
type textarea "Palun"
type textarea "Пожалуйста"
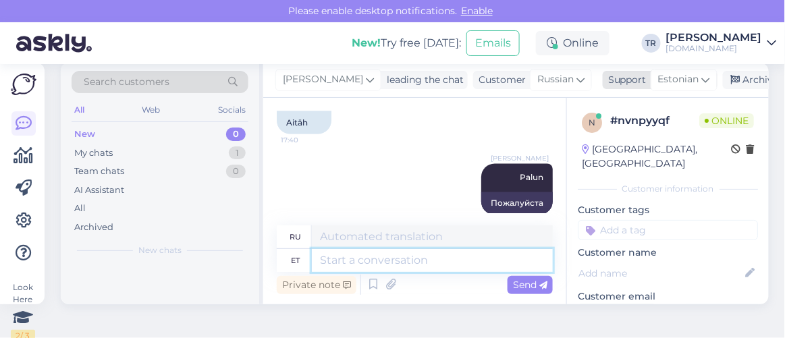
scroll to position [0, 0]
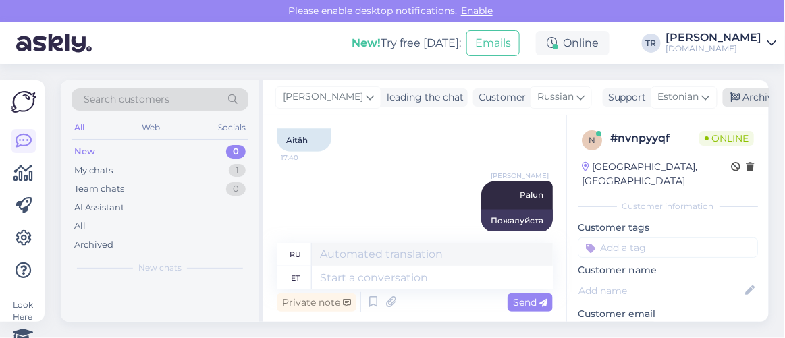
click at [723, 101] on div "Archive chat" at bounding box center [765, 97] width 85 height 18
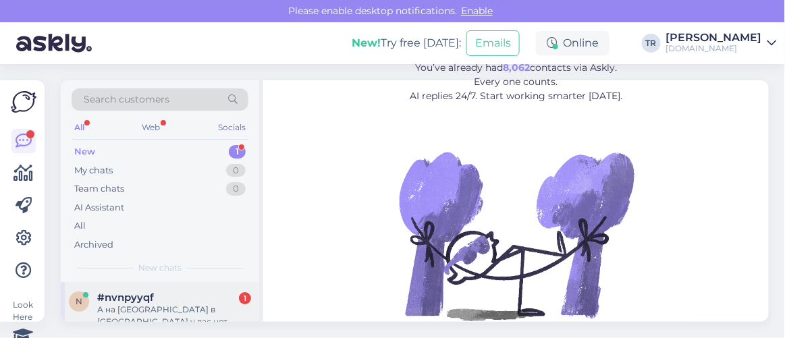
click at [166, 308] on div "А на [GEOGRAPHIC_DATA] в [GEOGRAPHIC_DATA] у вас нет предложений ?" at bounding box center [174, 316] width 154 height 24
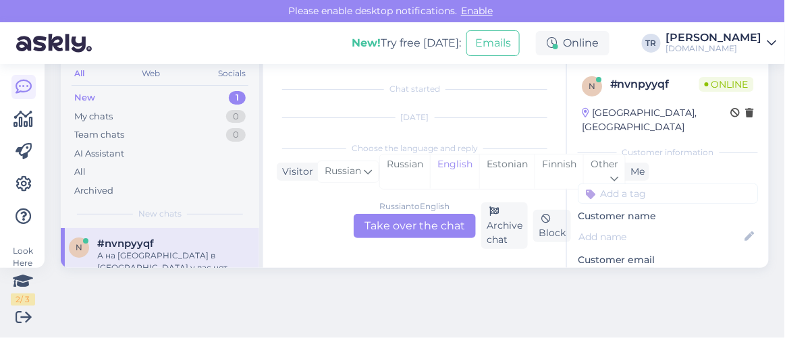
scroll to position [2135, 0]
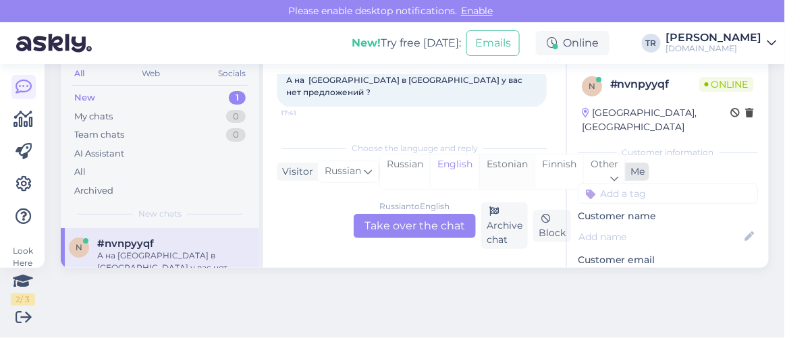
click at [494, 167] on div "Estonian" at bounding box center [506, 171] width 55 height 34
click at [412, 225] on div "Russian to Estonian Take over the chat" at bounding box center [415, 226] width 122 height 24
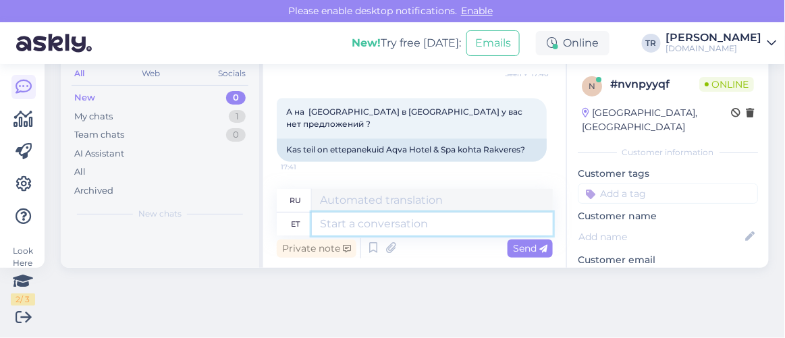
click at [395, 221] on textarea at bounding box center [432, 224] width 241 height 23
type textarea "Kahjuks"
type textarea "К сожалению"
type textarea "Kahjuks mitte, s"
type textarea "К сожалению, нет."
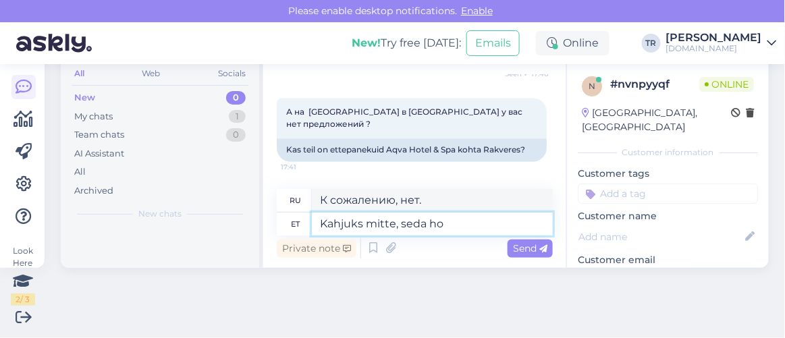
type textarea "Kahjuks mitte, seda hot"
type textarea "К сожалению, нет, это"
type textarea "Kahjuks mitte, seda hotelli meie"
type textarea "К сожалению, нет, этот отель"
type textarea "Kahjuks mitte, seda hotelli meie le"
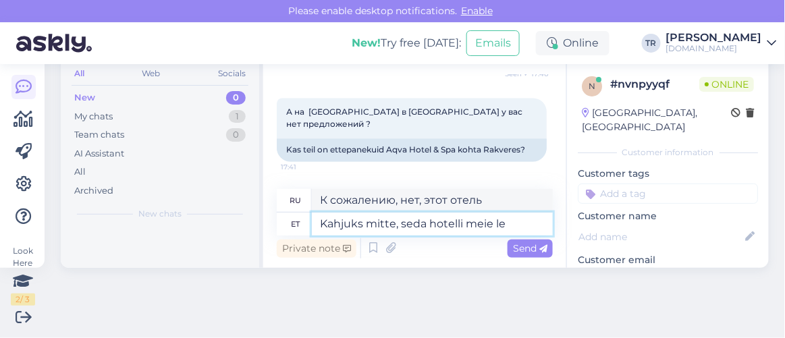
type textarea "К сожалению, нет, этот отель наш."
type textarea "Kahjuks mitte, seda hotelli meie lehel ei"
type textarea "К сожалению, нет, этот отель на нашем сайте"
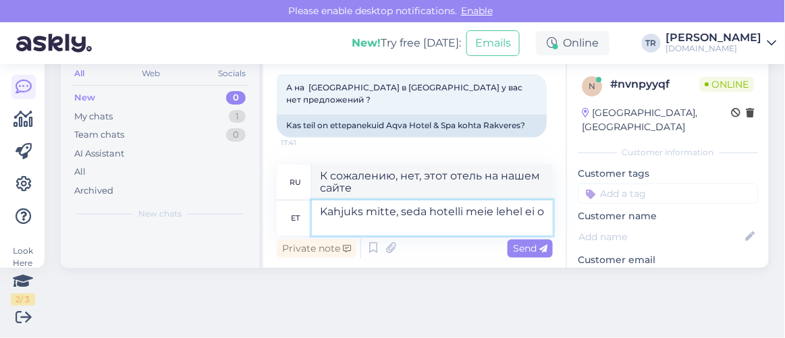
type textarea "Kahjuks mitte, seda hotelli meie lehel ei ol"
type textarea "К сожалению, нет, этого отеля нет на нашем сайте."
type textarea "Kahjuks mitte, seda hotelli meie lehel ei ole."
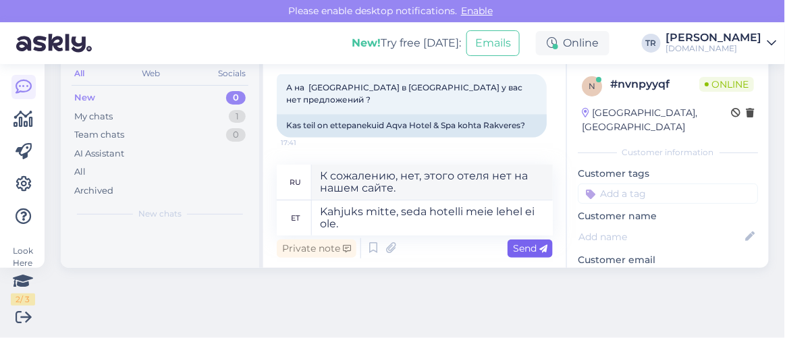
click at [513, 242] on span "Send" at bounding box center [530, 248] width 34 height 12
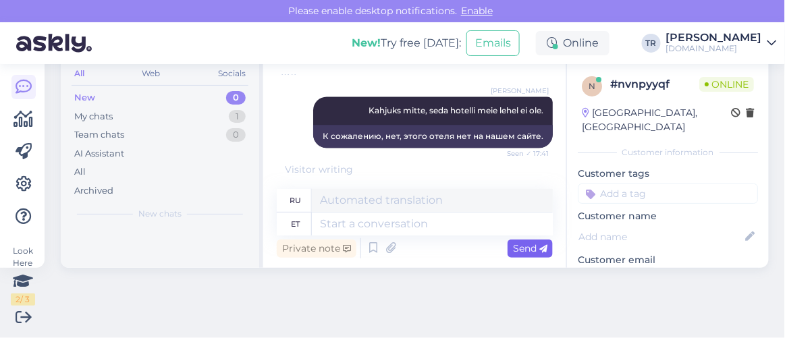
scroll to position [2300, 0]
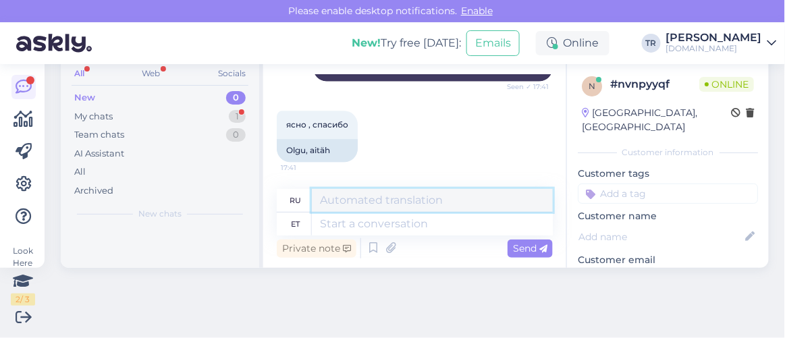
click at [430, 210] on textarea at bounding box center [432, 200] width 241 height 23
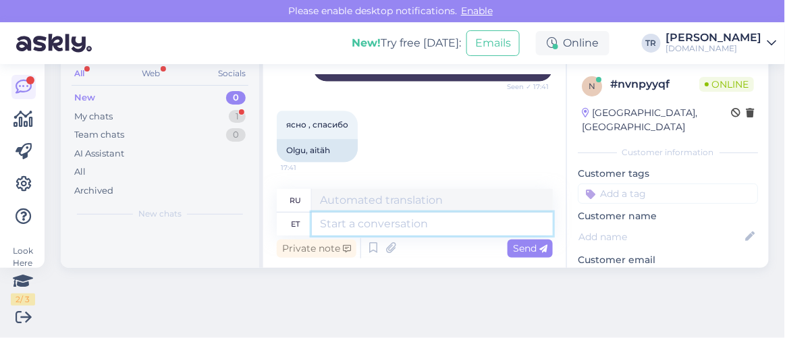
click at [432, 221] on textarea at bounding box center [432, 224] width 241 height 23
type textarea "Palun."
type textarea "Пожалуйста."
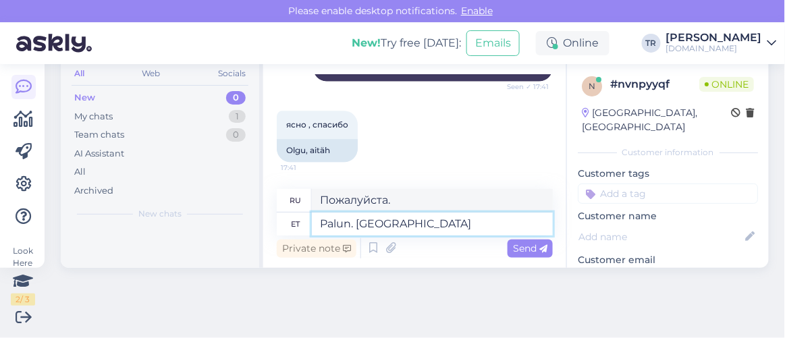
type textarea "Palun. [GEOGRAPHIC_DATA]"
type textarea "Пожалуйста. Прекрасно."
type textarea "Palun. Ilusat õhtut"
type textarea "Пожалуйста. Хорошего вечера."
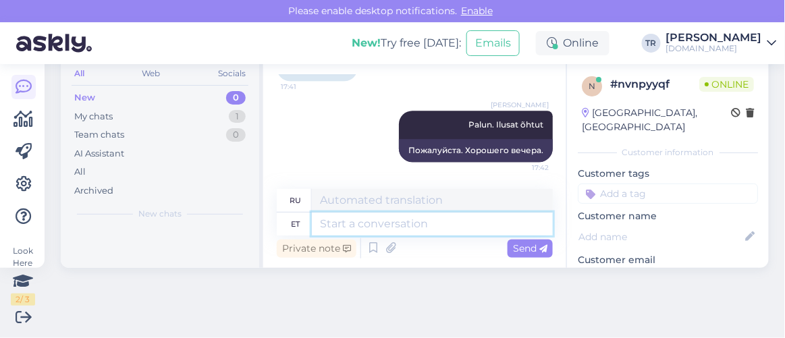
scroll to position [0, 0]
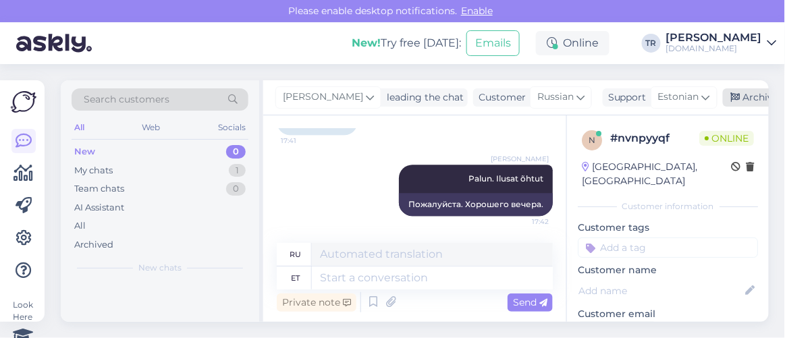
click at [729, 103] on div "Archive chat" at bounding box center [765, 97] width 85 height 18
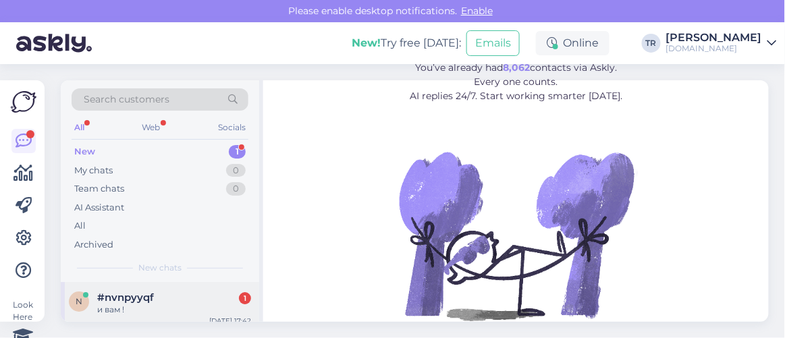
click at [182, 289] on div "n #nvnpyyqf 1 и вам ! [DATE] 17:42" at bounding box center [160, 306] width 198 height 49
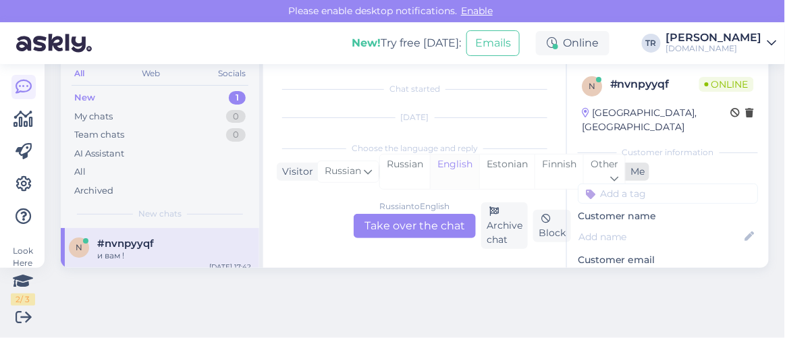
scroll to position [2483, 0]
click at [502, 163] on div "Estonian" at bounding box center [506, 171] width 55 height 34
click at [431, 223] on div "Russian to Estonian Take over the chat" at bounding box center [415, 226] width 122 height 24
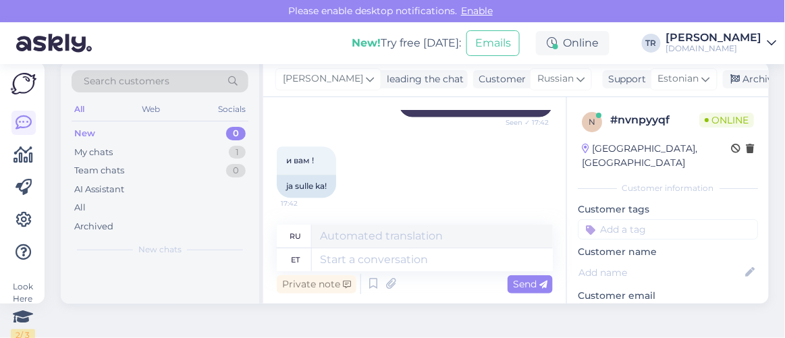
scroll to position [0, 0]
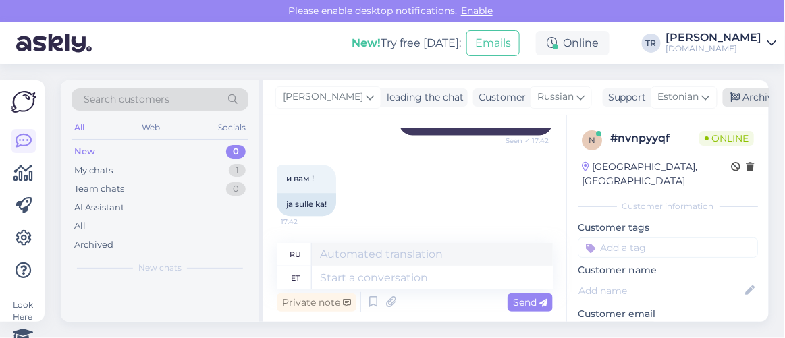
click at [733, 104] on div "Archive chat" at bounding box center [765, 97] width 85 height 18
